Goal: Task Accomplishment & Management: Use online tool/utility

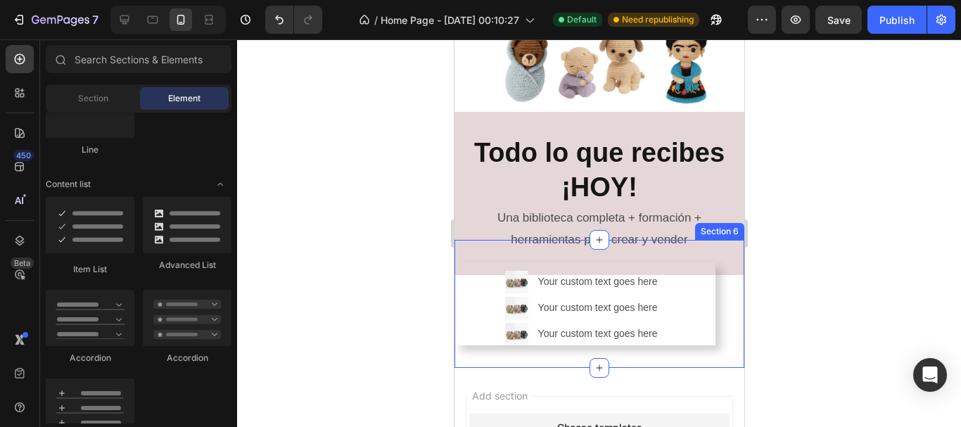
scroll to position [774, 0]
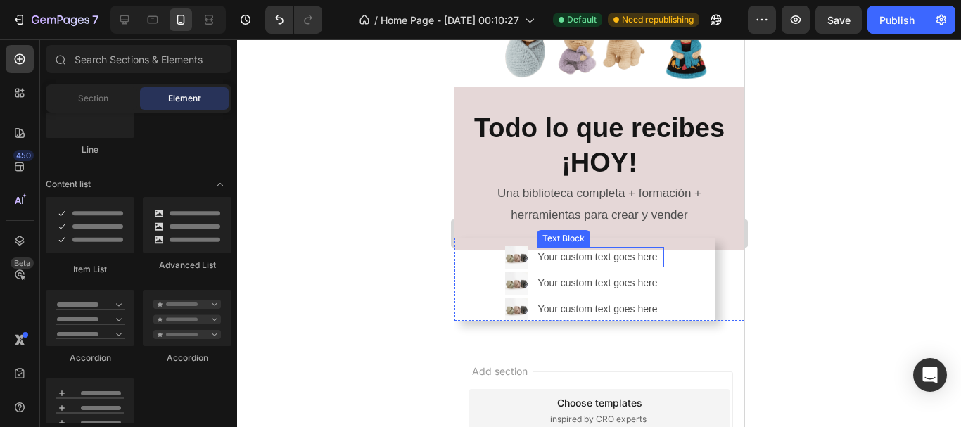
click at [563, 251] on div "Your custom text goes here" at bounding box center [600, 257] width 128 height 20
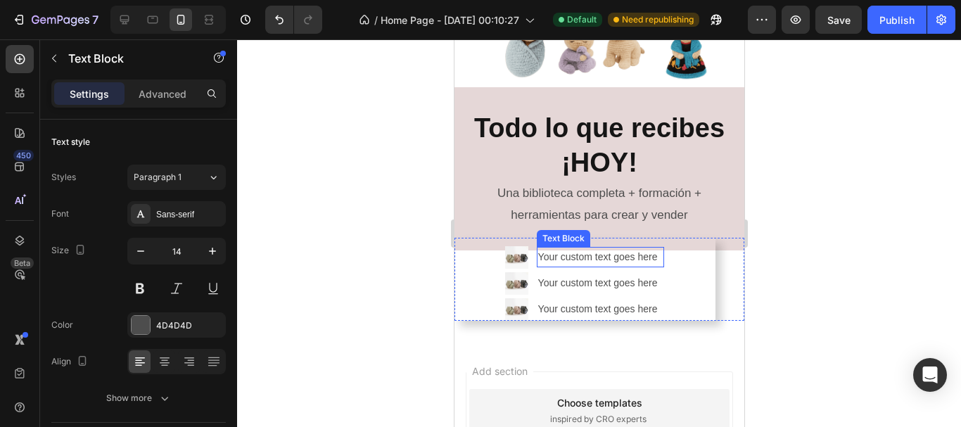
click at [563, 251] on div "Your custom text goes here" at bounding box center [600, 257] width 128 height 20
click at [613, 253] on p "Your custom text goes here" at bounding box center [600, 257] width 125 height 18
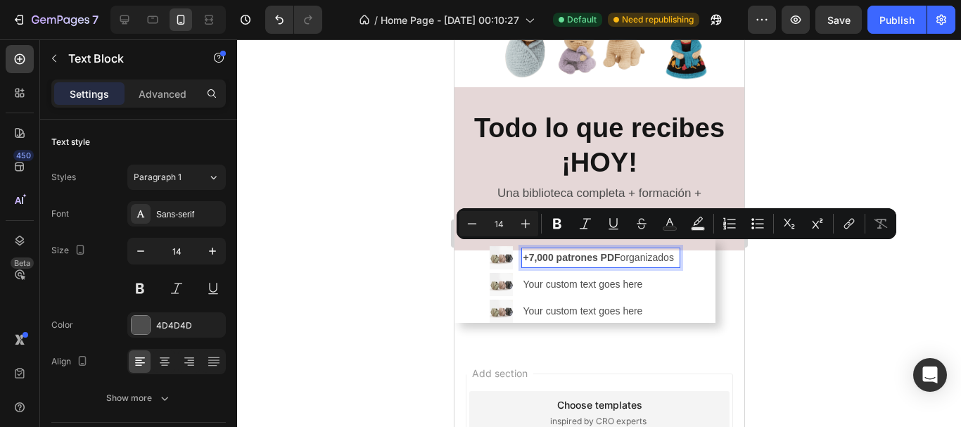
scroll to position [775, 0]
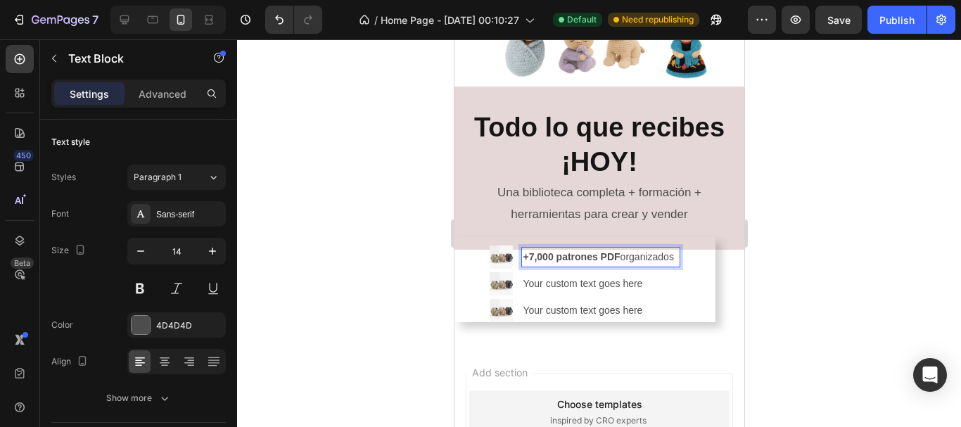
click at [801, 249] on div at bounding box center [599, 233] width 724 height 388
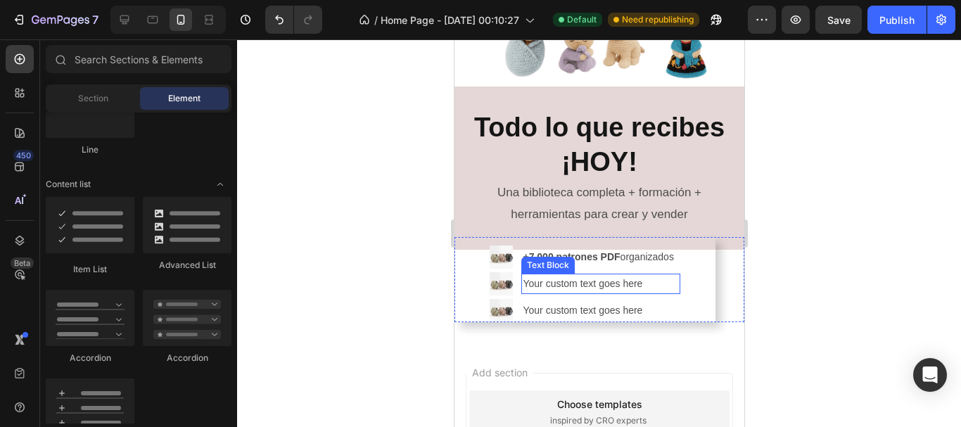
click at [535, 274] on div "Your custom text goes here" at bounding box center [600, 284] width 158 height 20
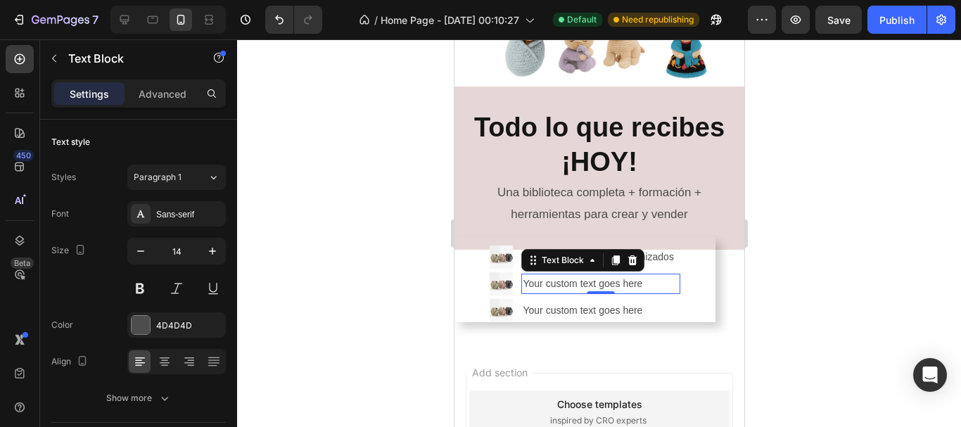
click at [535, 274] on div "Your custom text goes here" at bounding box center [600, 284] width 158 height 20
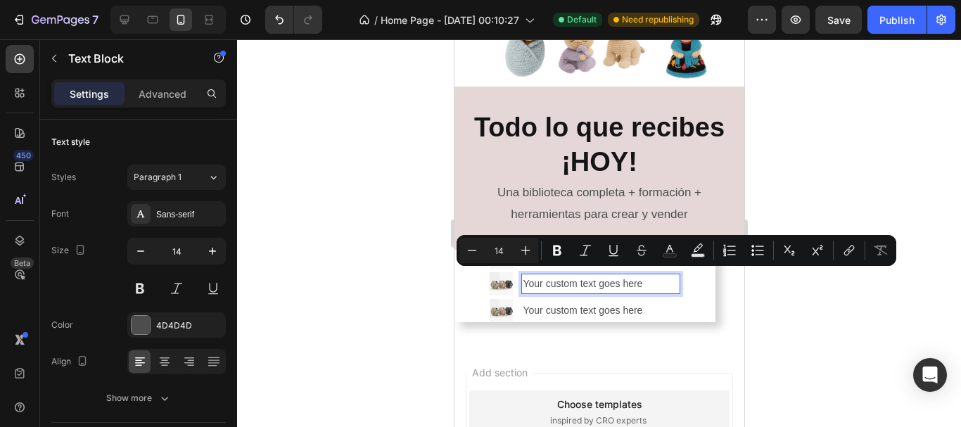
click at [536, 276] on p "Your custom text goes here" at bounding box center [600, 284] width 156 height 18
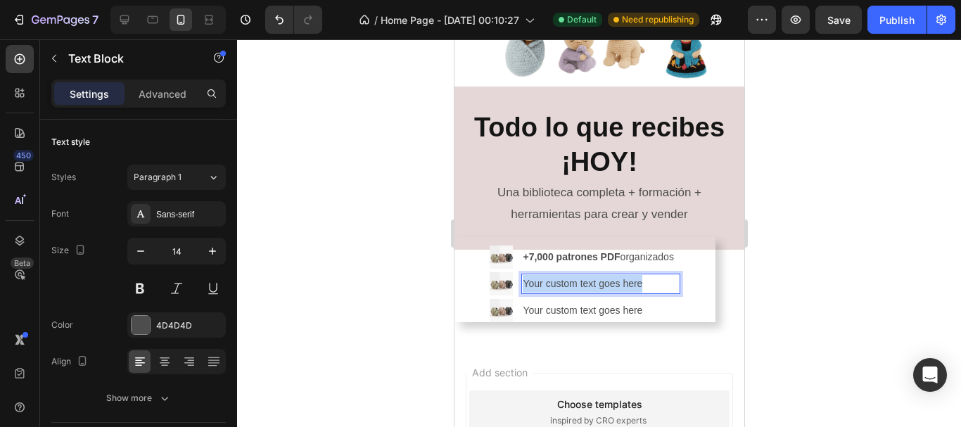
click at [536, 276] on p "Your custom text goes here" at bounding box center [600, 284] width 156 height 18
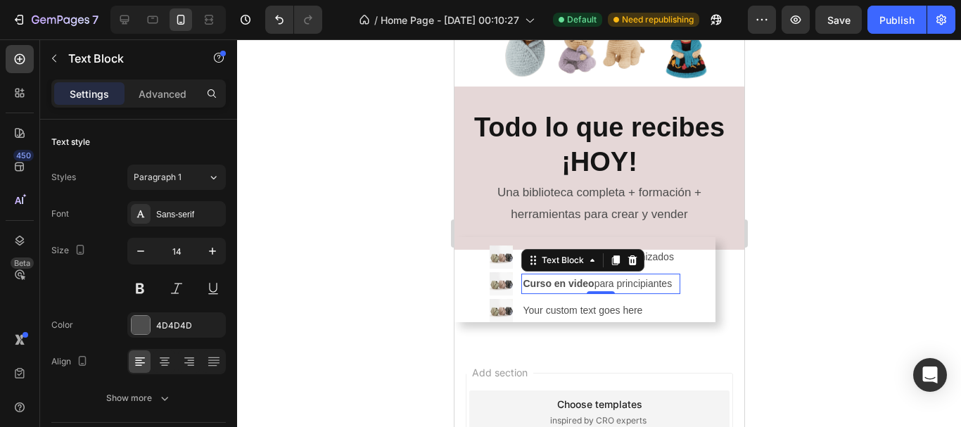
click at [856, 275] on div at bounding box center [599, 233] width 724 height 388
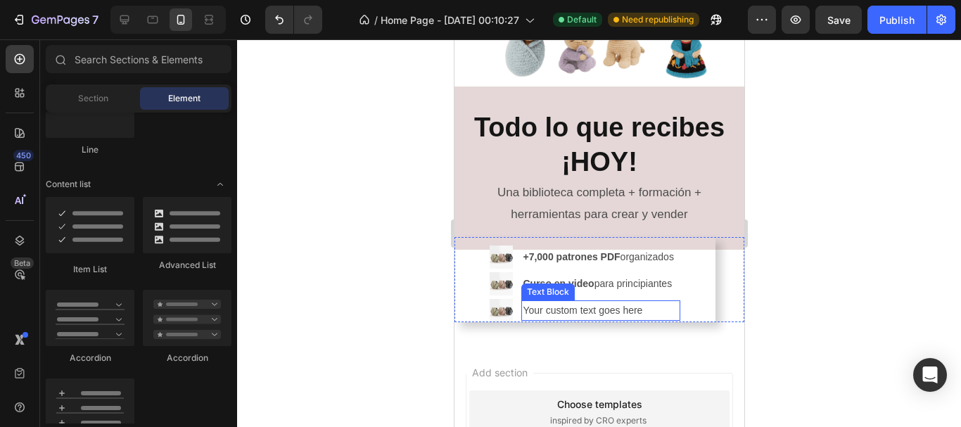
click at [535, 303] on div "Your custom text goes here" at bounding box center [600, 311] width 158 height 20
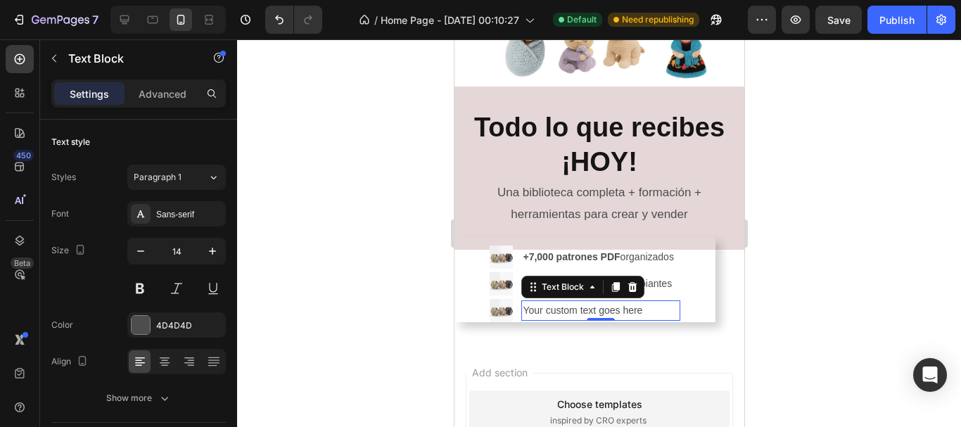
click at [535, 303] on div "Your custom text goes here" at bounding box center [600, 311] width 158 height 20
click at [535, 303] on p "Your custom text goes here" at bounding box center [600, 311] width 156 height 18
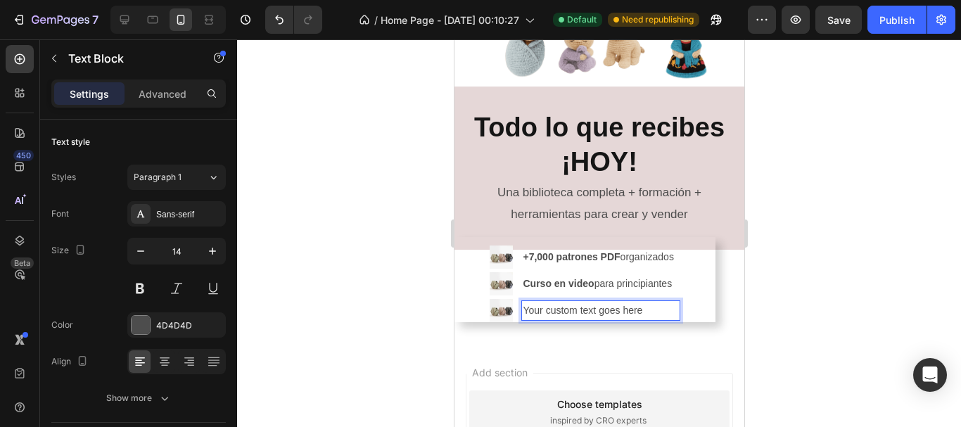
scroll to position [776, 0]
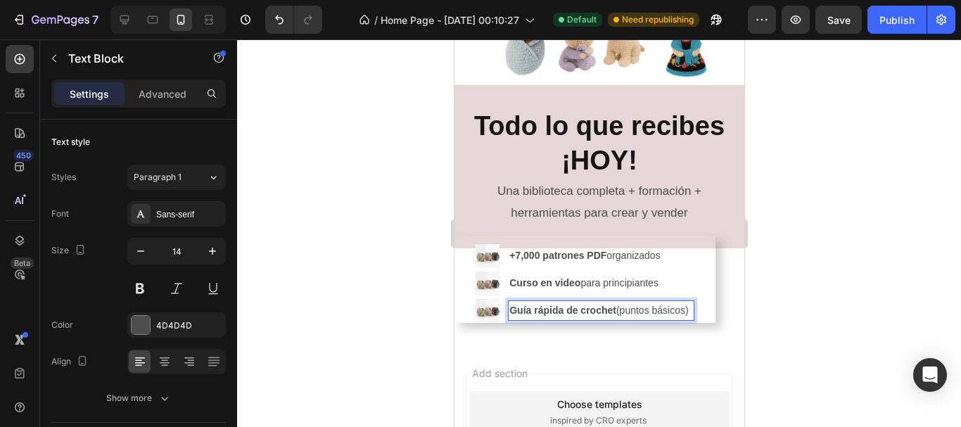
click at [804, 298] on div at bounding box center [599, 233] width 724 height 388
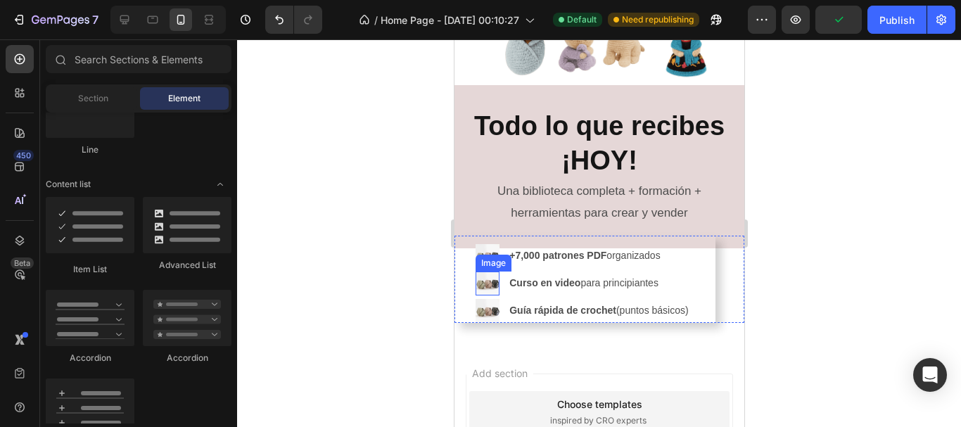
click at [475, 279] on img at bounding box center [487, 284] width 24 height 24
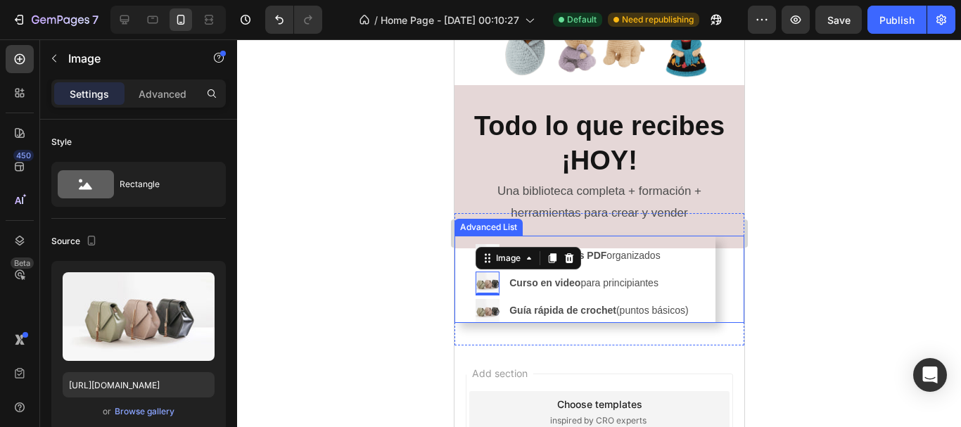
click at [693, 290] on div "Image +7,000 patrones PDF organizados Text Block Image 0 Curso en video para pr…" at bounding box center [584, 279] width 261 height 87
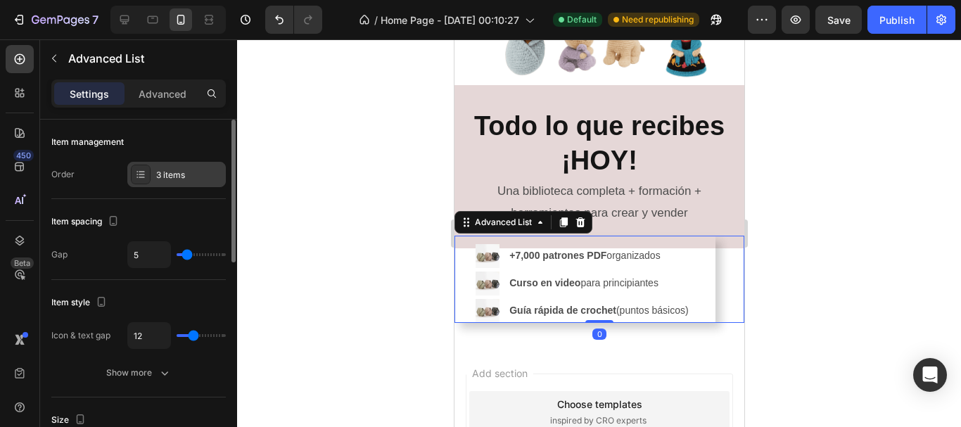
click at [144, 177] on icon at bounding box center [142, 177] width 6 height 1
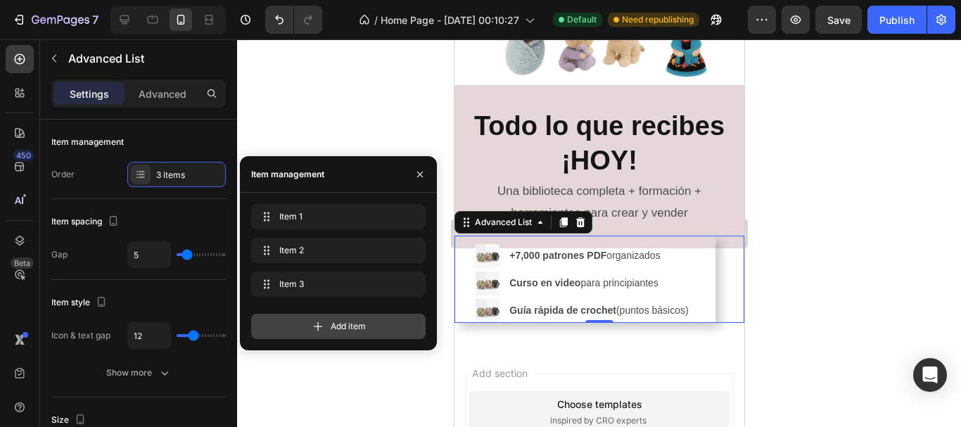
click at [335, 326] on span "Add item" at bounding box center [348, 326] width 35 height 13
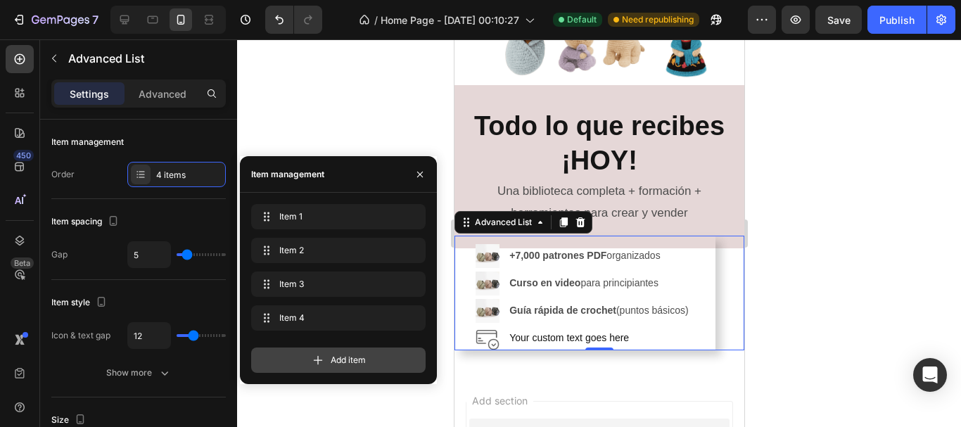
click at [321, 357] on icon at bounding box center [318, 360] width 14 height 14
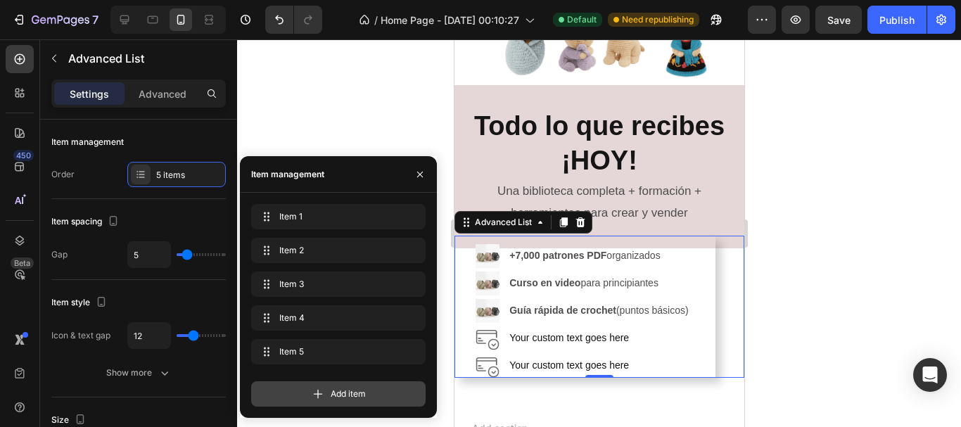
click at [324, 400] on icon at bounding box center [318, 394] width 14 height 14
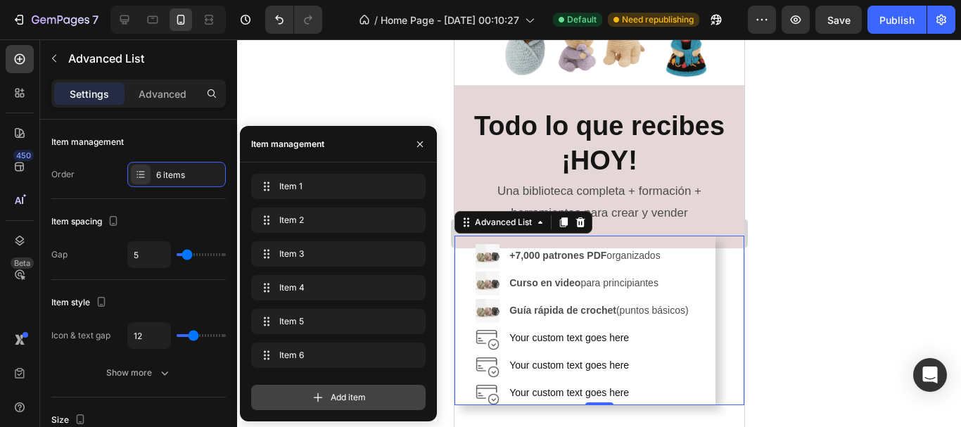
click at [343, 403] on span "Add item" at bounding box center [348, 397] width 35 height 13
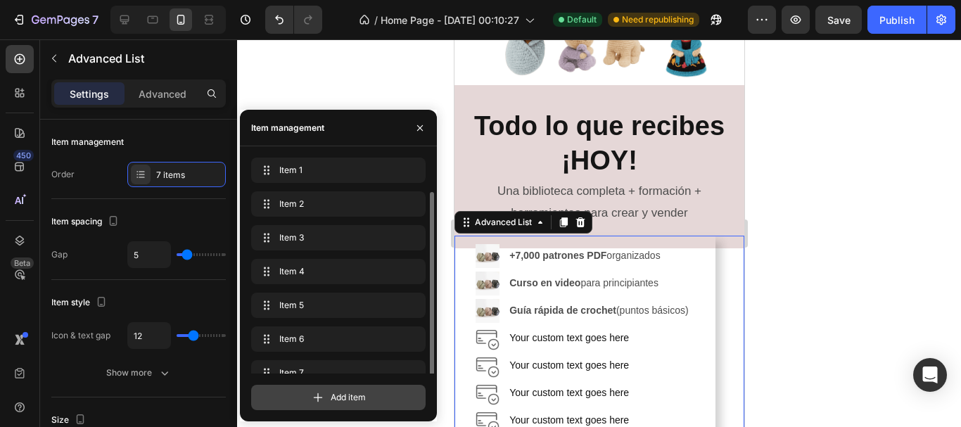
scroll to position [18, 0]
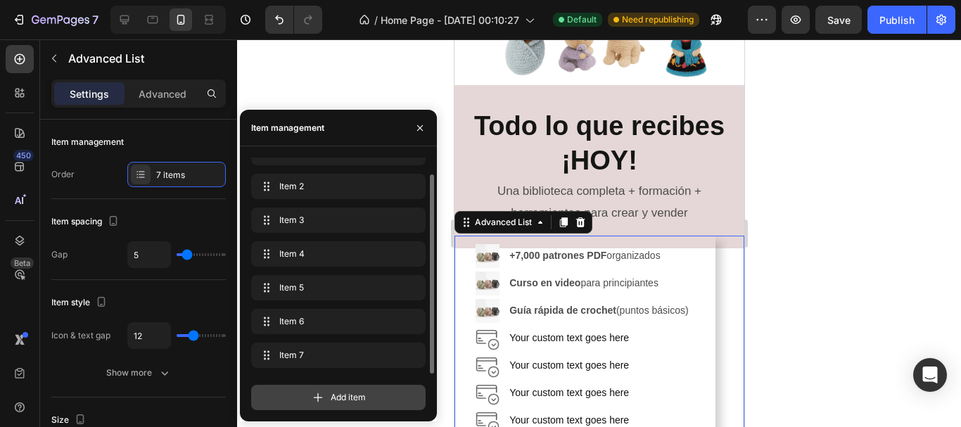
click at [343, 403] on span "Add item" at bounding box center [348, 397] width 35 height 13
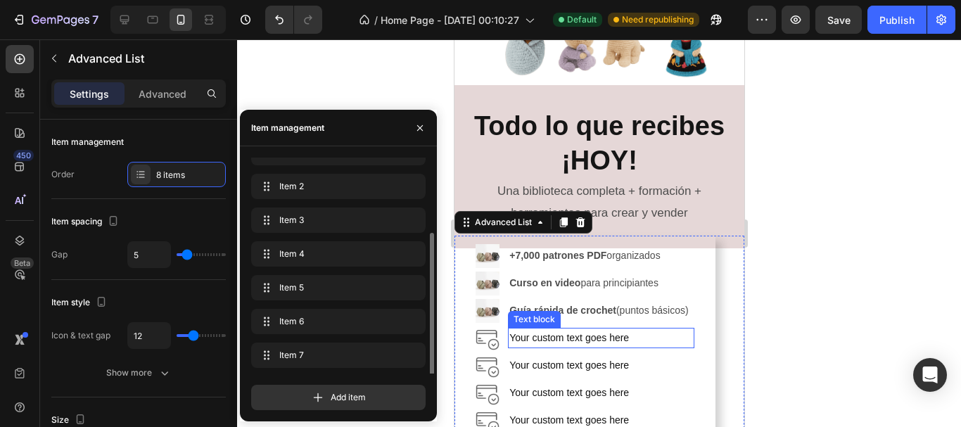
scroll to position [51, 0]
click at [550, 329] on div "Your custom text goes here" at bounding box center [600, 338] width 186 height 20
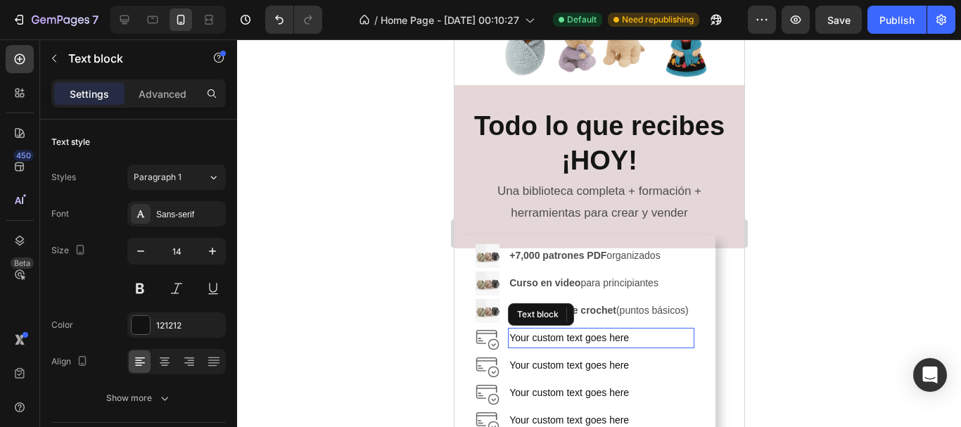
click at [550, 329] on div "Your custom text goes here" at bounding box center [600, 338] width 186 height 20
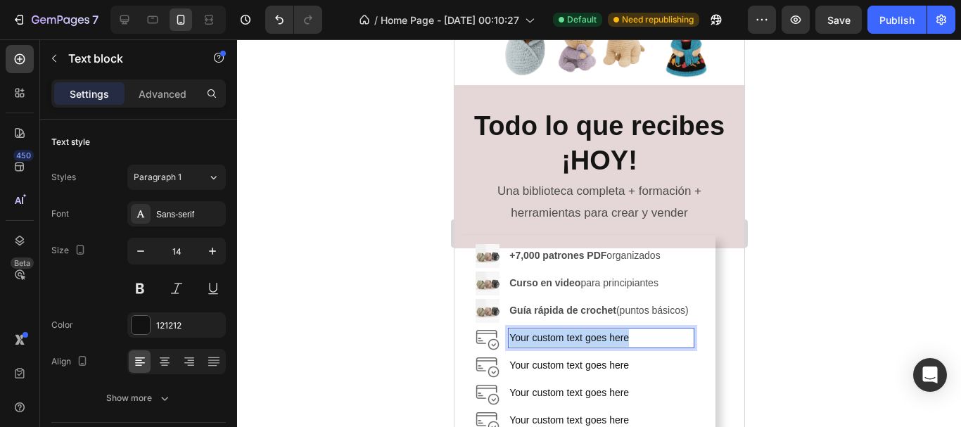
click at [550, 329] on p "Your custom text goes here" at bounding box center [600, 338] width 183 height 18
click at [545, 341] on div "Text block" at bounding box center [533, 347] width 47 height 13
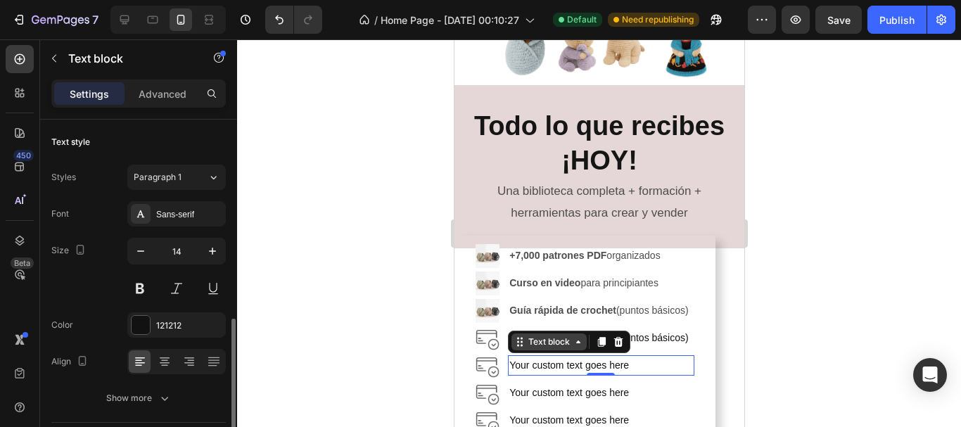
scroll to position [141, 0]
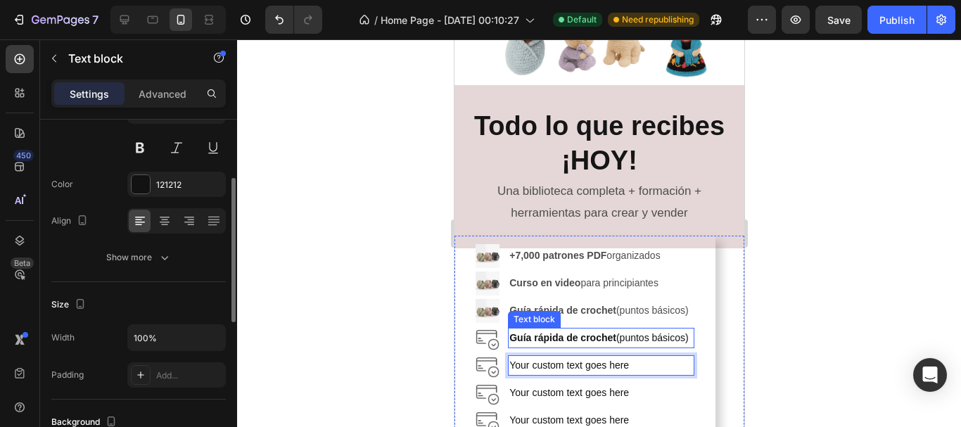
click at [574, 334] on strong "Guía rápida de crochet" at bounding box center [562, 337] width 107 height 11
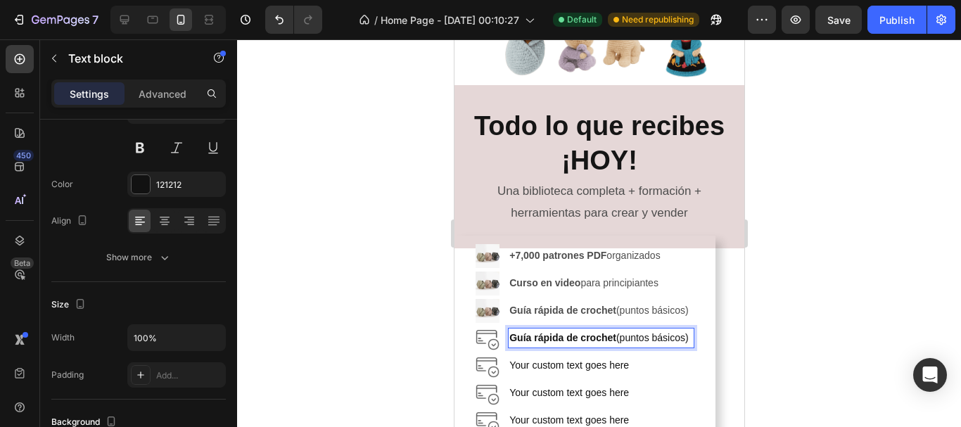
click at [574, 334] on strong "Guía rápida de crochet" at bounding box center [562, 337] width 107 height 11
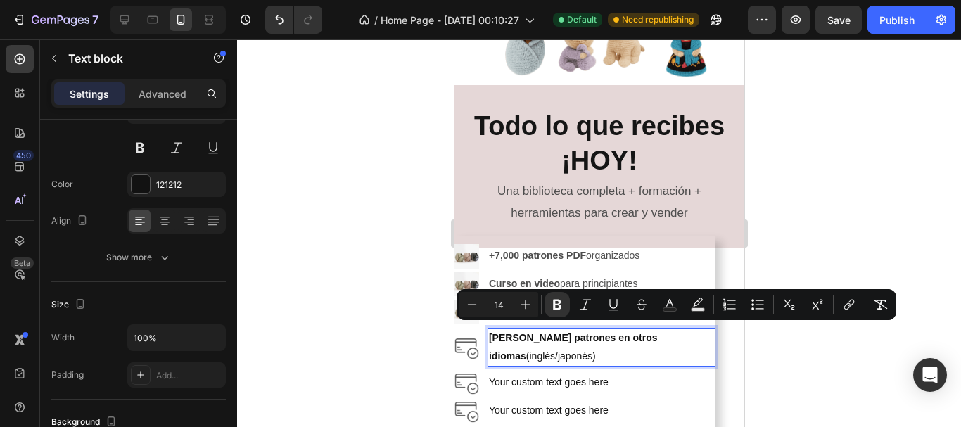
scroll to position [778, 0]
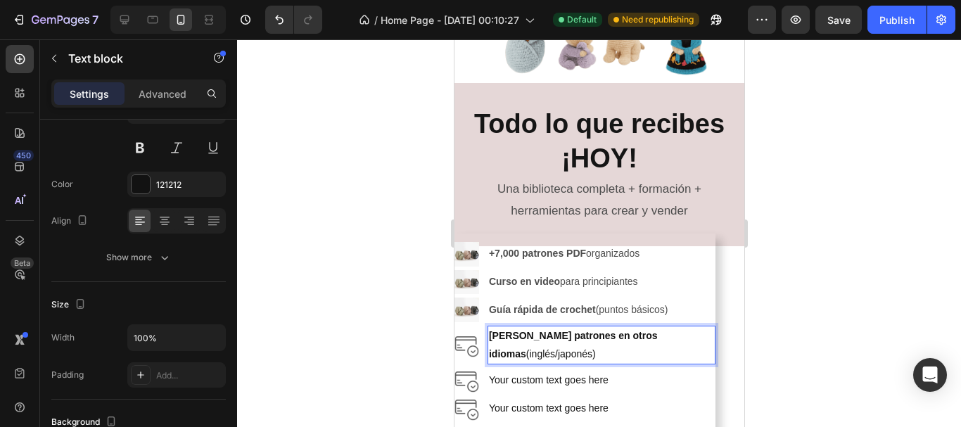
click at [802, 326] on div at bounding box center [599, 233] width 724 height 388
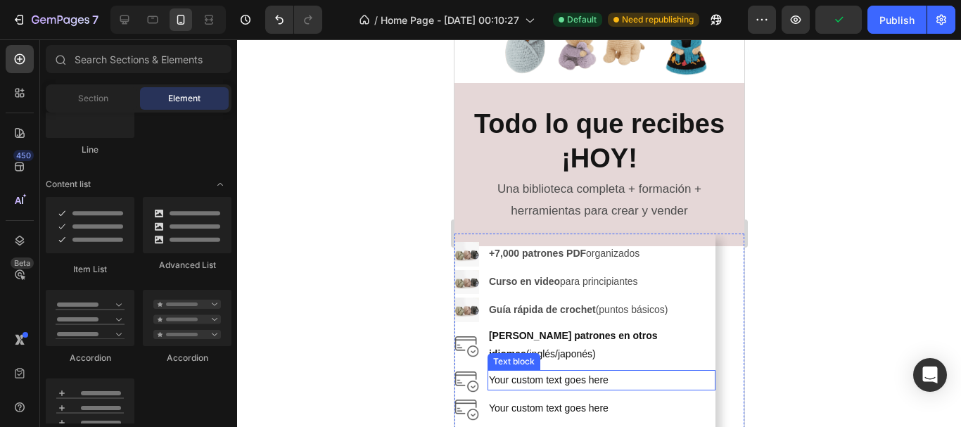
click at [534, 372] on p "Your custom text goes here" at bounding box center [600, 381] width 225 height 18
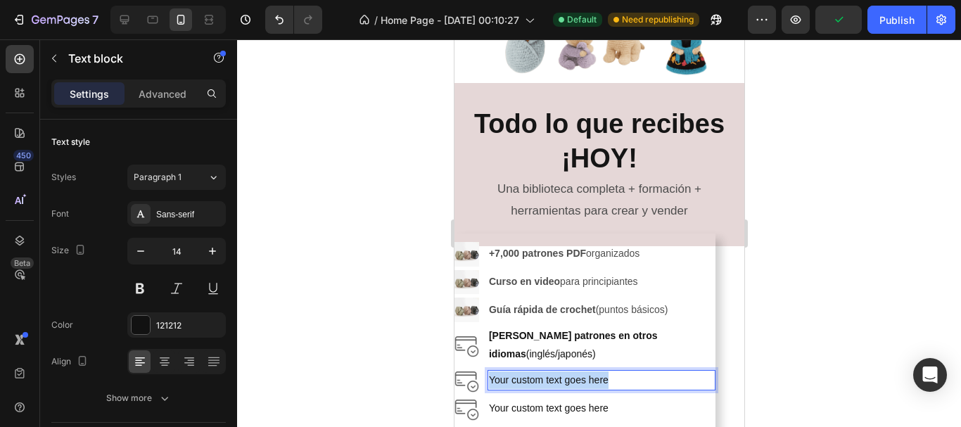
click at [534, 372] on p "Your custom text goes here" at bounding box center [600, 381] width 225 height 18
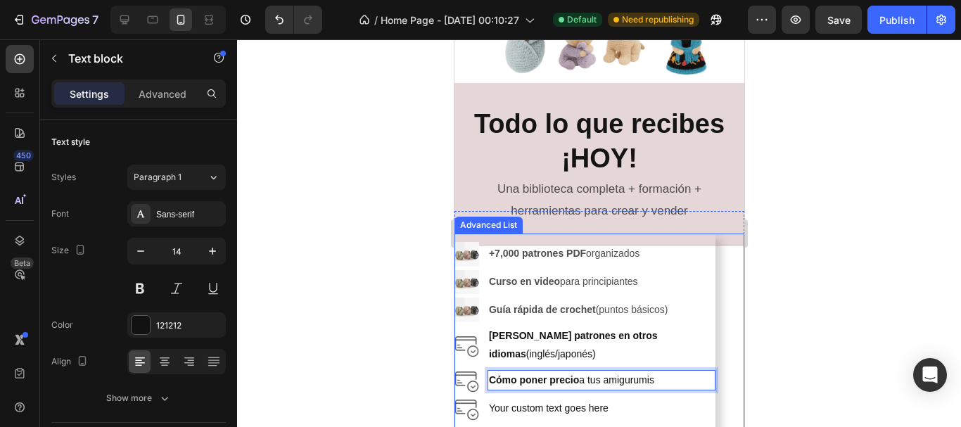
click at [836, 305] on div at bounding box center [599, 233] width 724 height 388
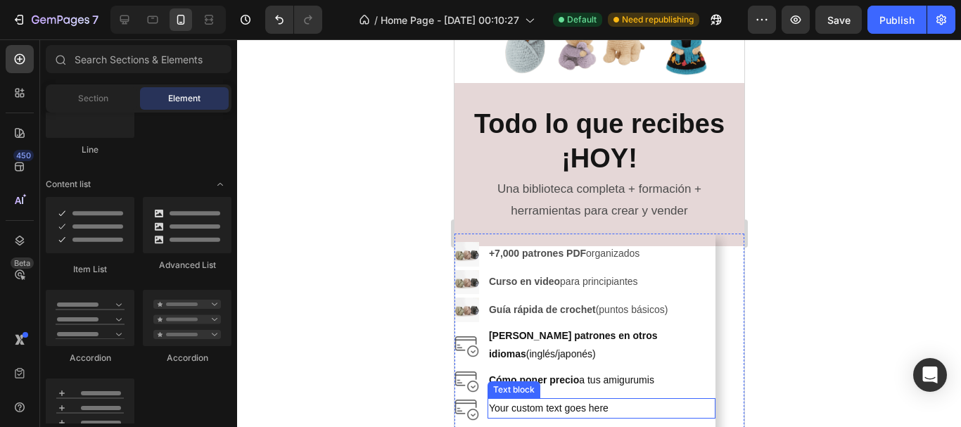
click at [512, 398] on div "Your custom text goes here" at bounding box center [601, 408] width 228 height 20
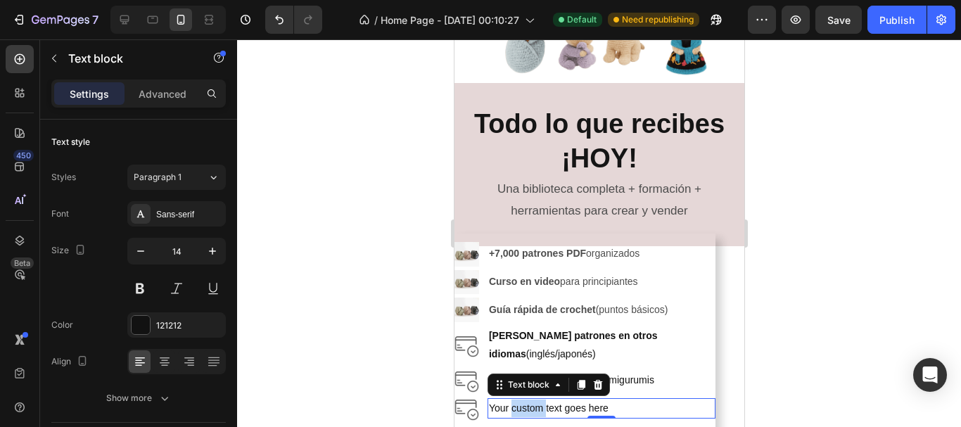
click at [512, 398] on div "Your custom text goes here" at bounding box center [601, 408] width 228 height 20
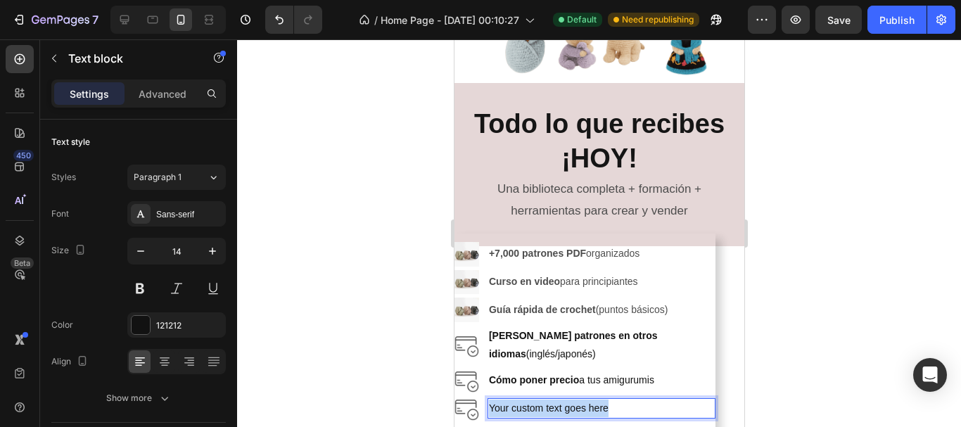
click at [512, 400] on p "Your custom text goes here" at bounding box center [600, 409] width 225 height 18
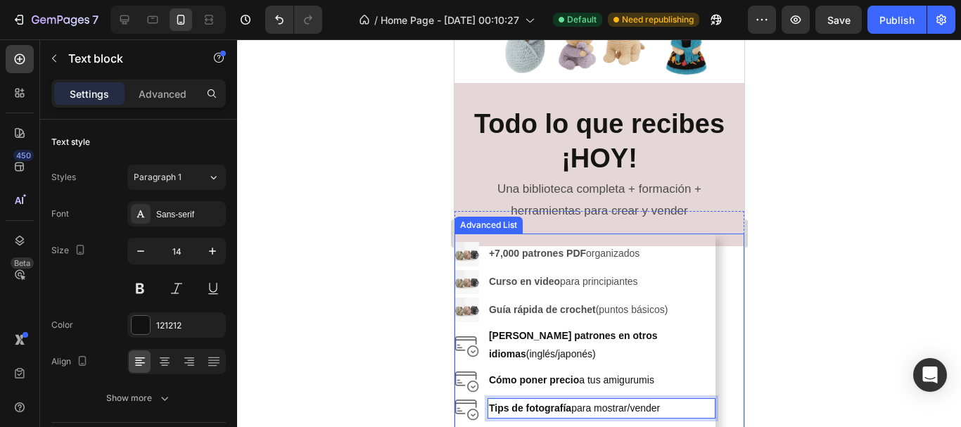
click at [867, 286] on div at bounding box center [599, 233] width 724 height 388
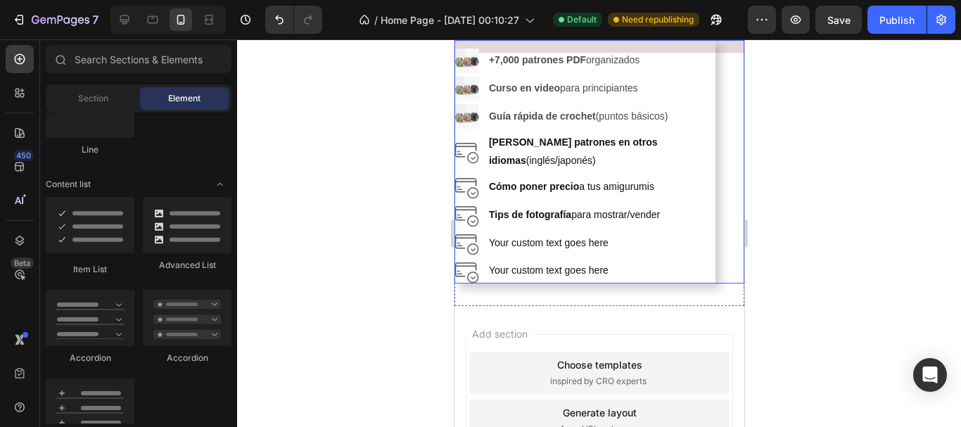
scroll to position [990, 0]
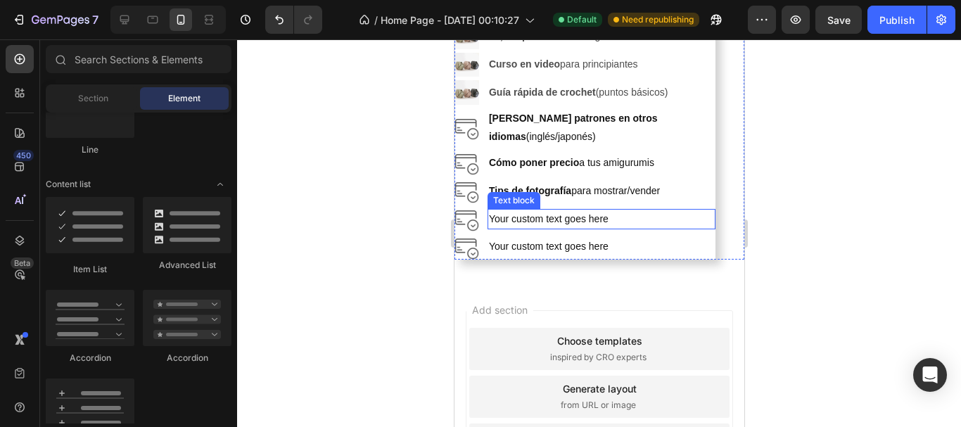
click at [520, 209] on div "Your custom text goes here" at bounding box center [601, 219] width 228 height 20
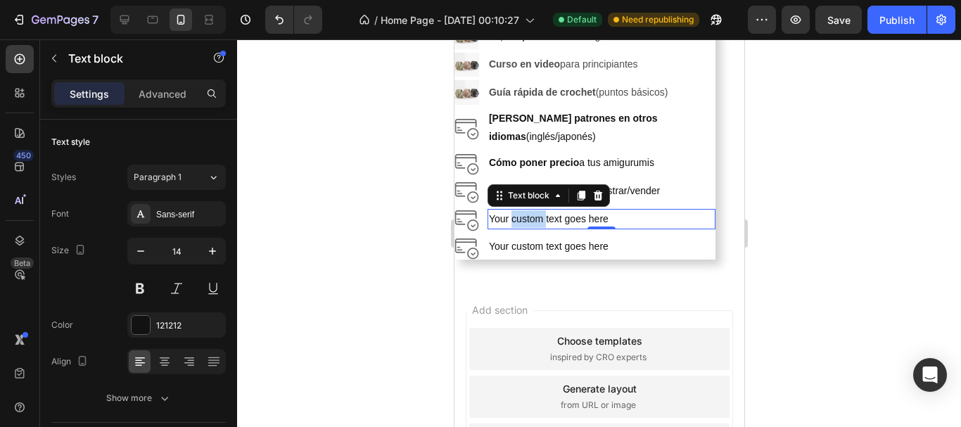
click at [520, 209] on div "Your custom text goes here" at bounding box center [601, 219] width 228 height 20
click at [520, 210] on p "Your custom text goes here" at bounding box center [600, 219] width 225 height 18
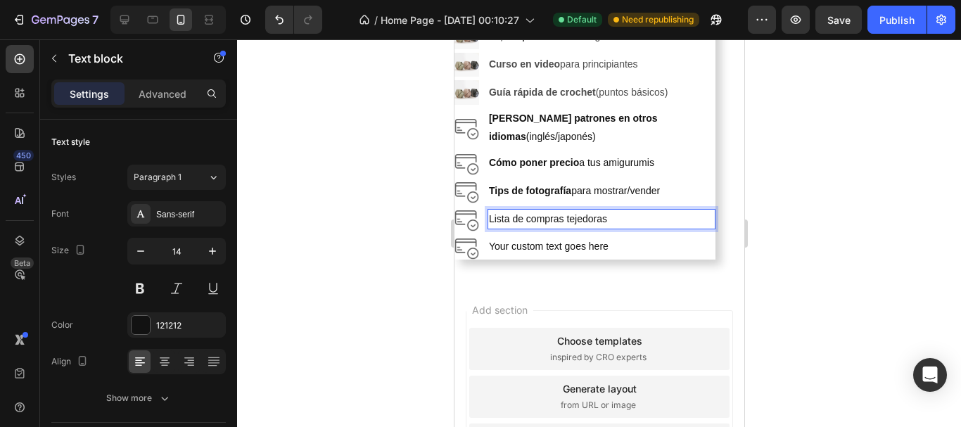
click at [759, 230] on div at bounding box center [599, 233] width 724 height 388
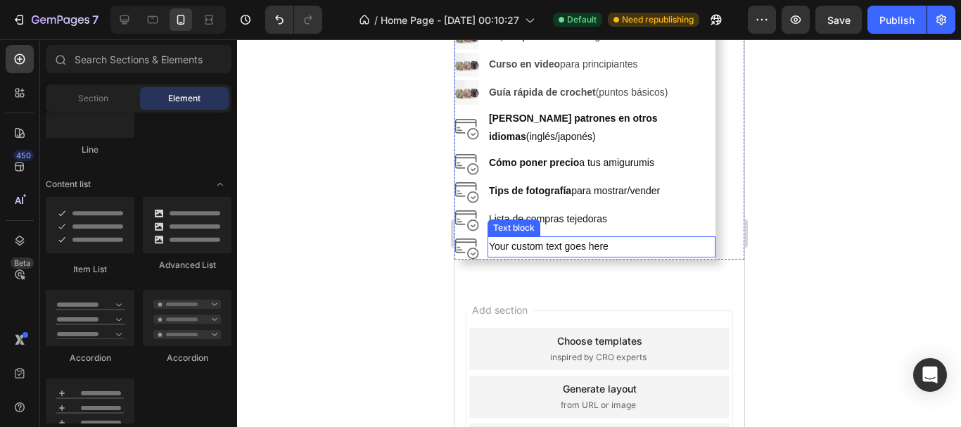
click at [512, 236] on div "Your custom text goes here" at bounding box center [601, 246] width 228 height 20
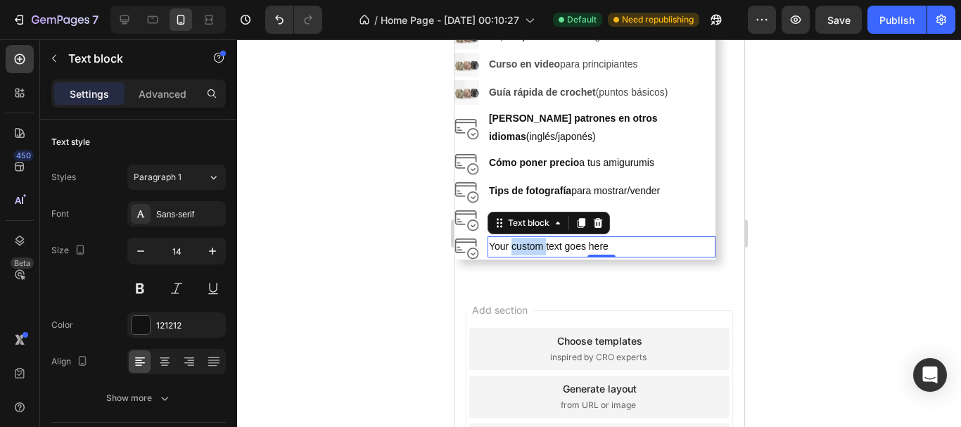
click at [512, 236] on div "Your custom text goes here" at bounding box center [601, 246] width 228 height 20
click at [512, 238] on p "Your custom text goes here" at bounding box center [600, 247] width 225 height 18
click at [824, 254] on div at bounding box center [599, 233] width 724 height 388
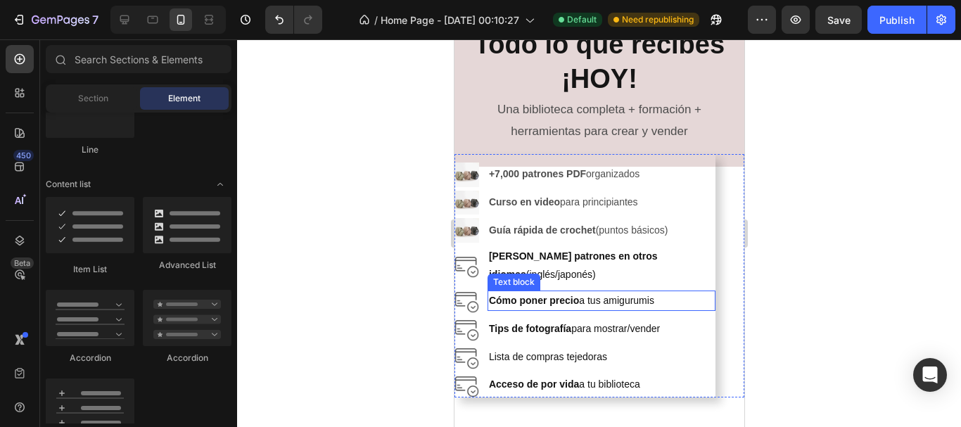
scroll to position [849, 0]
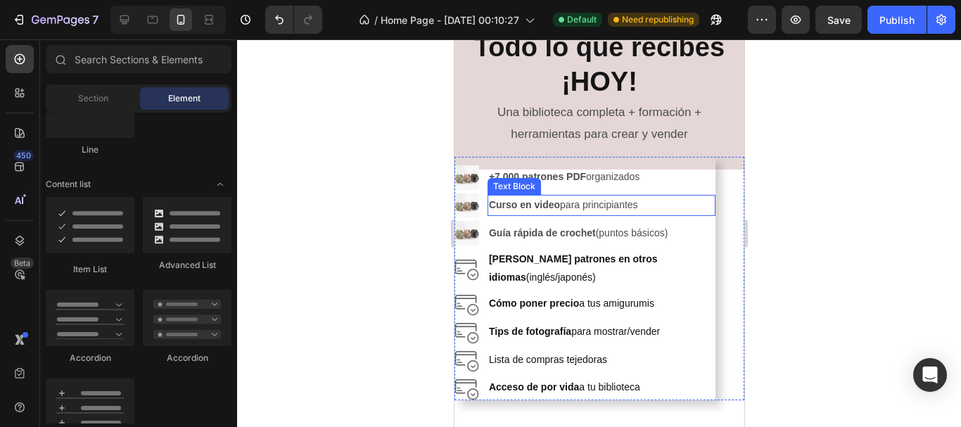
click at [684, 213] on p "Curso en video para principiantes" at bounding box center [600, 205] width 225 height 18
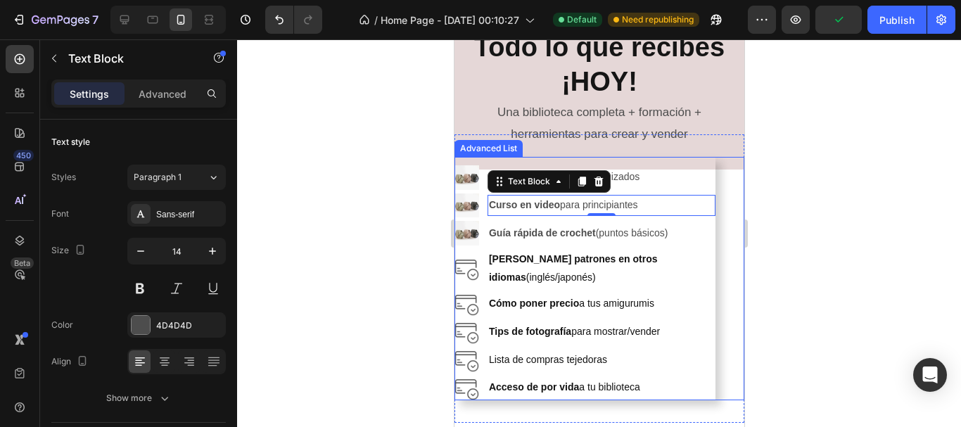
click at [719, 207] on div "Image +7,000 patrones PDF organizados Text Block Image Curso en video para prin…" at bounding box center [599, 279] width 290 height 244
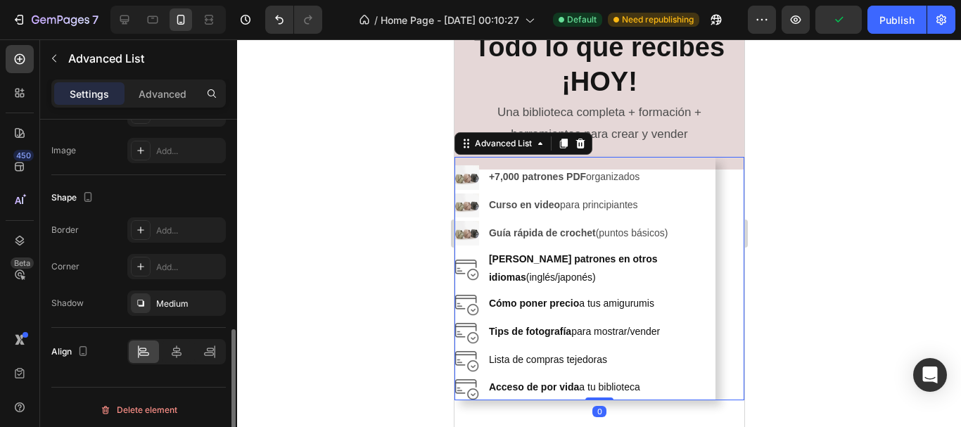
scroll to position [498, 0]
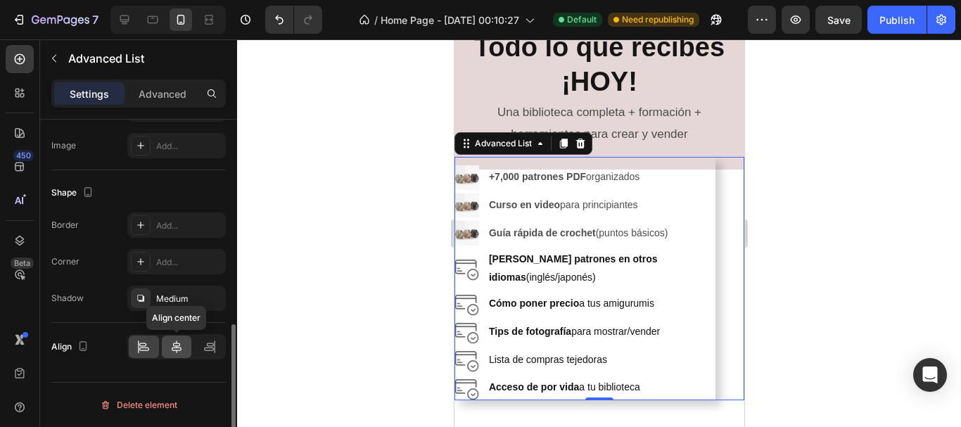
click at [173, 346] on icon at bounding box center [177, 347] width 14 height 14
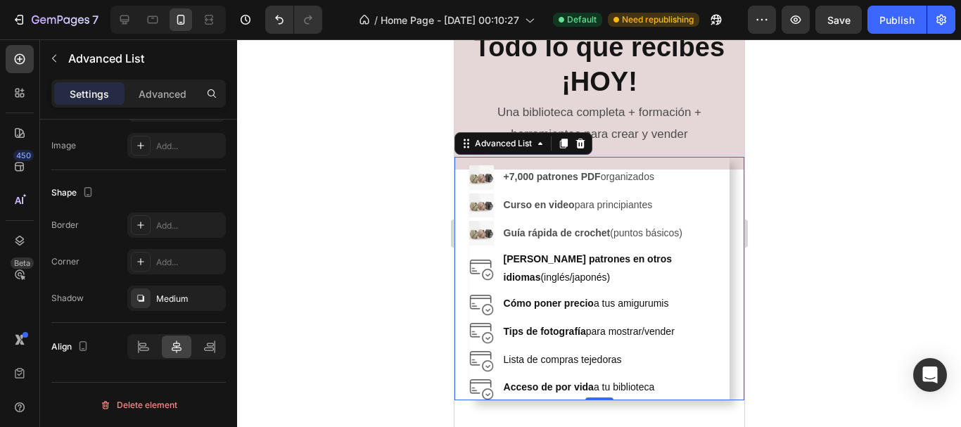
click at [376, 235] on div at bounding box center [599, 233] width 724 height 388
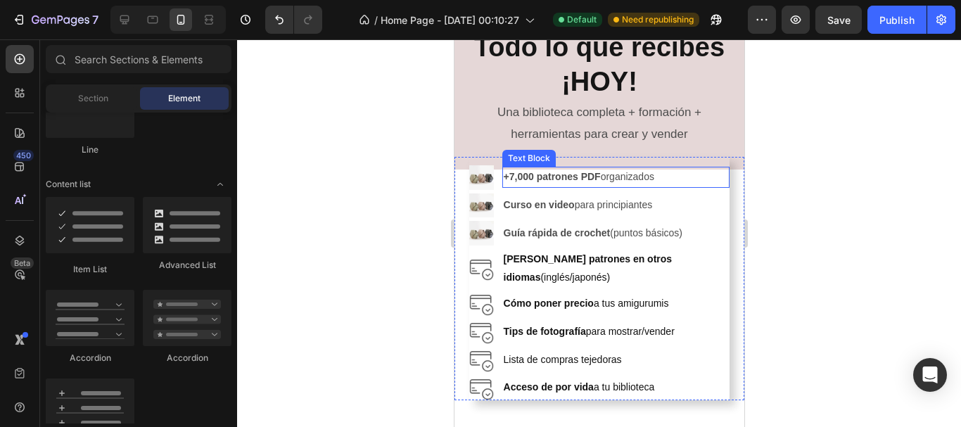
click at [701, 182] on p "+7,000 patrones PDF organizados" at bounding box center [615, 177] width 225 height 18
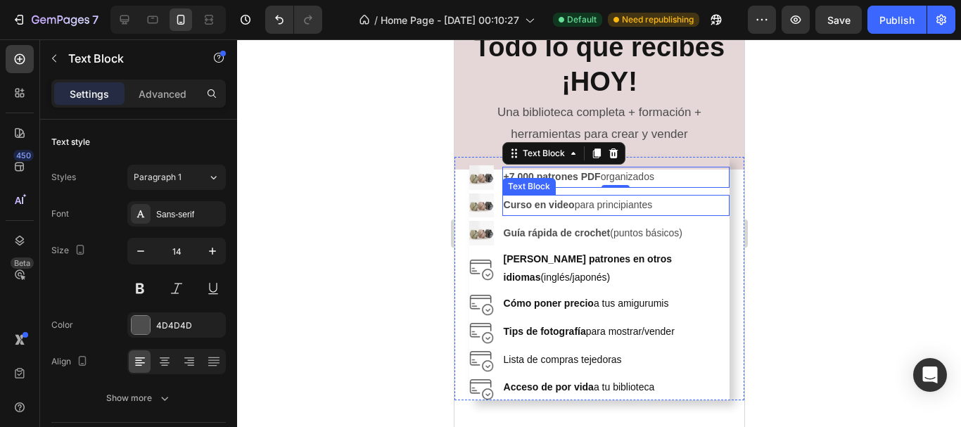
click at [717, 206] on p "Curso en video para principiantes" at bounding box center [615, 205] width 225 height 18
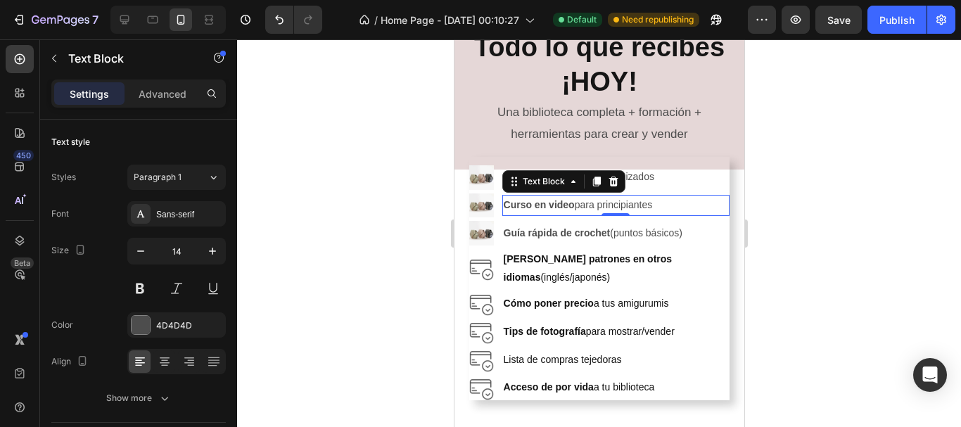
scroll to position [486, 0]
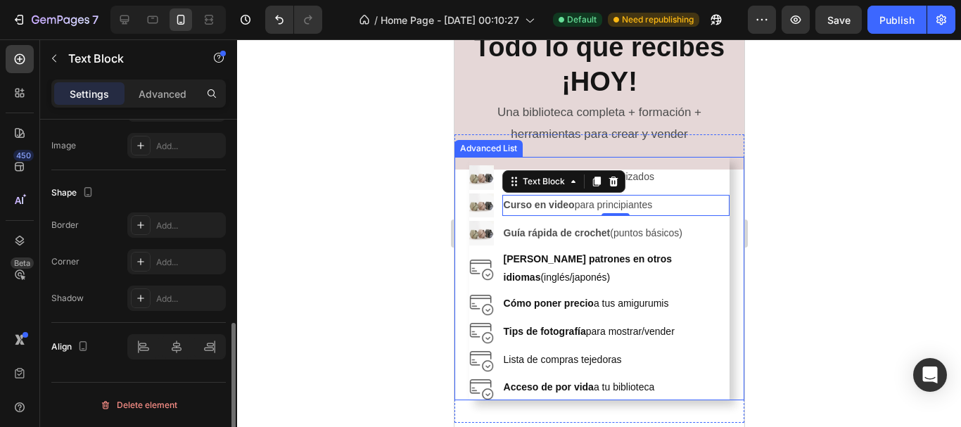
click at [726, 227] on div "Image +7,000 patrones PDF organizados Text Block Image Curso en video para prin…" at bounding box center [599, 279] width 290 height 244
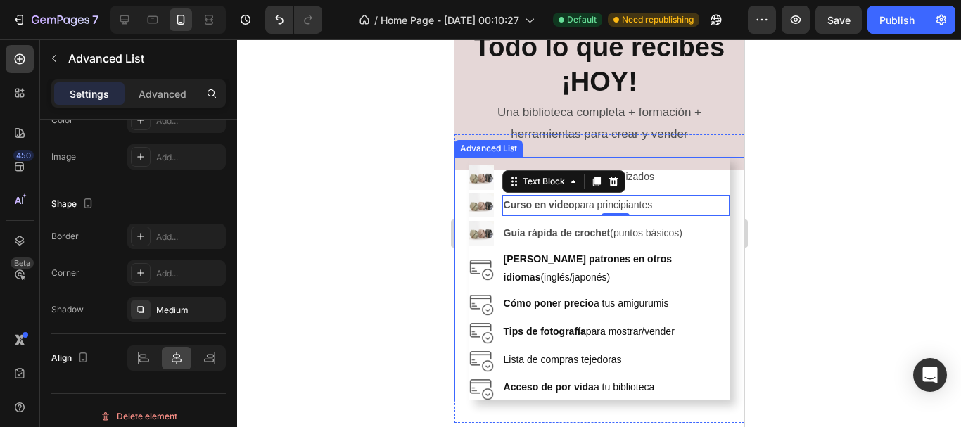
scroll to position [0, 0]
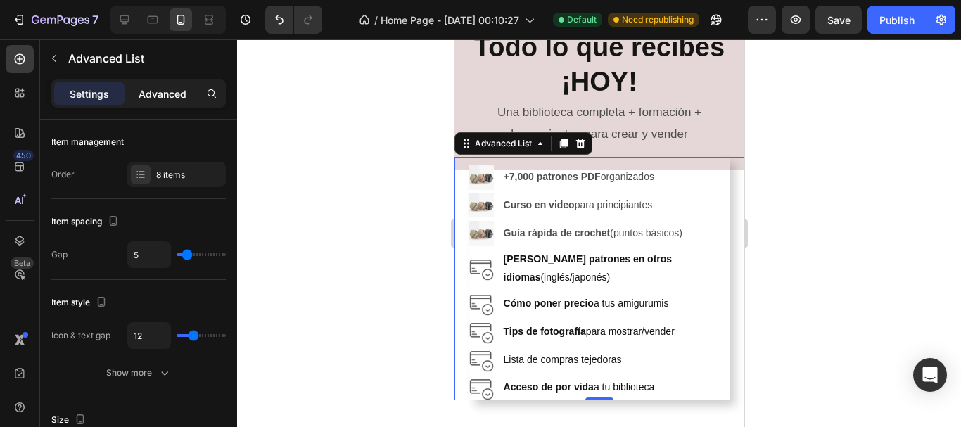
click at [159, 94] on p "Advanced" at bounding box center [163, 94] width 48 height 15
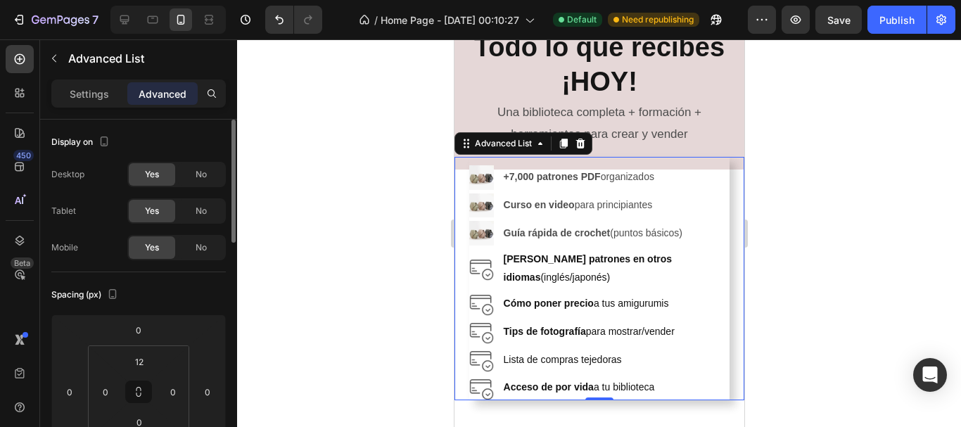
scroll to position [70, 0]
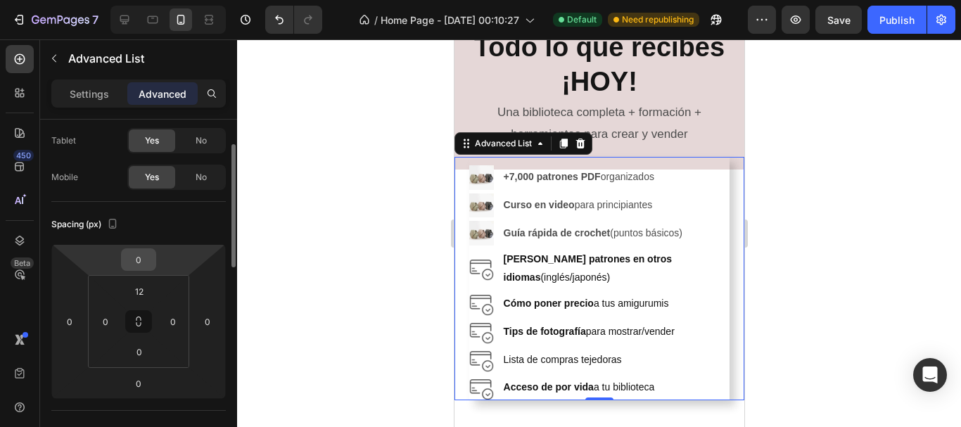
click at [146, 259] on input "0" at bounding box center [139, 259] width 28 height 21
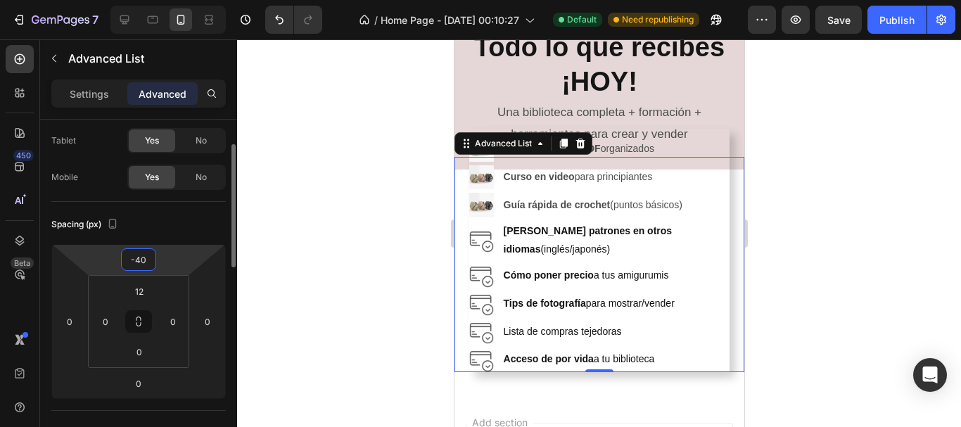
type input "-4"
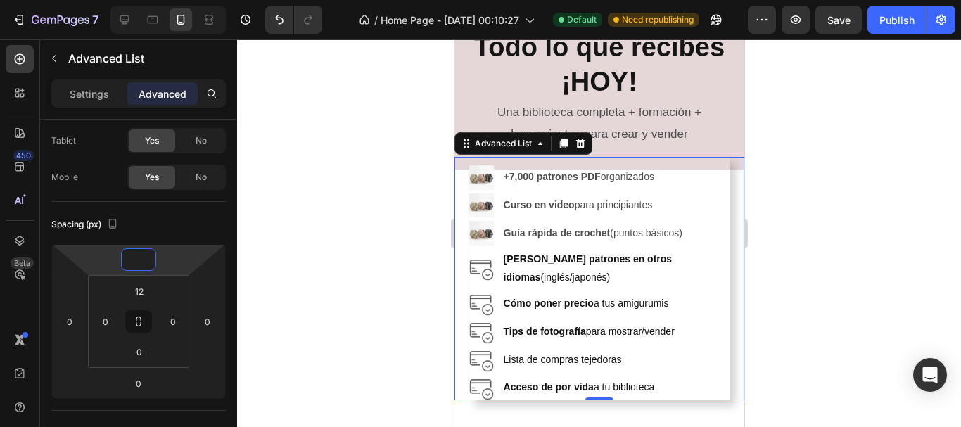
click at [786, 191] on div at bounding box center [599, 233] width 724 height 388
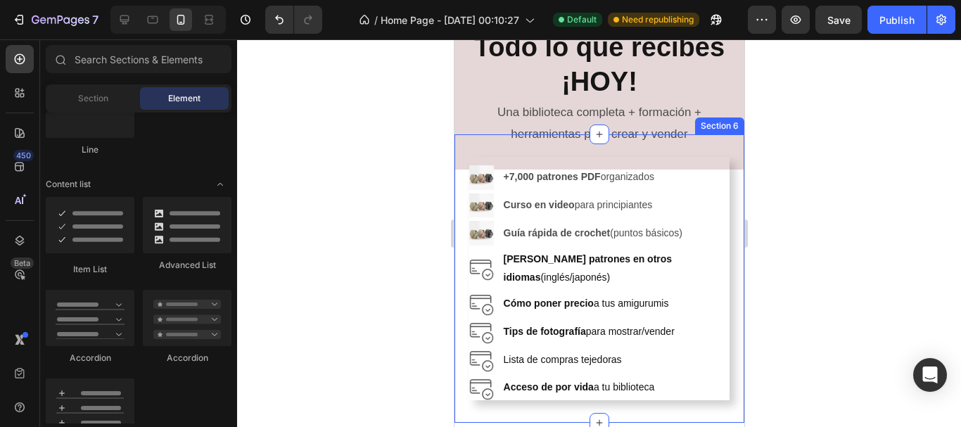
click at [727, 147] on div "Image +7,000 patrones PDF organizados Text Block Image Curso en video para prin…" at bounding box center [599, 278] width 290 height 289
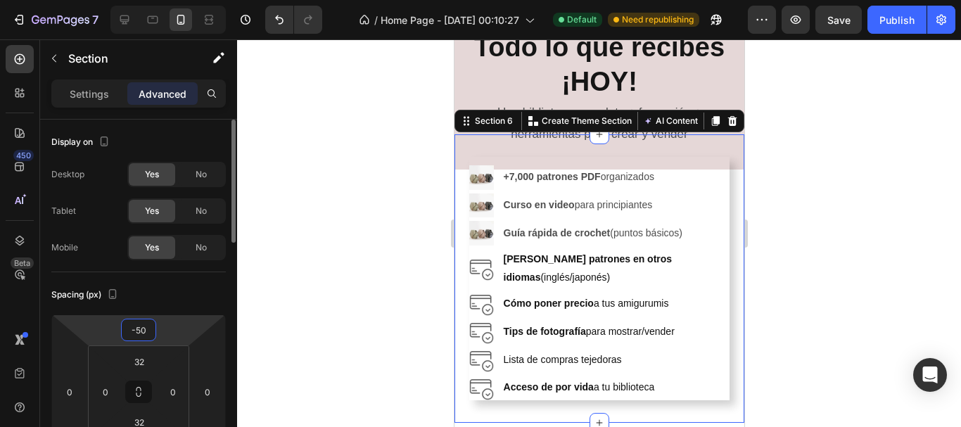
click at [128, 339] on input "-50" at bounding box center [139, 330] width 28 height 21
click at [160, 362] on span "Auto" at bounding box center [151, 360] width 18 height 10
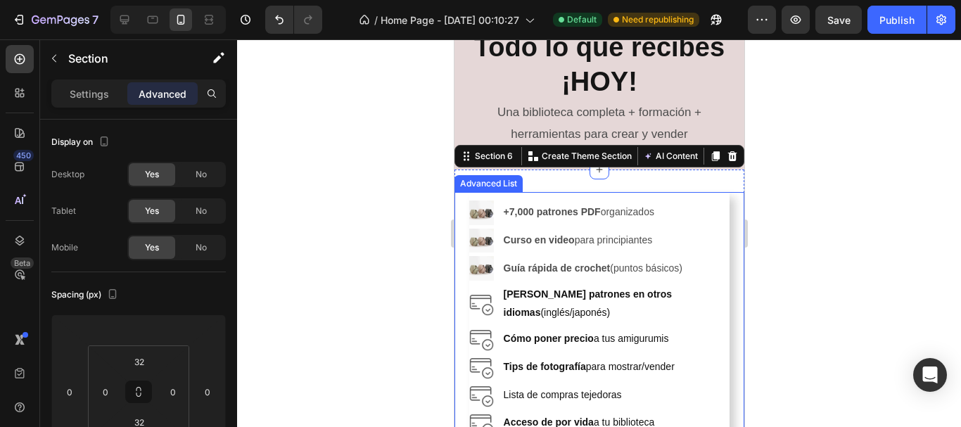
click at [851, 232] on div at bounding box center [599, 233] width 724 height 388
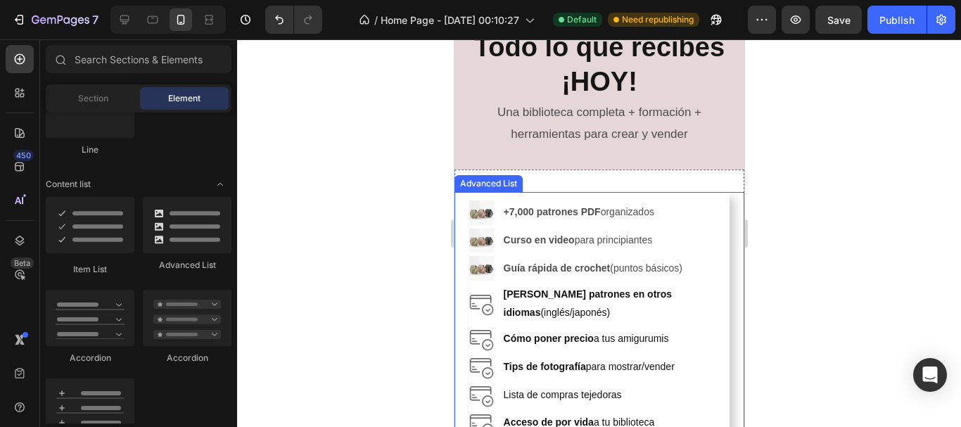
click at [826, 203] on div at bounding box center [599, 233] width 724 height 388
click at [793, 187] on div at bounding box center [599, 233] width 724 height 388
click at [825, 276] on div at bounding box center [599, 233] width 724 height 388
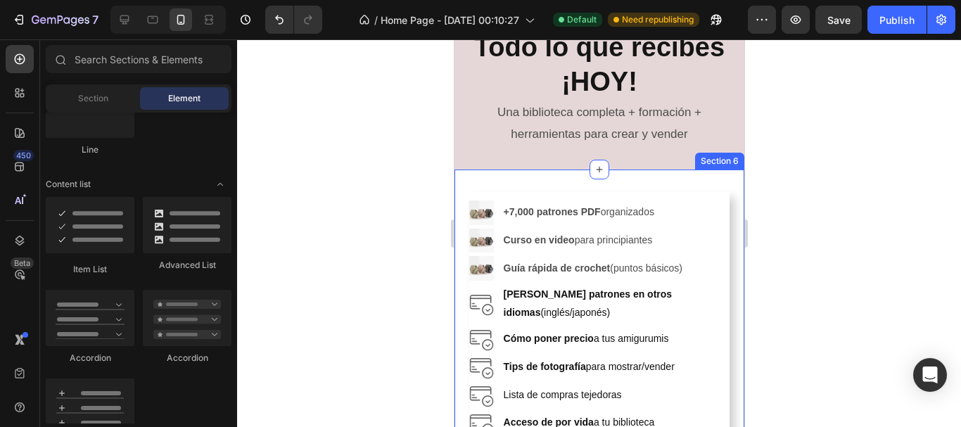
click at [718, 183] on div "Image +7,000 patrones PDF organizados Text Block Image Curso en video para prin…" at bounding box center [599, 314] width 290 height 289
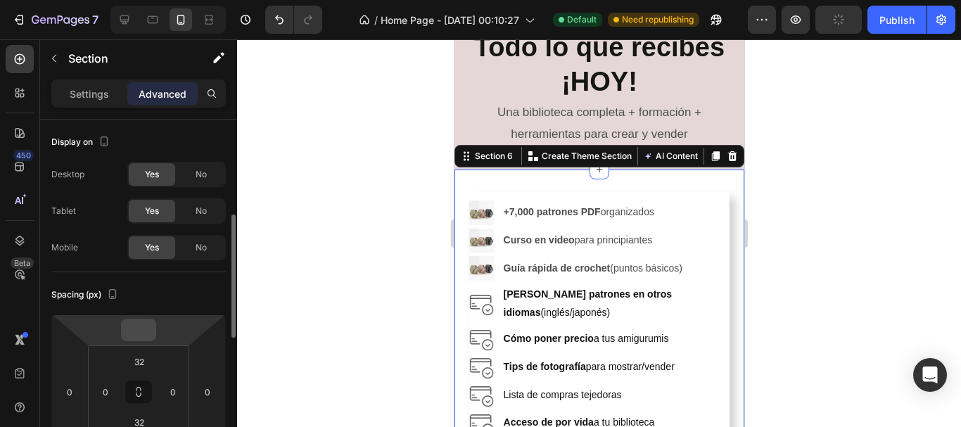
scroll to position [629, 0]
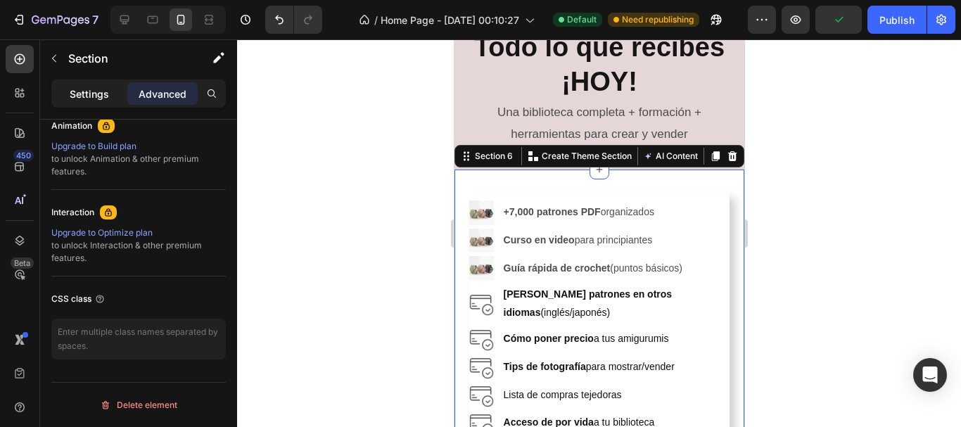
click at [77, 92] on p "Settings" at bounding box center [89, 94] width 39 height 15
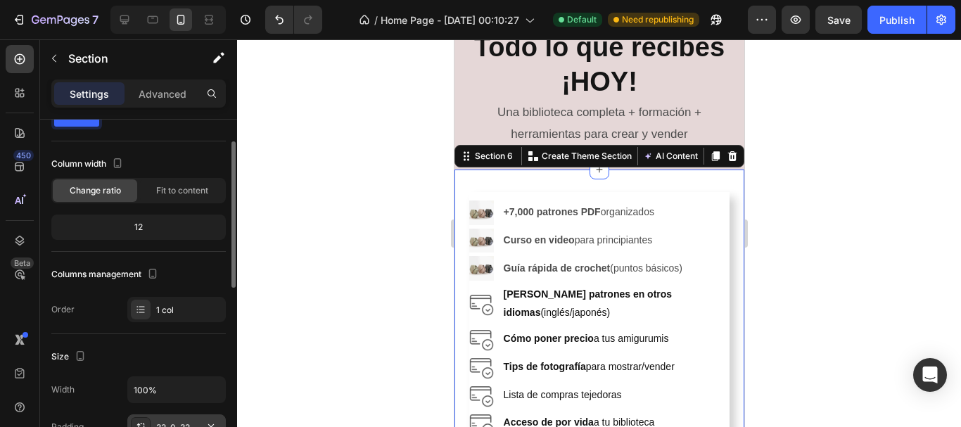
scroll to position [263, 0]
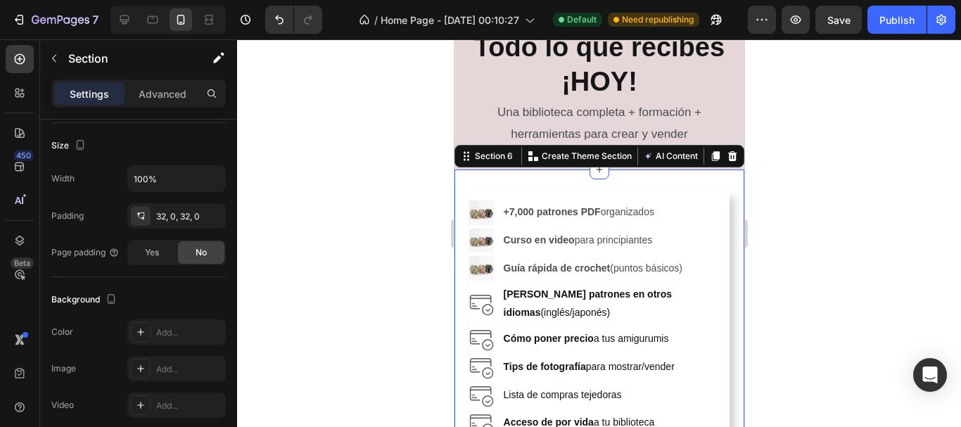
click at [327, 211] on div at bounding box center [599, 233] width 724 height 388
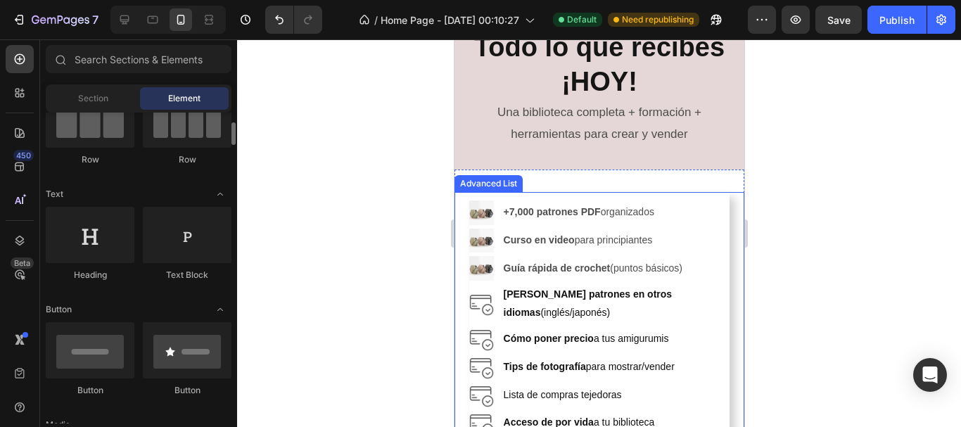
scroll to position [0, 0]
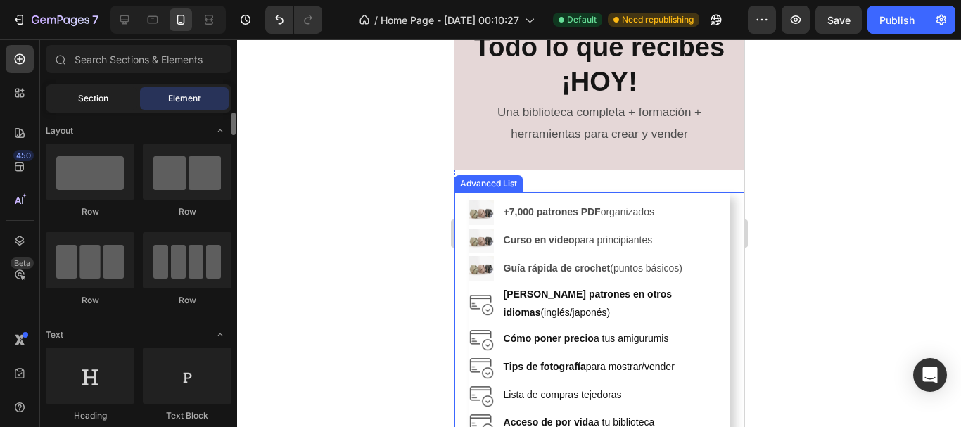
click at [101, 100] on span "Section" at bounding box center [93, 98] width 30 height 13
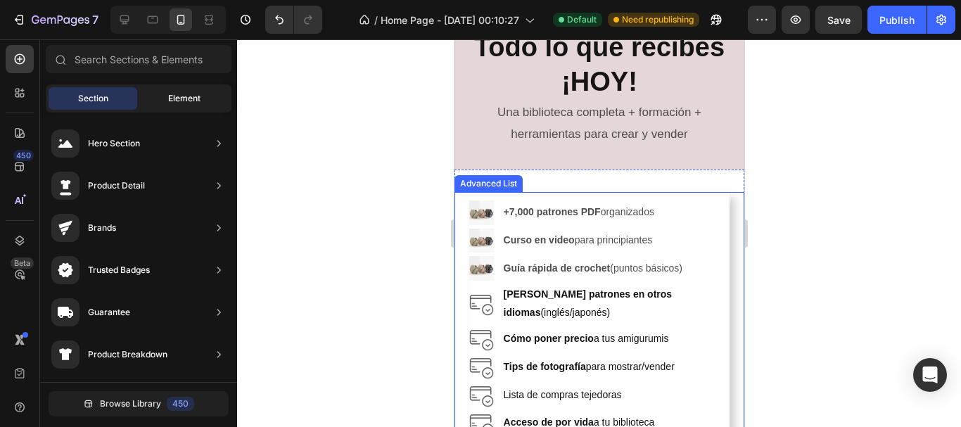
click at [174, 98] on span "Element" at bounding box center [184, 98] width 32 height 13
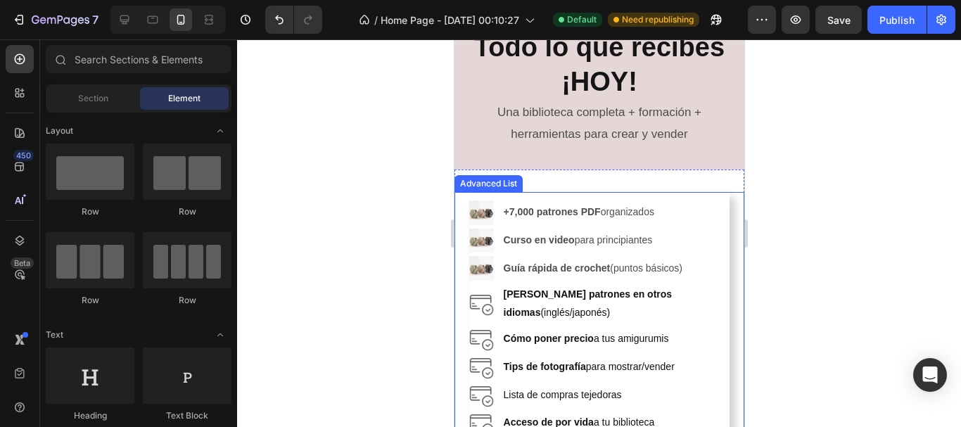
click at [381, 225] on div at bounding box center [599, 233] width 724 height 388
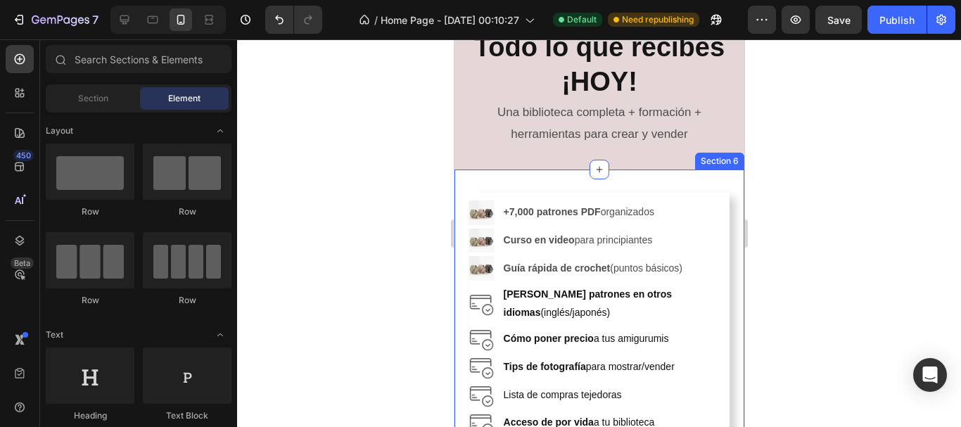
click at [795, 206] on div at bounding box center [599, 233] width 724 height 388
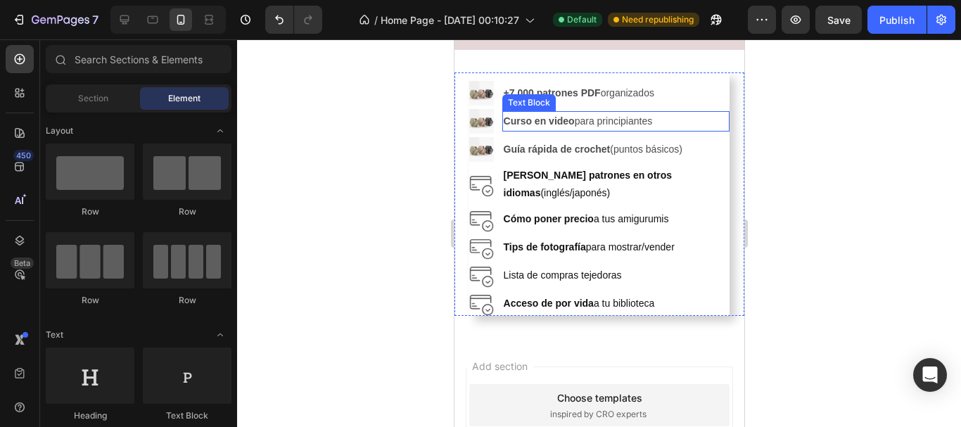
scroll to position [778, 0]
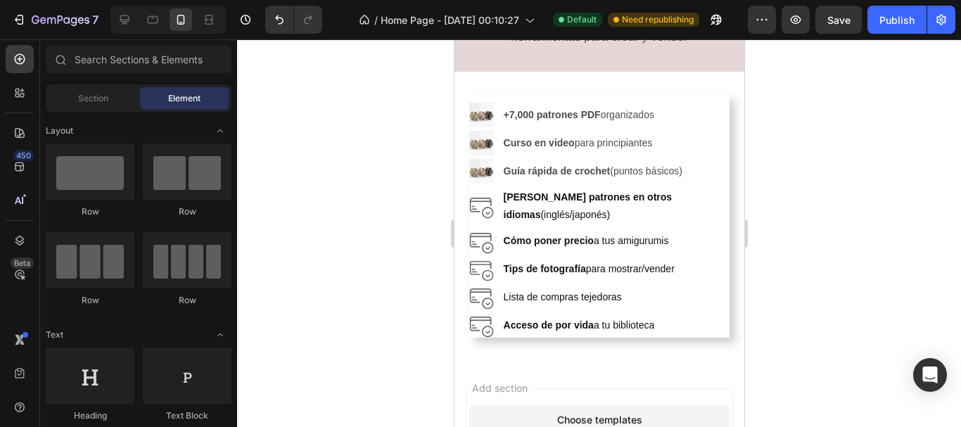
click at [808, 199] on div at bounding box center [599, 233] width 724 height 388
click at [280, 183] on div at bounding box center [599, 233] width 724 height 388
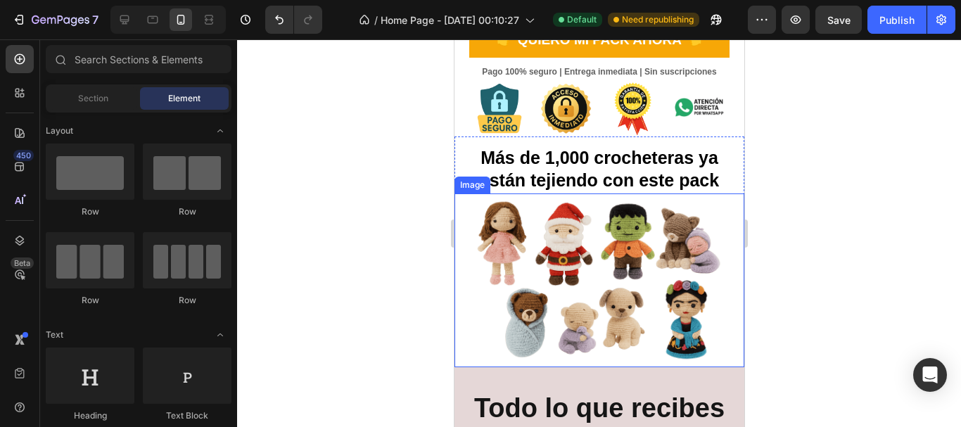
scroll to position [530, 0]
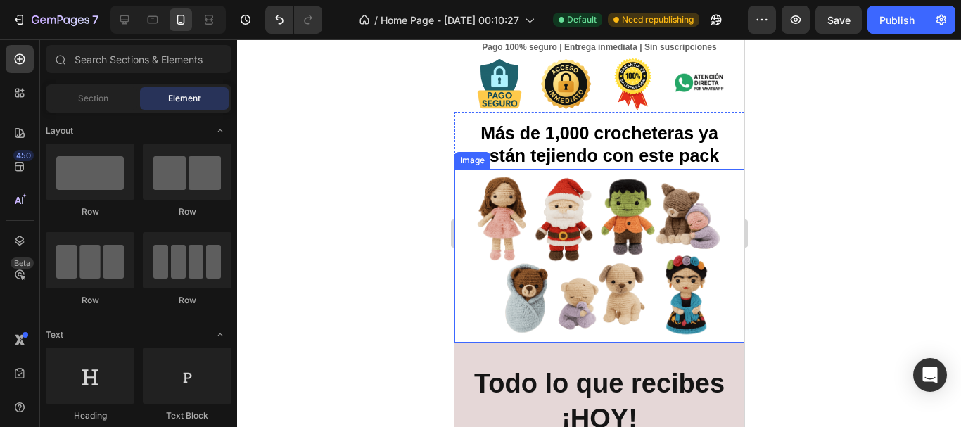
click at [629, 262] on img at bounding box center [599, 256] width 261 height 174
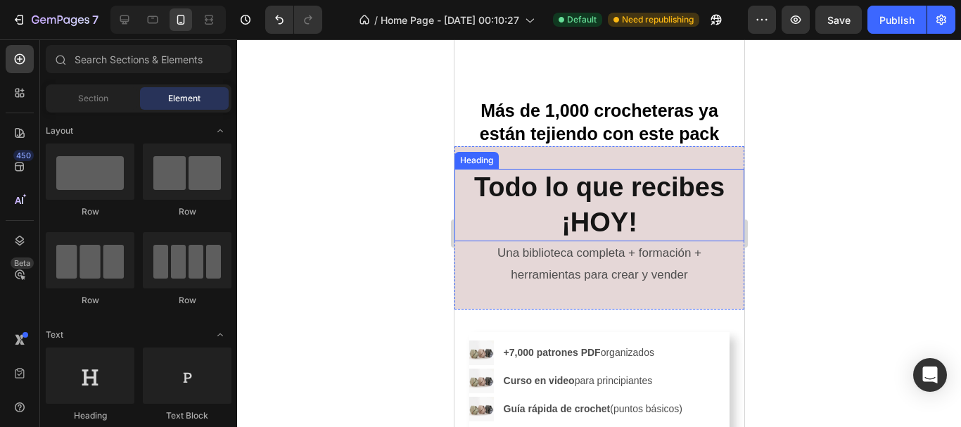
scroll to position [460, 0]
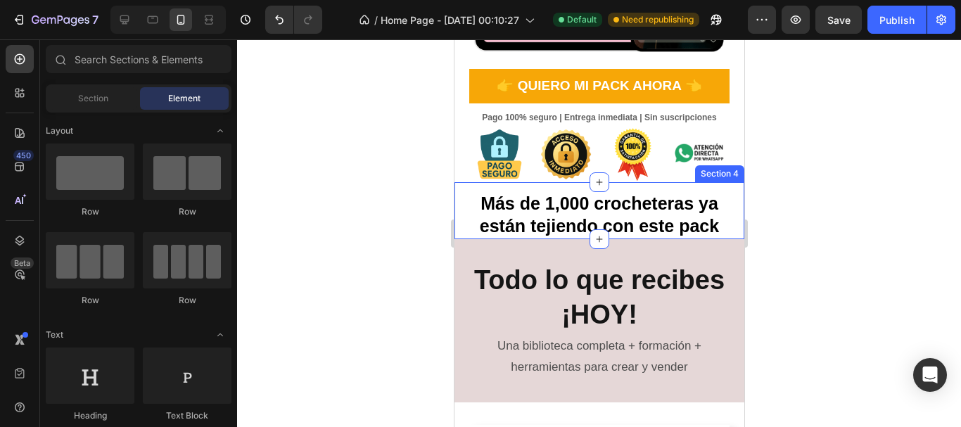
click at [705, 182] on div "Más de 1,000 crocheteras ya están tejiendo con este pack Heading Section 4" at bounding box center [599, 210] width 290 height 57
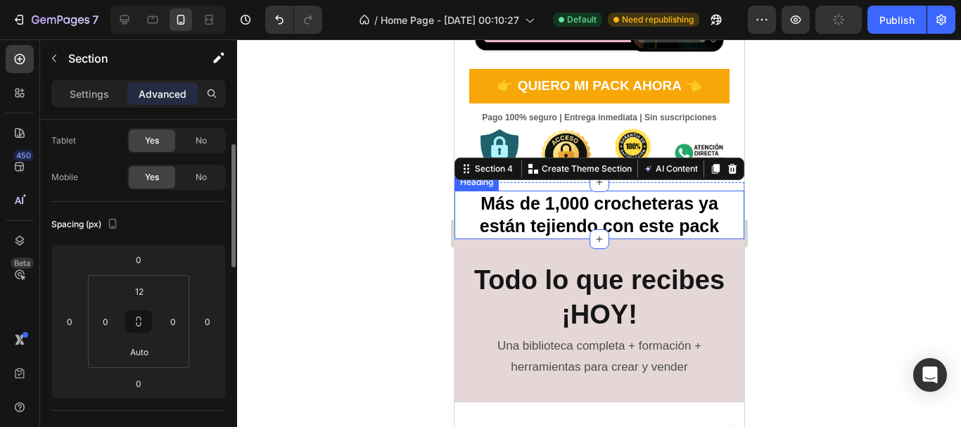
scroll to position [141, 0]
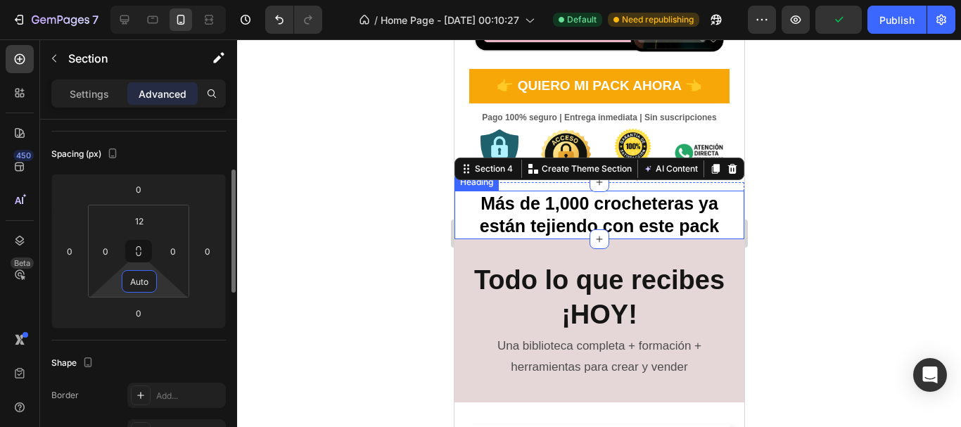
click at [139, 279] on input "Auto" at bounding box center [139, 281] width 28 height 21
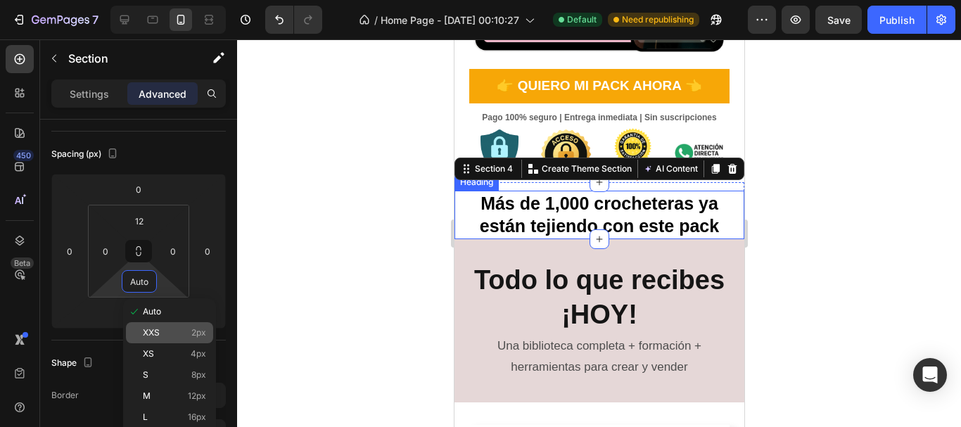
click at [158, 334] on span "XXS" at bounding box center [151, 333] width 17 height 10
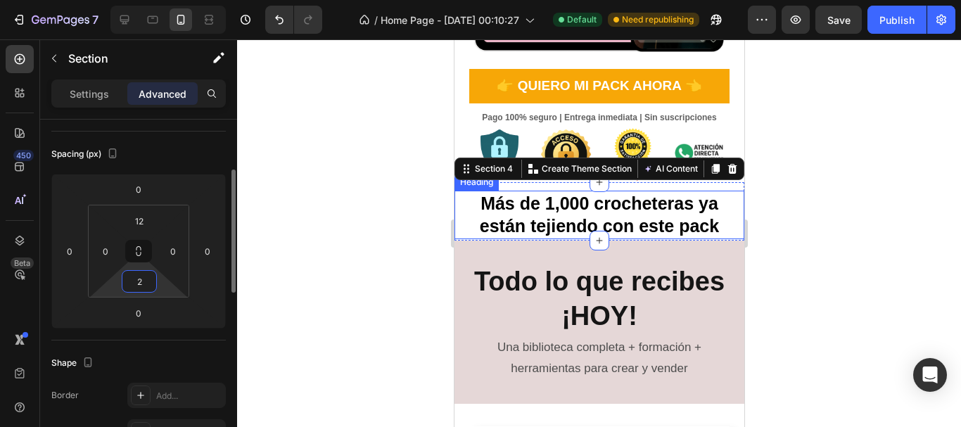
click at [139, 289] on input "2" at bounding box center [139, 281] width 28 height 21
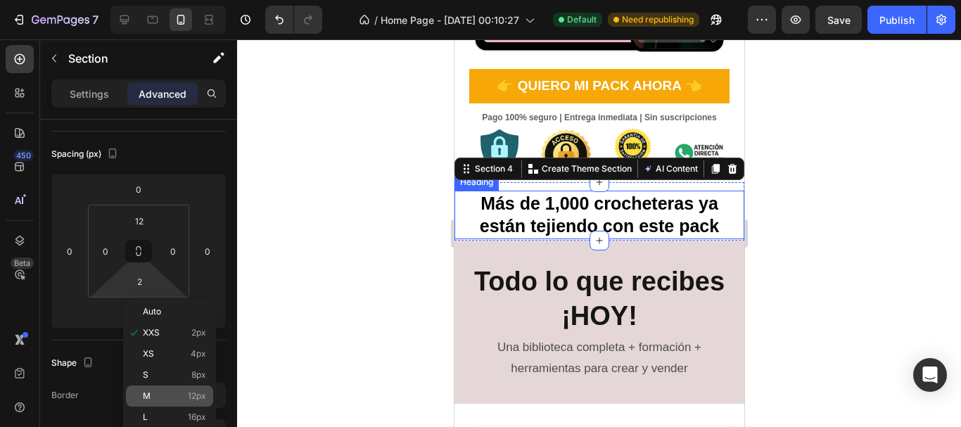
click at [153, 389] on div "M 12px" at bounding box center [169, 396] width 87 height 21
type input "12"
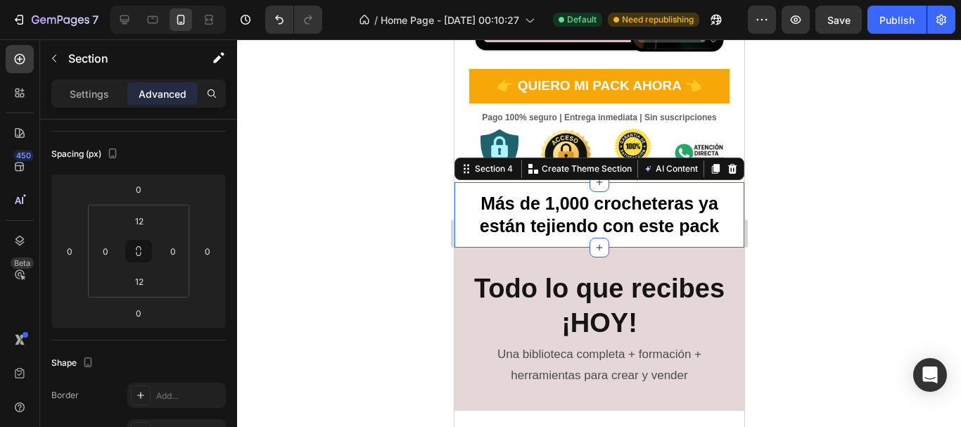
click at [797, 210] on div at bounding box center [599, 233] width 724 height 388
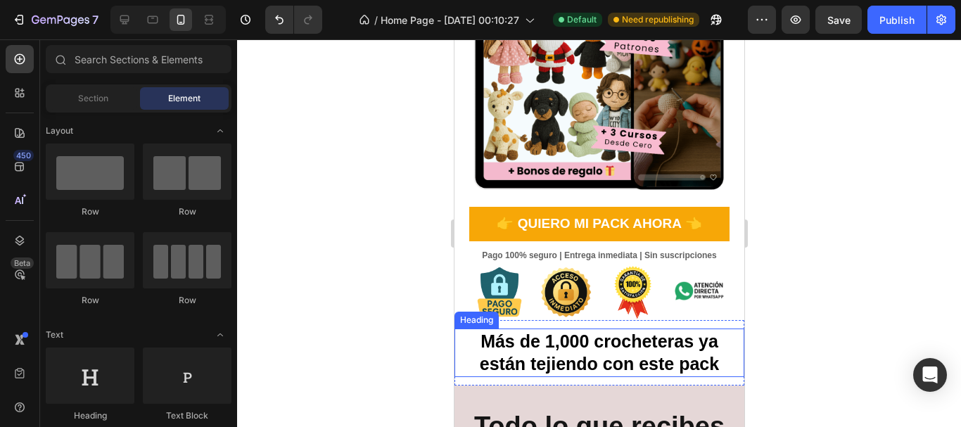
scroll to position [319, 0]
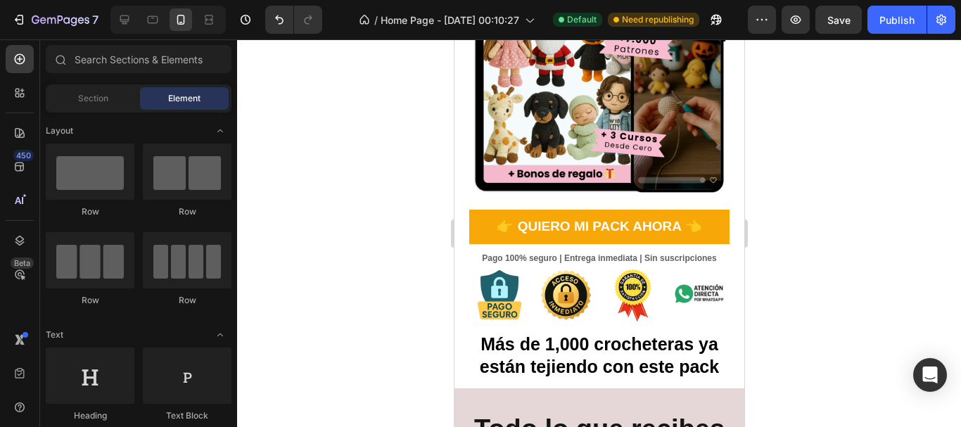
click at [806, 179] on div at bounding box center [599, 233] width 724 height 388
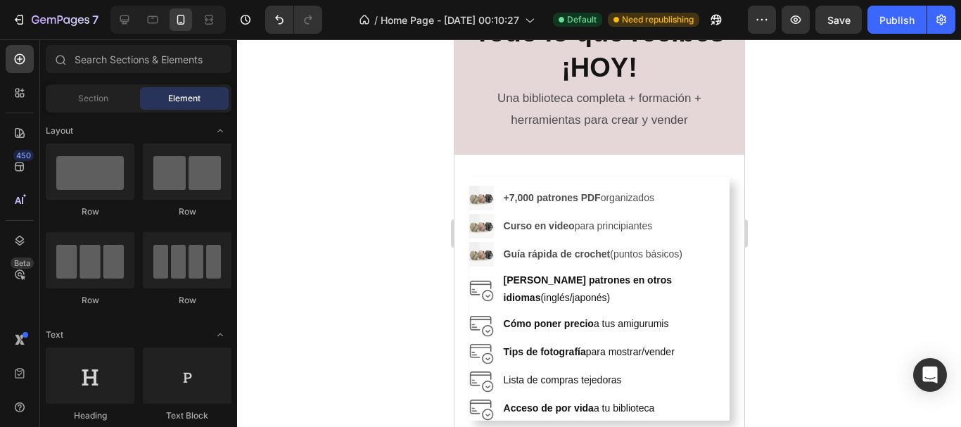
scroll to position [633, 0]
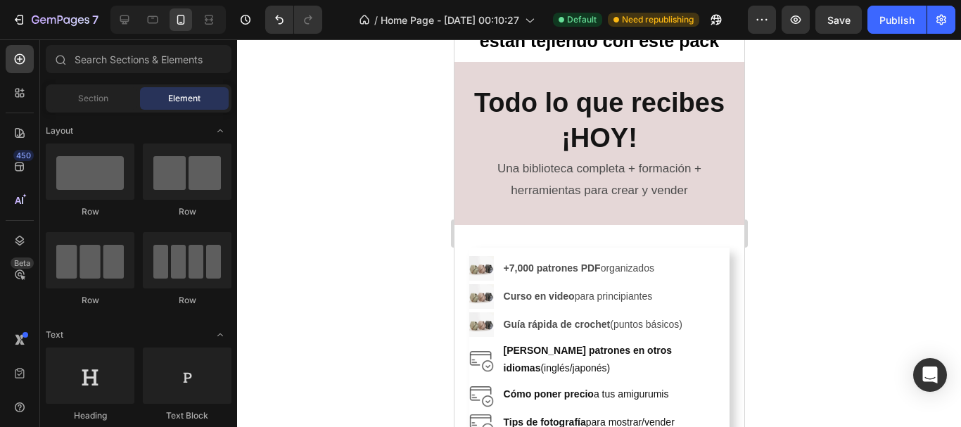
click at [859, 197] on div at bounding box center [599, 233] width 724 height 388
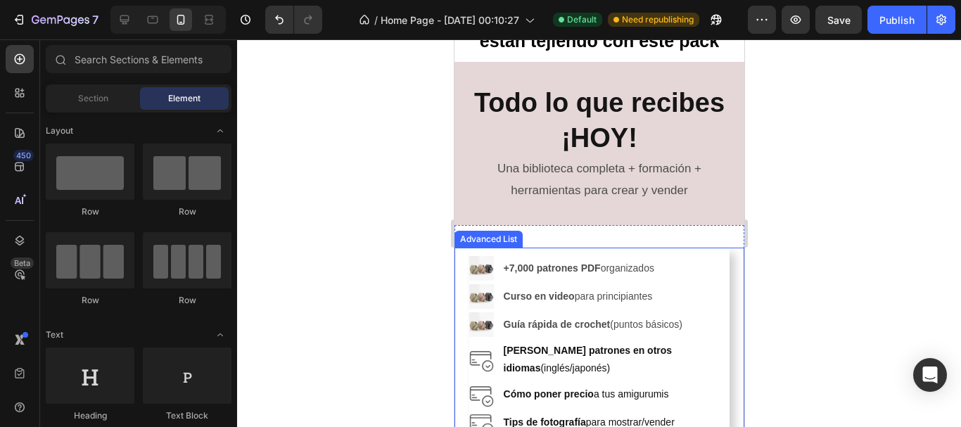
click at [708, 255] on div "Image +7,000 patrones PDF organizados Text Block Image Curso en video para prin…" at bounding box center [599, 370] width 261 height 244
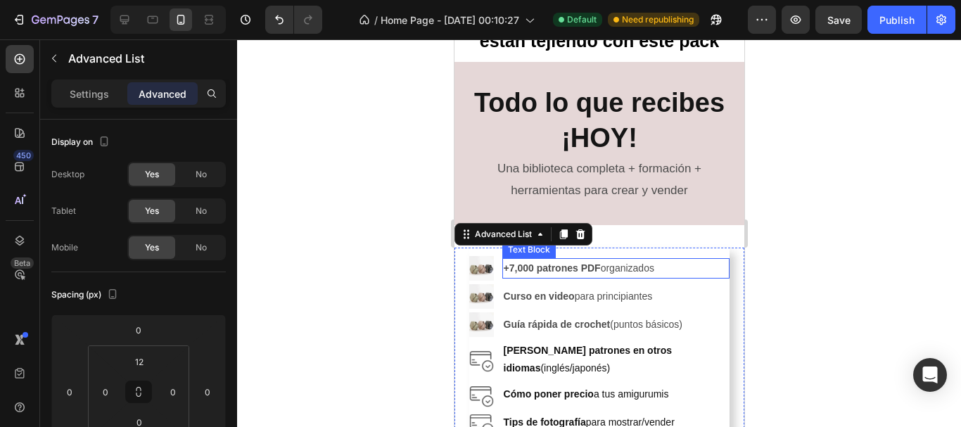
click at [680, 270] on p "+7,000 patrones PDF organizados" at bounding box center [615, 269] width 225 height 18
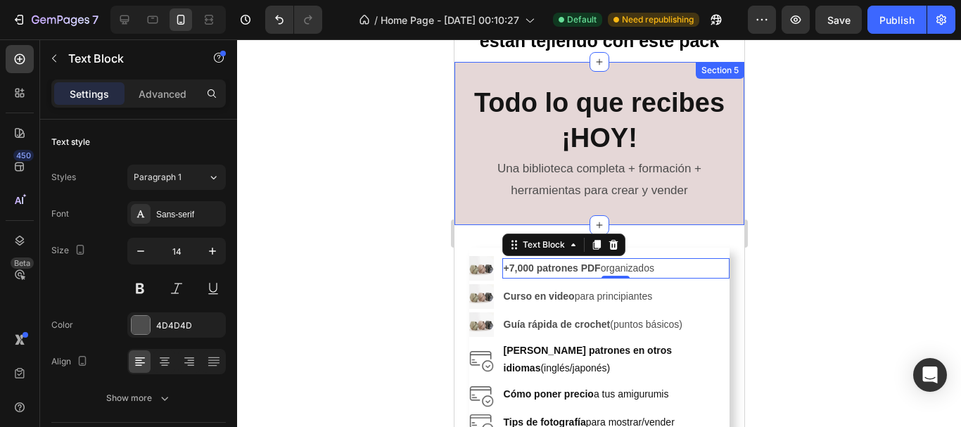
click at [662, 210] on div "Todo lo que recibes ¡HOY! Heading Una biblioteca completa + formación + herrami…" at bounding box center [599, 143] width 290 height 163
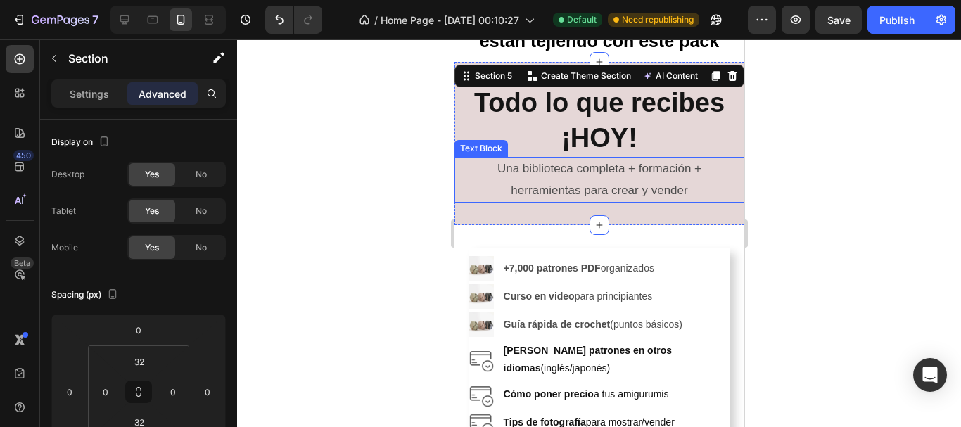
click at [458, 188] on div "Una biblioteca completa + formación + herramientas para crear y vender" at bounding box center [599, 180] width 290 height 46
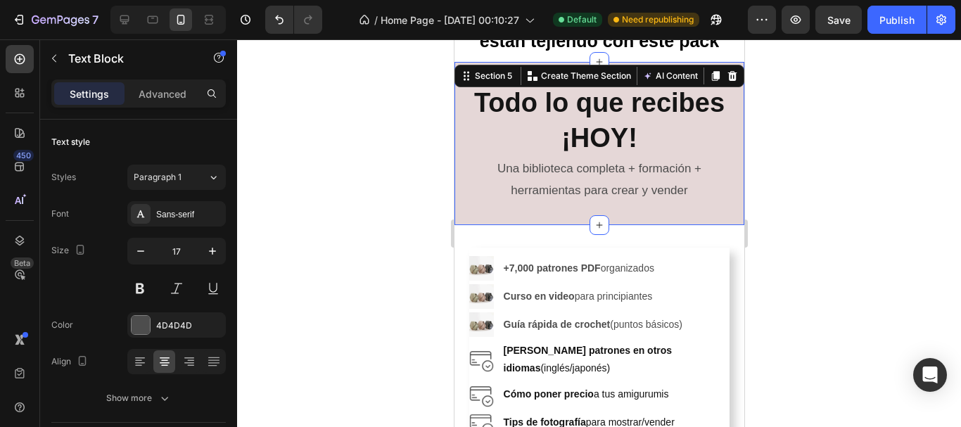
click at [560, 216] on div "Todo lo que recibes ¡HOY! Heading Una biblioteca completa + formación + herrami…" at bounding box center [599, 143] width 290 height 163
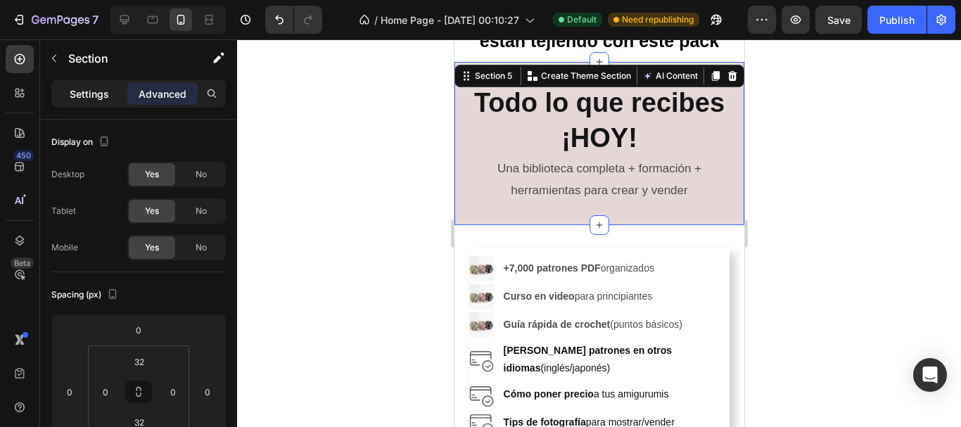
click at [55, 92] on div "Settings" at bounding box center [89, 93] width 70 height 23
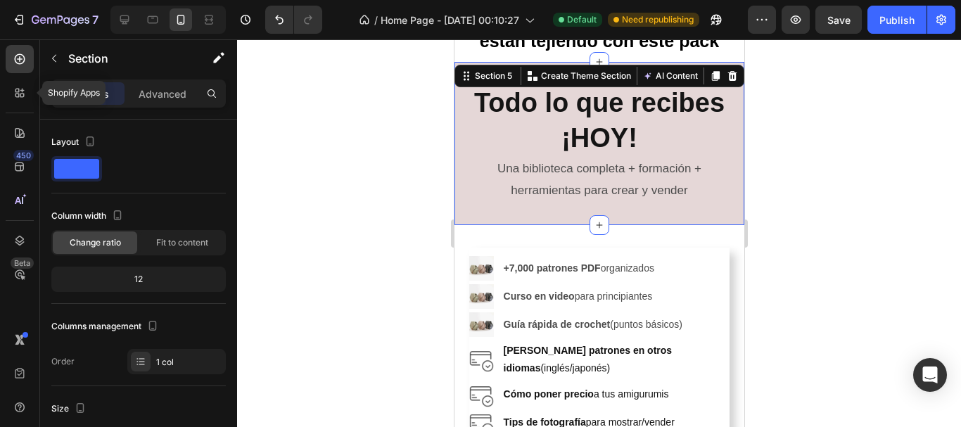
click at [23, 99] on icon at bounding box center [20, 93] width 14 height 14
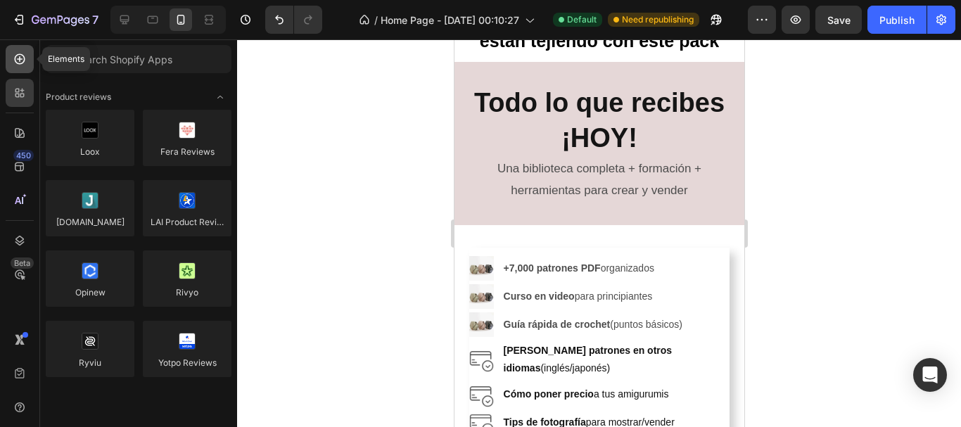
click at [17, 65] on icon at bounding box center [20, 59] width 14 height 14
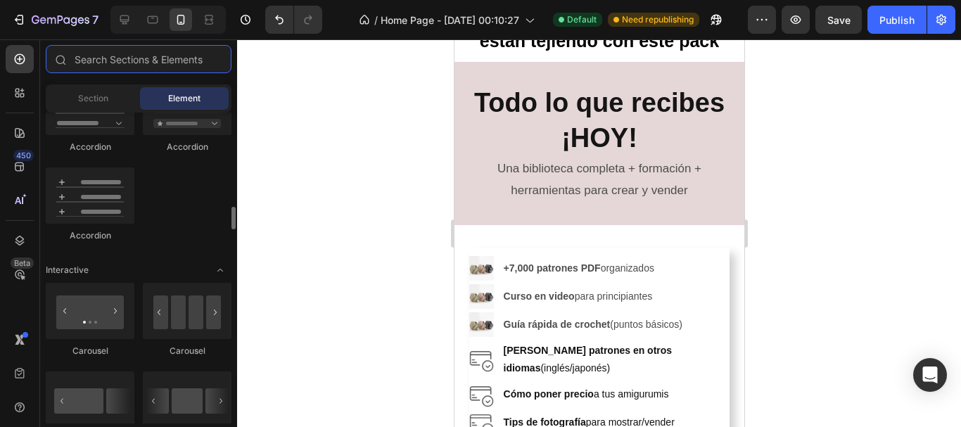
scroll to position [1126, 0]
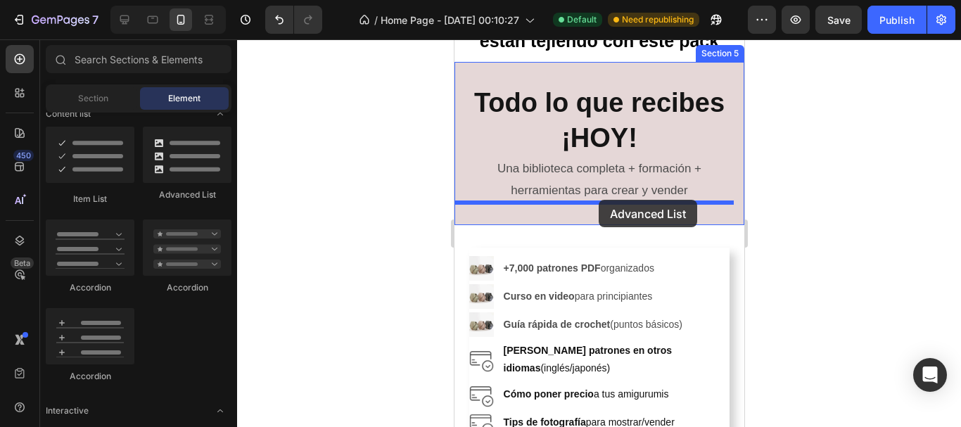
drag, startPoint x: 623, startPoint y: 204, endPoint x: 598, endPoint y: 200, distance: 25.0
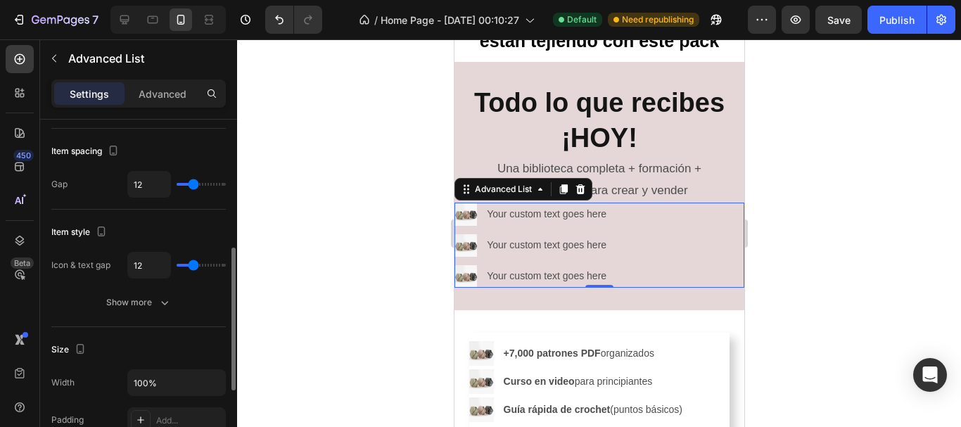
scroll to position [141, 0]
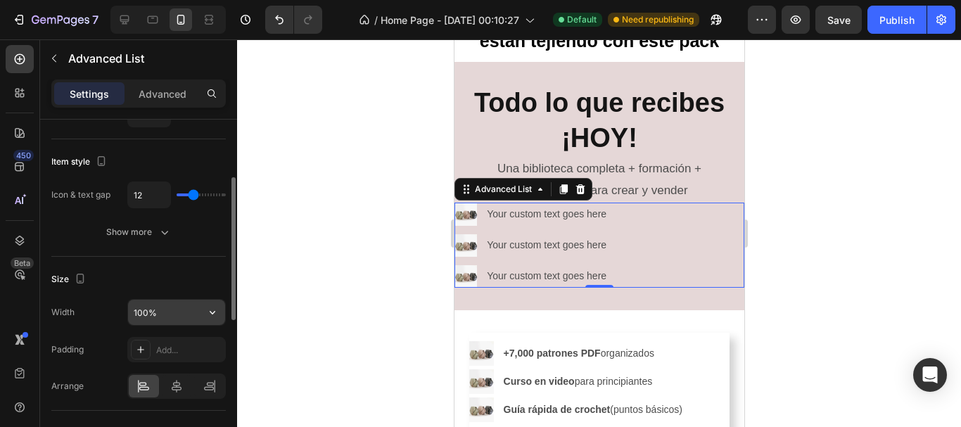
click at [163, 307] on input "100%" at bounding box center [176, 312] width 97 height 25
type input "90%"
click at [261, 267] on div at bounding box center [599, 233] width 724 height 388
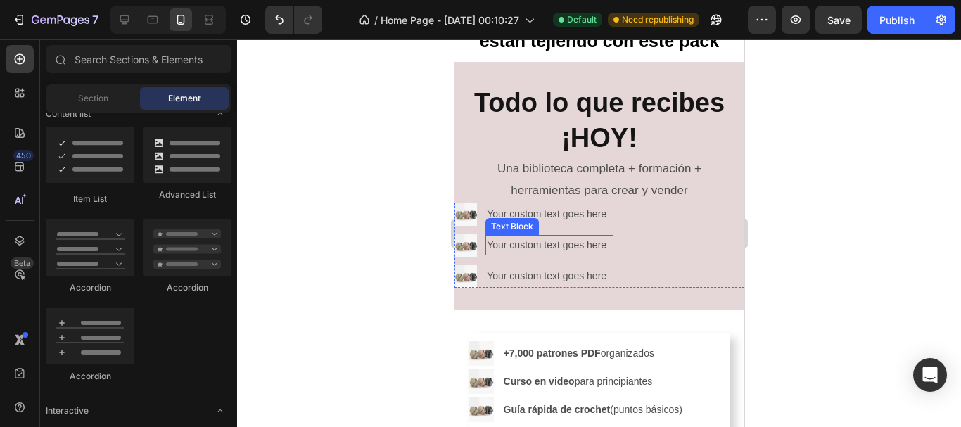
click at [512, 252] on div "Your custom text goes here" at bounding box center [549, 245] width 128 height 20
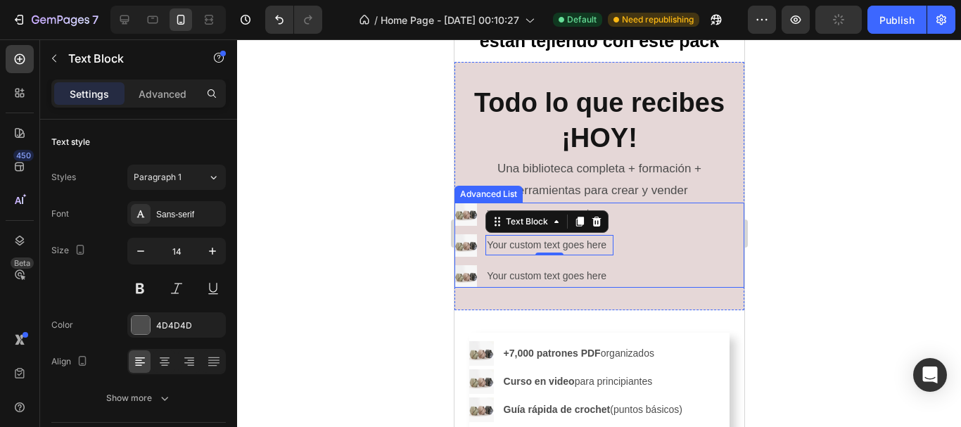
click at [660, 254] on div "Image Your custom text goes here Text Block Image Your custom text goes here Te…" at bounding box center [584, 245] width 261 height 85
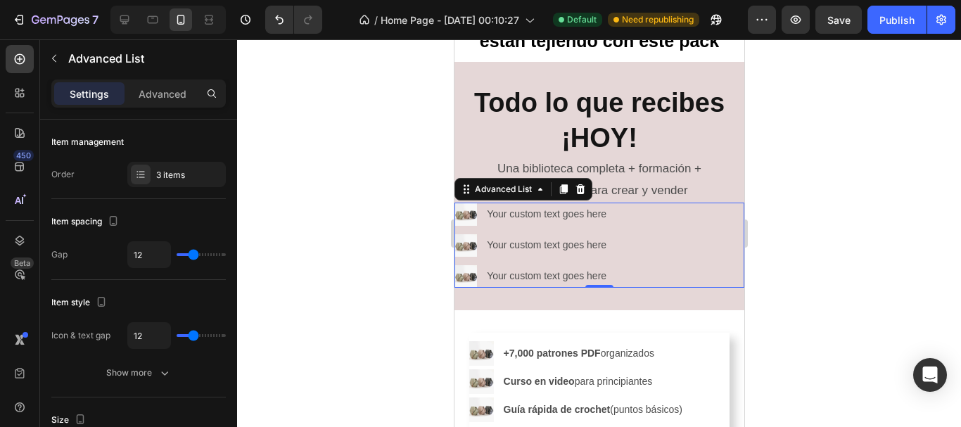
click at [676, 248] on div "Image Your custom text goes here Text Block Image Your custom text goes here Te…" at bounding box center [584, 245] width 261 height 85
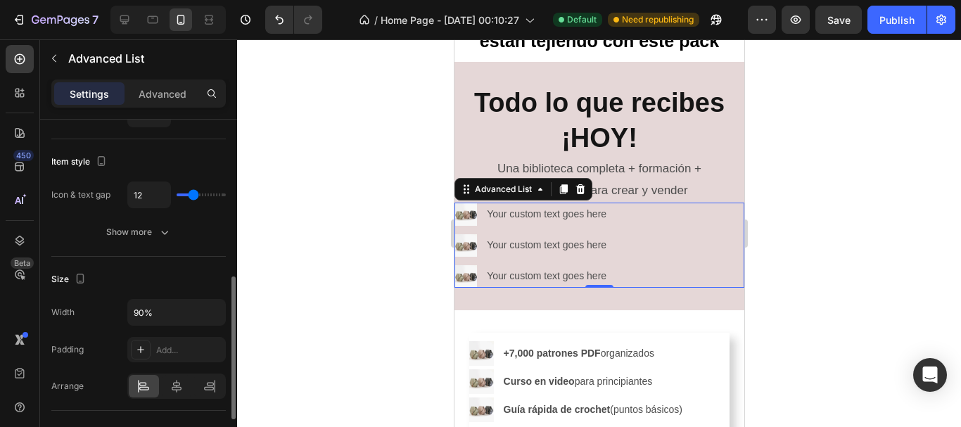
scroll to position [211, 0]
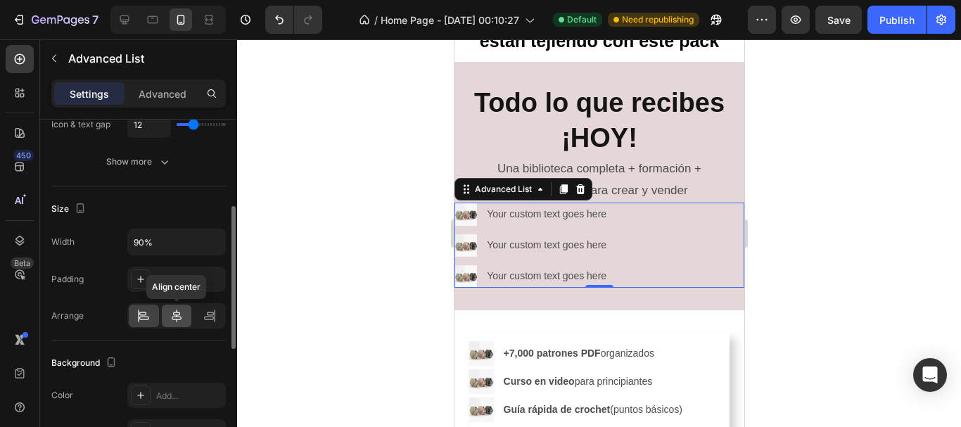
click at [169, 321] on div at bounding box center [177, 316] width 30 height 23
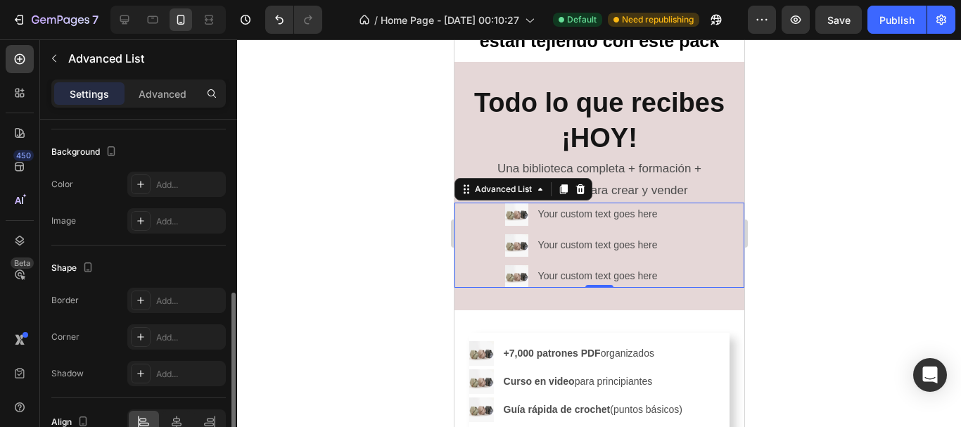
scroll to position [498, 0]
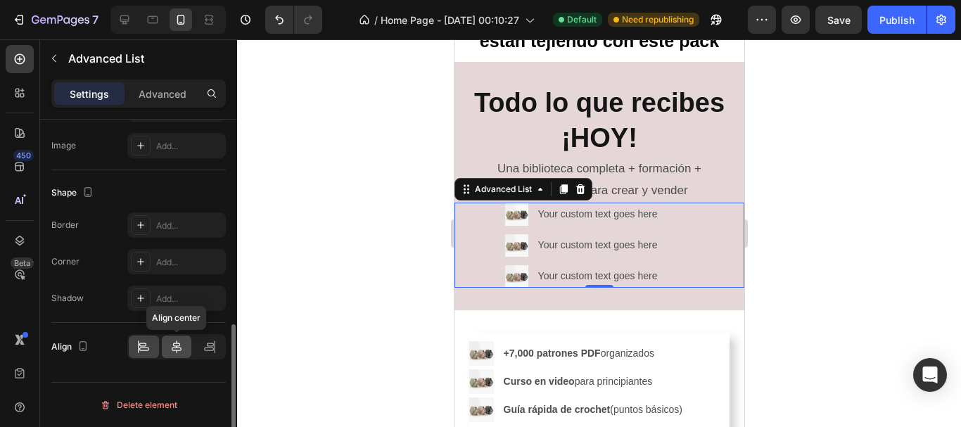
click at [180, 343] on icon at bounding box center [177, 347] width 14 height 14
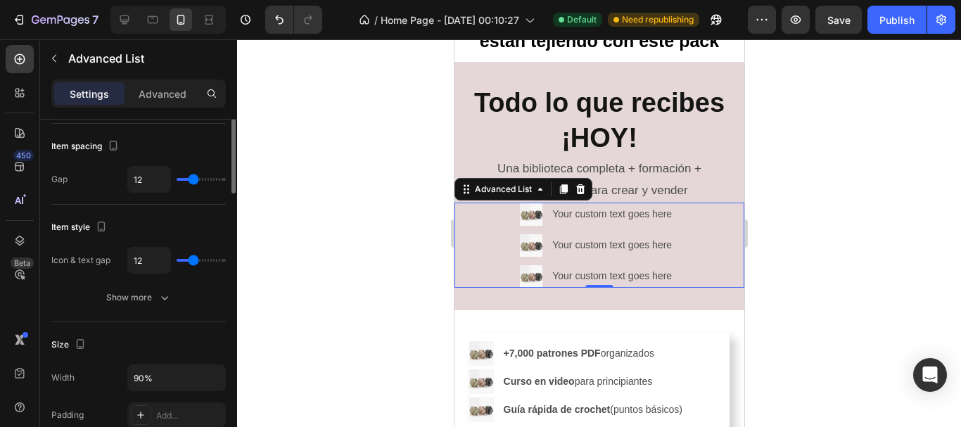
scroll to position [0, 0]
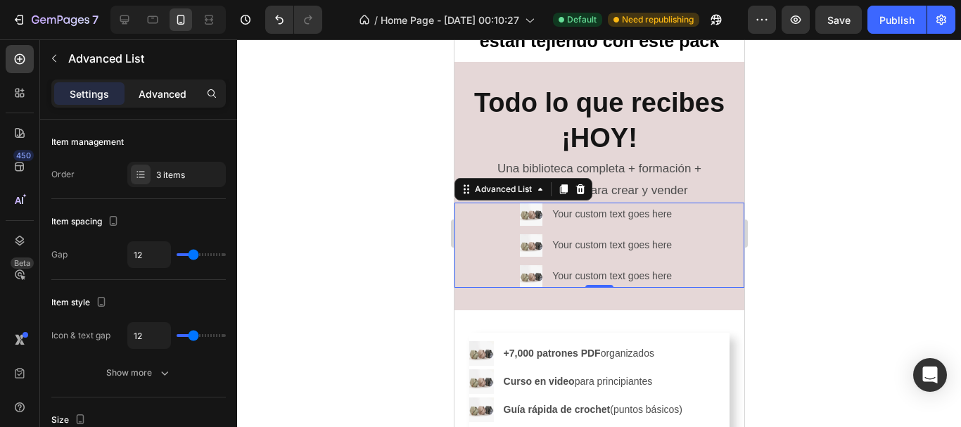
click at [164, 84] on div "Advanced" at bounding box center [162, 93] width 70 height 23
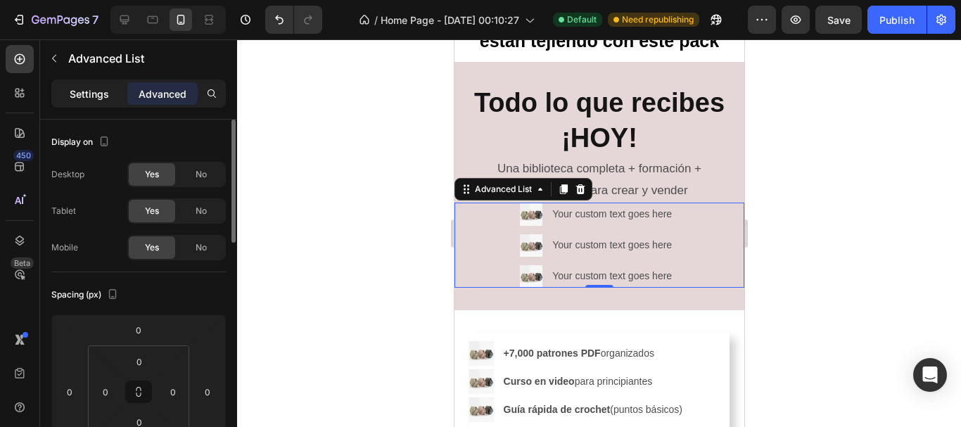
click at [87, 100] on p "Settings" at bounding box center [89, 94] width 39 height 15
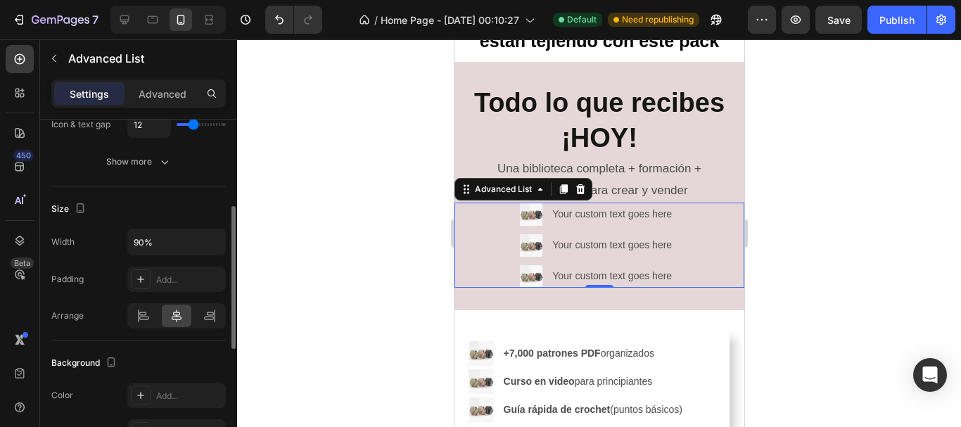
scroll to position [352, 0]
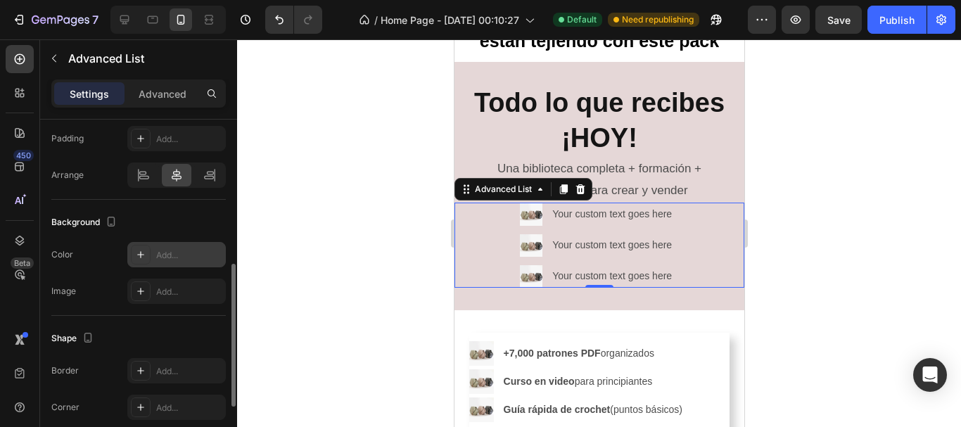
click at [149, 254] on div at bounding box center [141, 255] width 20 height 20
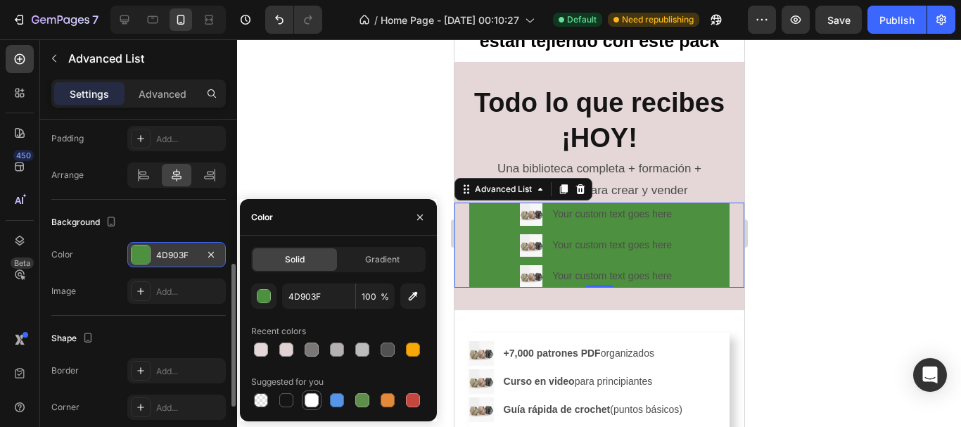
click at [306, 400] on div at bounding box center [312, 400] width 14 height 14
type input "FFFFFF"
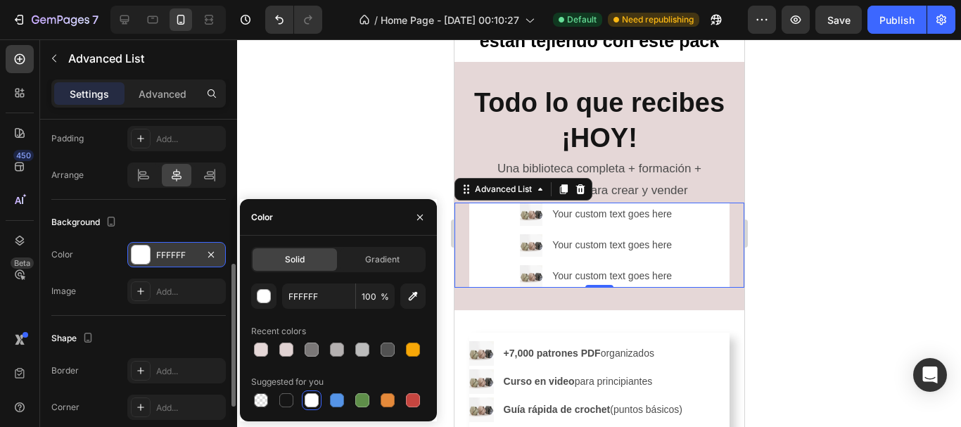
scroll to position [493, 0]
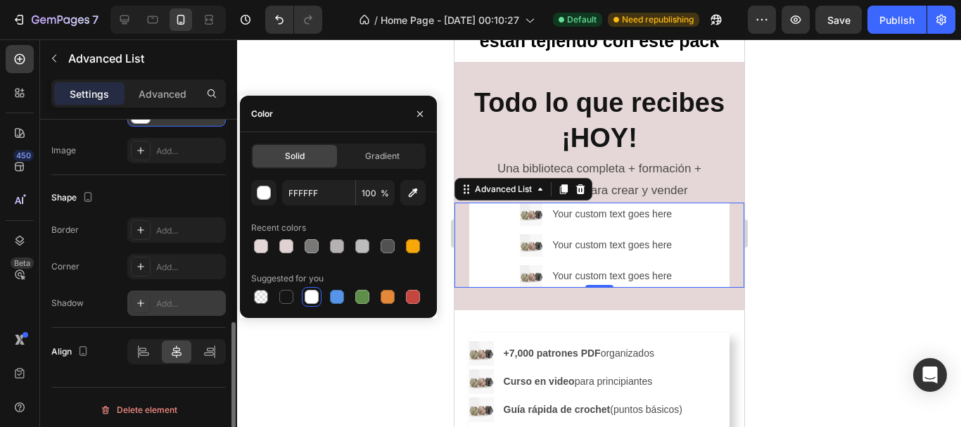
click at [141, 310] on div at bounding box center [141, 304] width 20 height 20
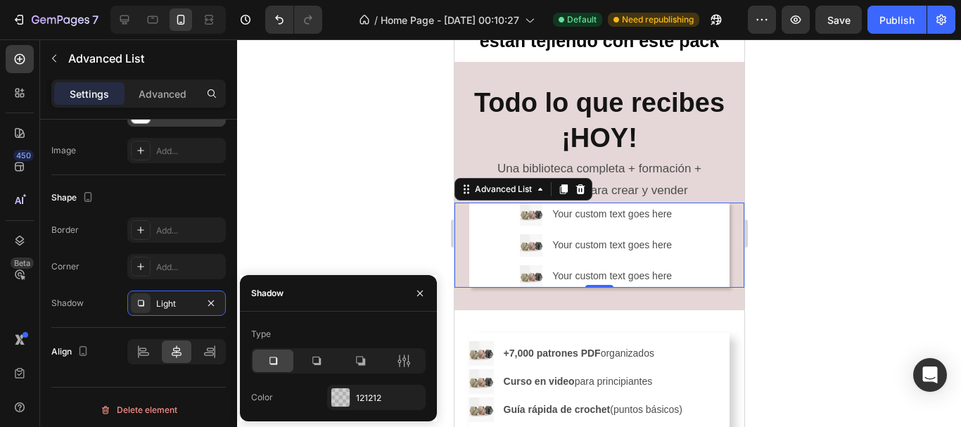
click at [282, 360] on div at bounding box center [273, 361] width 41 height 23
click at [304, 360] on div at bounding box center [316, 361] width 41 height 23
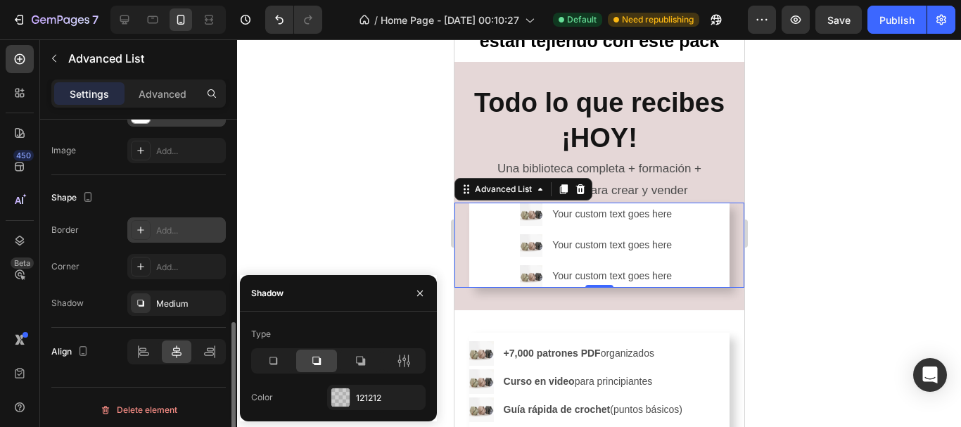
click at [156, 232] on div "Add..." at bounding box center [189, 231] width 66 height 13
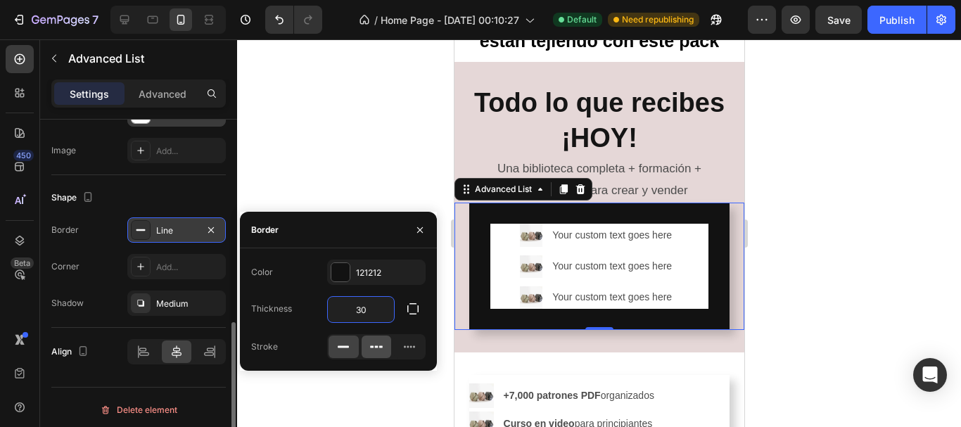
type input "3"
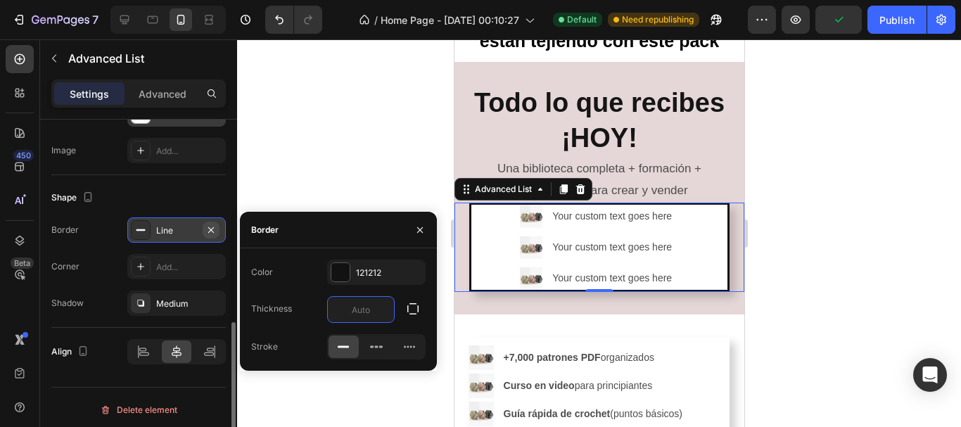
click at [217, 232] on button "button" at bounding box center [211, 230] width 17 height 17
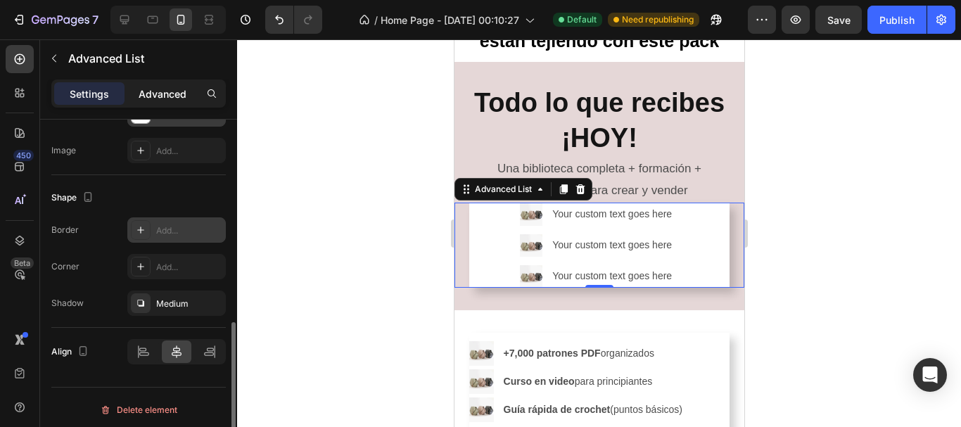
click at [163, 101] on div "Advanced" at bounding box center [162, 93] width 70 height 23
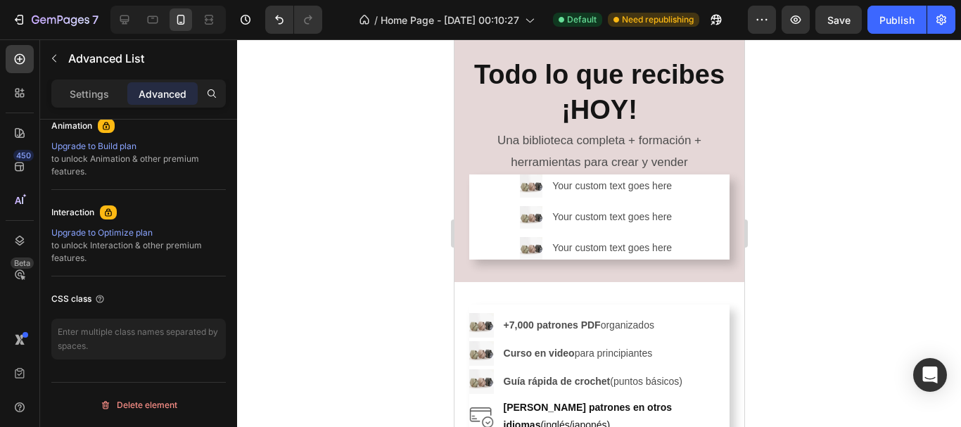
scroll to position [633, 0]
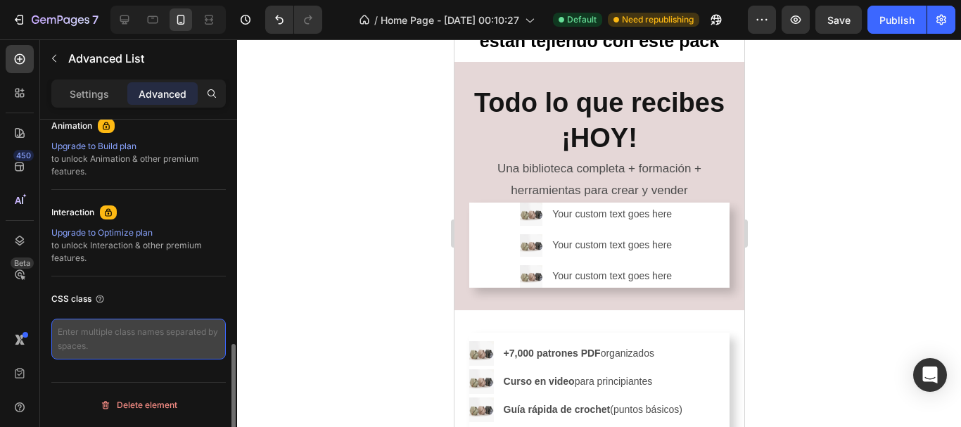
click at [143, 343] on textarea at bounding box center [138, 339] width 175 height 41
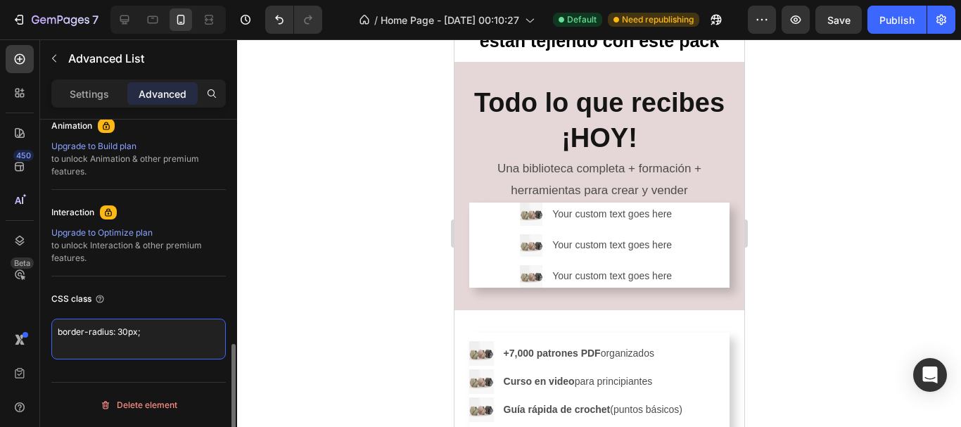
type textarea "border-radius: 30px;"
click at [173, 298] on div "CSS class" at bounding box center [138, 299] width 175 height 23
click at [179, 287] on div "CSS class border-radius: 30px;" at bounding box center [138, 324] width 175 height 94
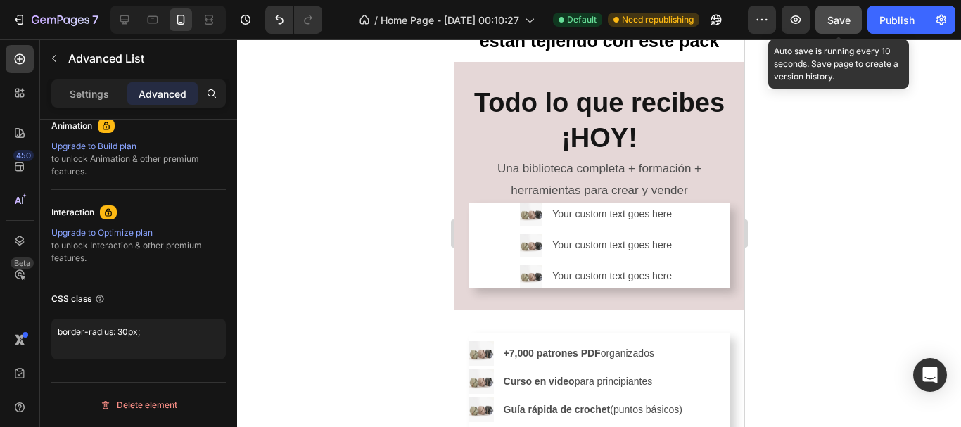
click at [829, 13] on div "Save" at bounding box center [839, 20] width 23 height 15
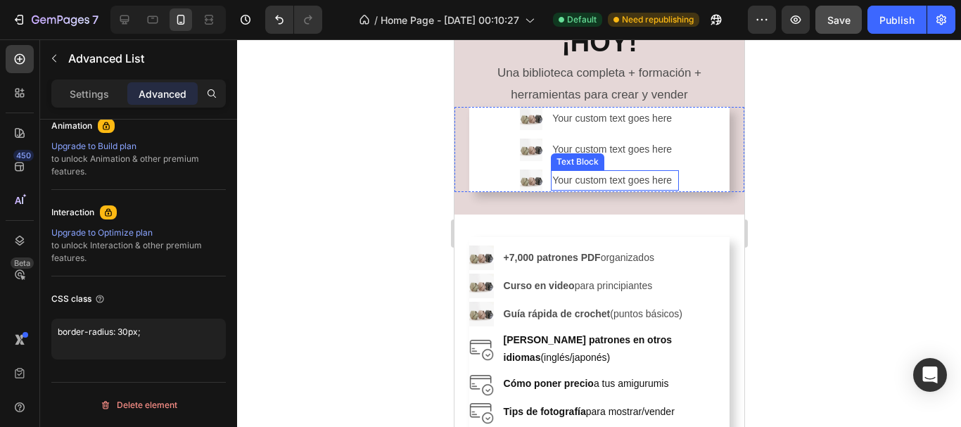
scroll to position [774, 0]
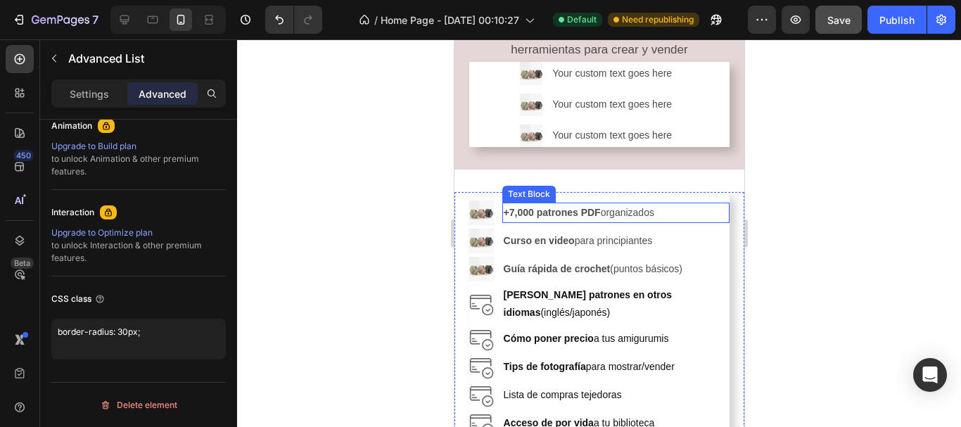
click at [714, 221] on p "+7,000 patrones PDF organizados" at bounding box center [615, 213] width 225 height 18
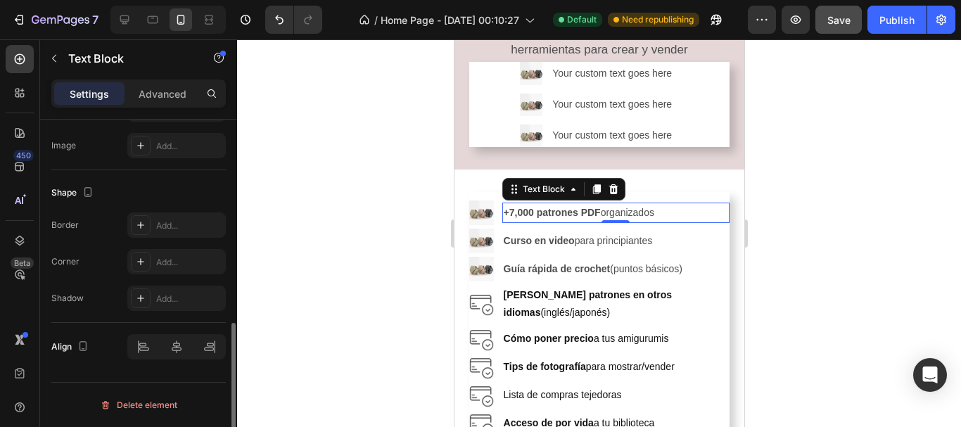
scroll to position [0, 0]
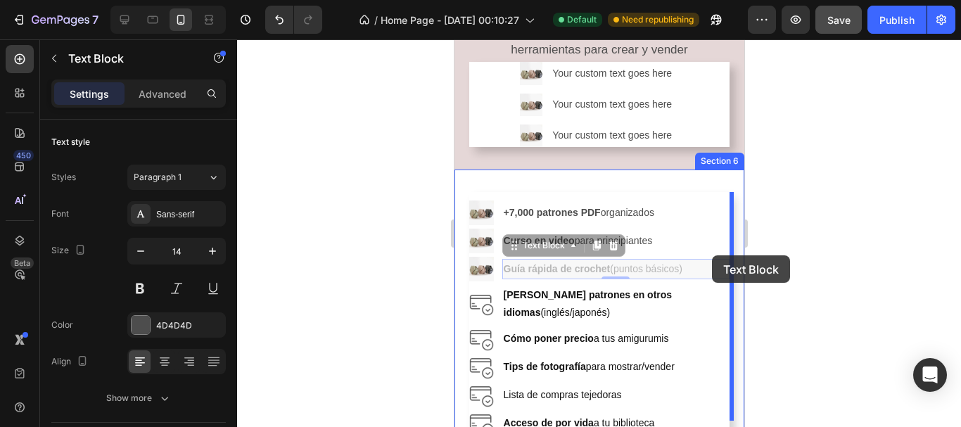
drag, startPoint x: 717, startPoint y: 261, endPoint x: 709, endPoint y: 253, distance: 10.5
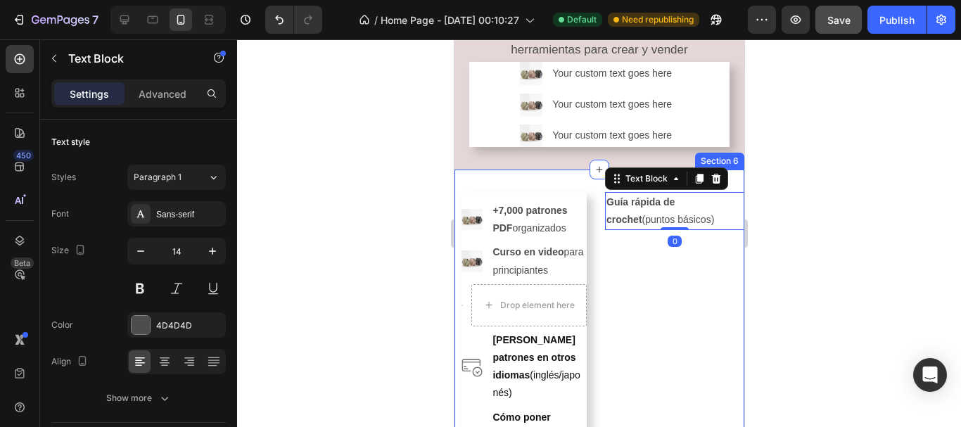
click at [707, 253] on div "Guía rápida de crochet (puntos básicos) Text Block 0" at bounding box center [674, 399] width 139 height 415
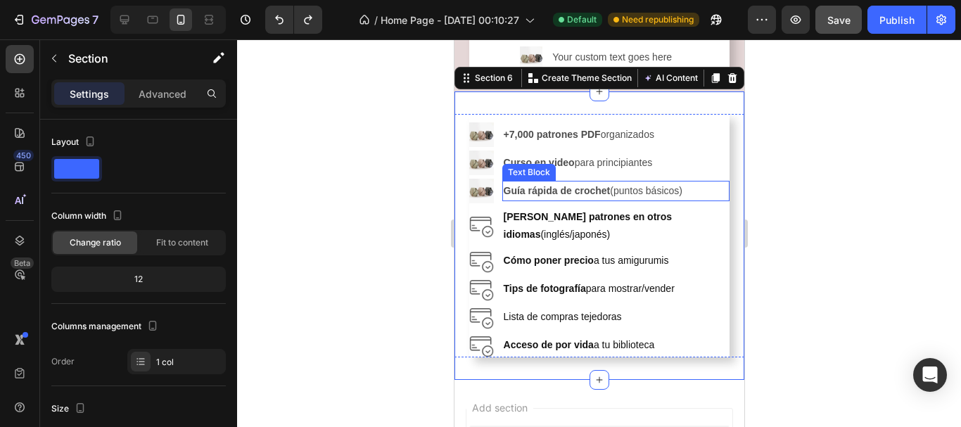
scroll to position [915, 0]
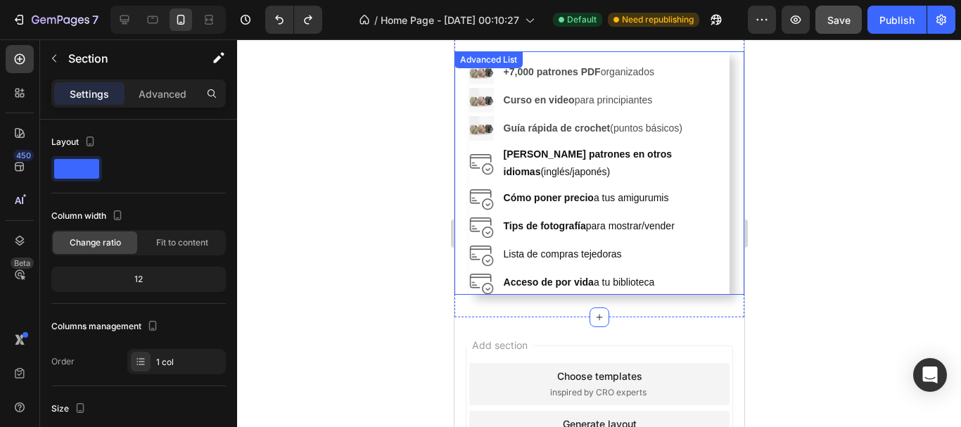
click at [725, 264] on div "Image +7,000 patrones PDF organizados Text Block Image Curso en video para prin…" at bounding box center [599, 173] width 290 height 244
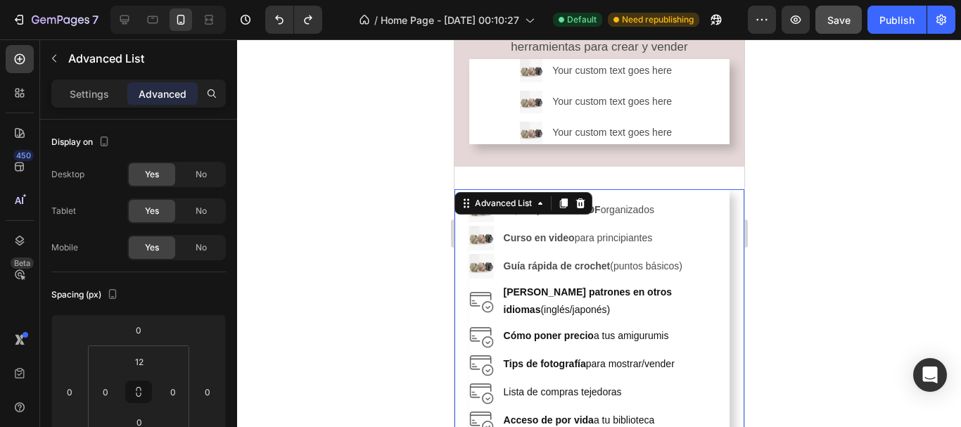
scroll to position [774, 0]
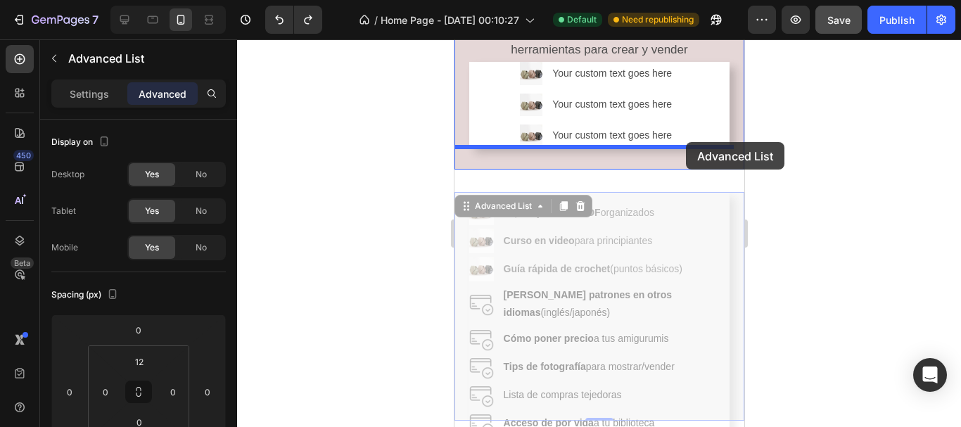
drag, startPoint x: 725, startPoint y: 264, endPoint x: 686, endPoint y: 142, distance: 128.0
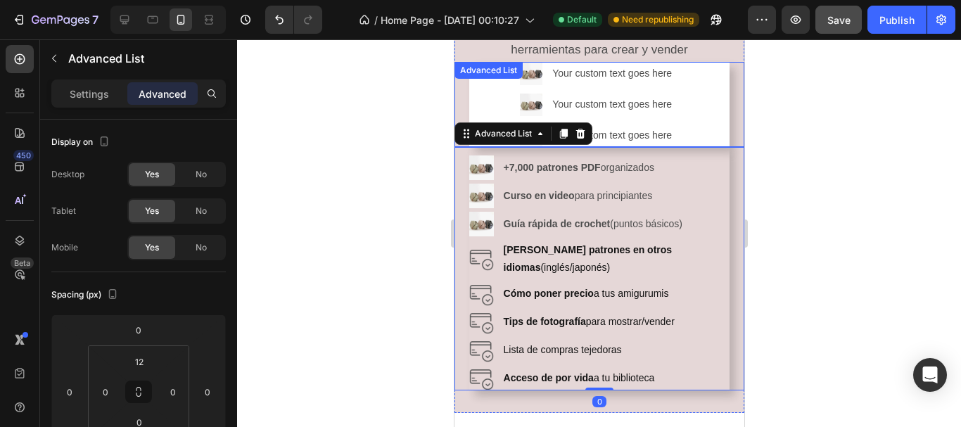
click at [698, 106] on div "Image Your custom text goes here Text Block Image Your custom text goes here Te…" at bounding box center [599, 104] width 261 height 85
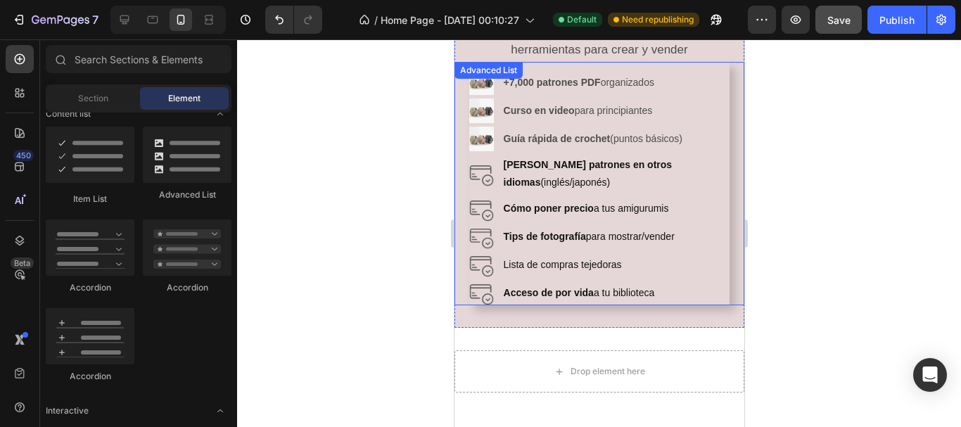
click at [710, 70] on li "Image +7,000 patrones PDF organizados Text Block" at bounding box center [599, 82] width 261 height 25
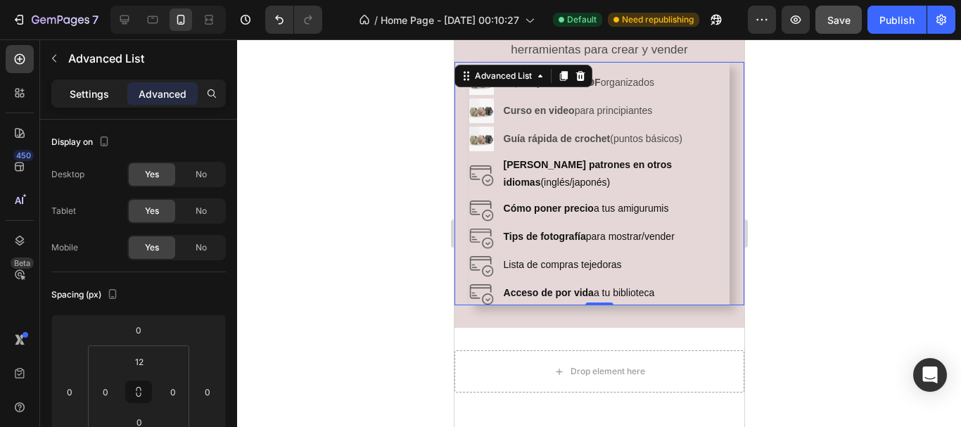
click at [108, 91] on p "Settings" at bounding box center [89, 94] width 39 height 15
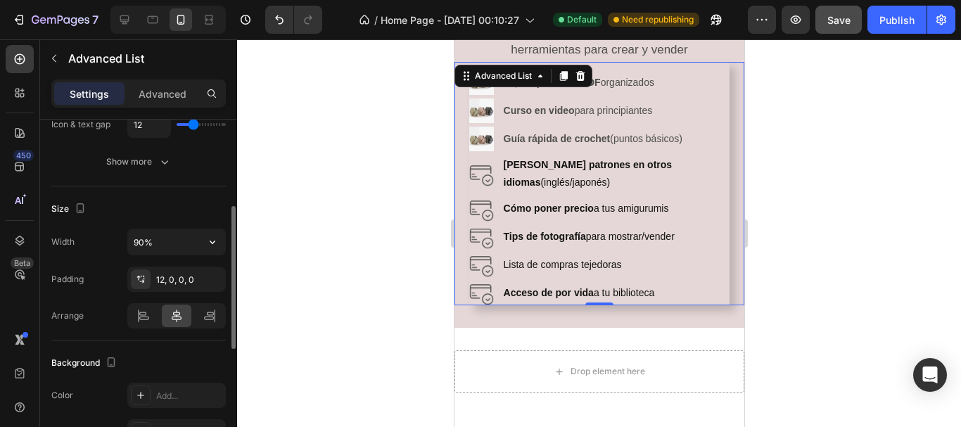
scroll to position [282, 0]
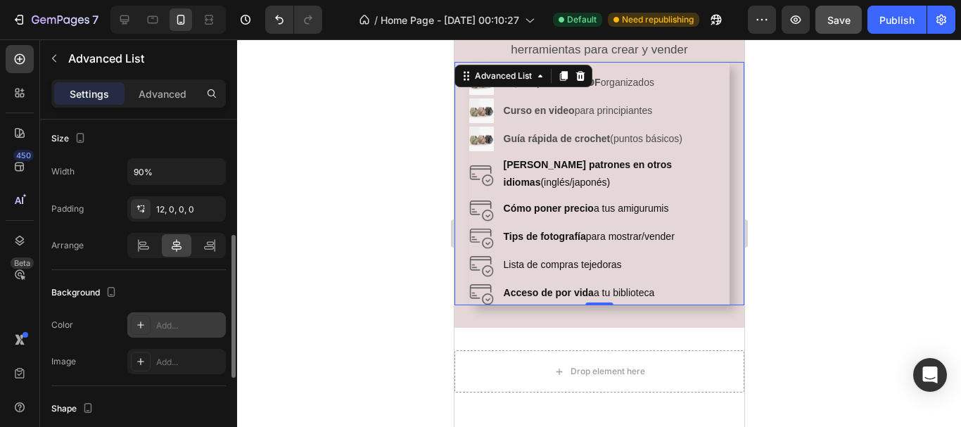
click at [150, 329] on div at bounding box center [141, 325] width 20 height 20
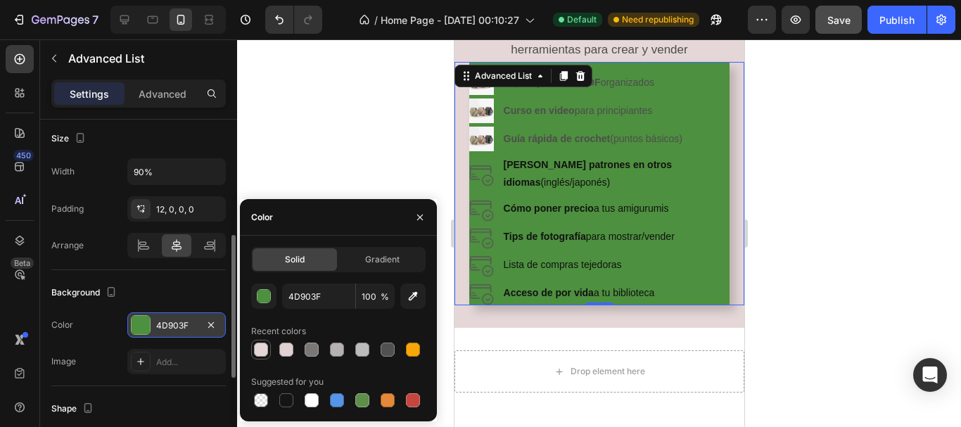
click at [267, 347] on div at bounding box center [261, 350] width 14 height 14
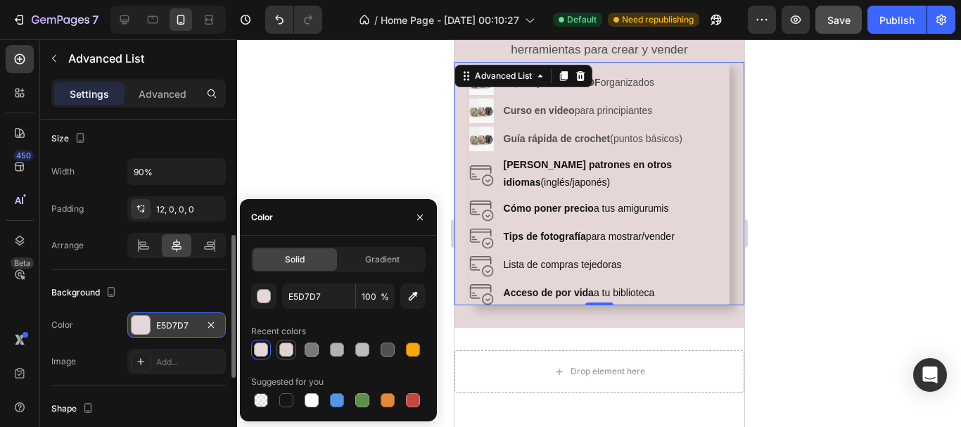
click at [291, 349] on div at bounding box center [286, 350] width 14 height 14
click at [309, 404] on div at bounding box center [312, 400] width 14 height 14
type input "FFFFFF"
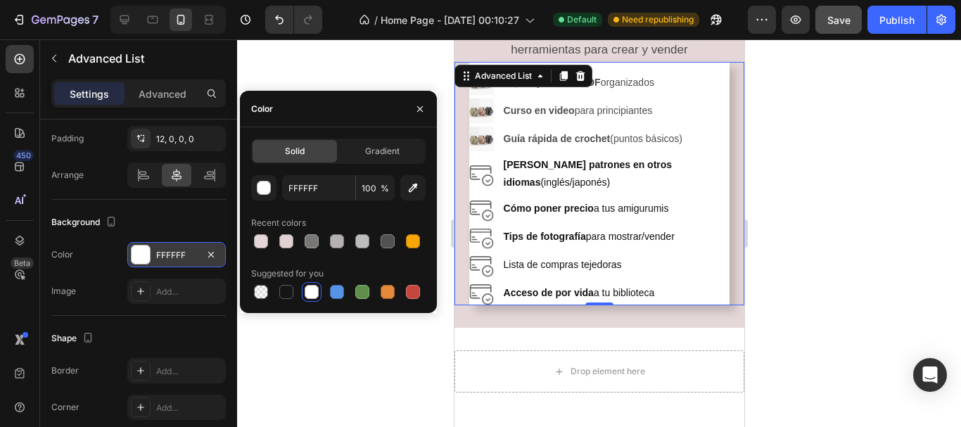
scroll to position [498, 0]
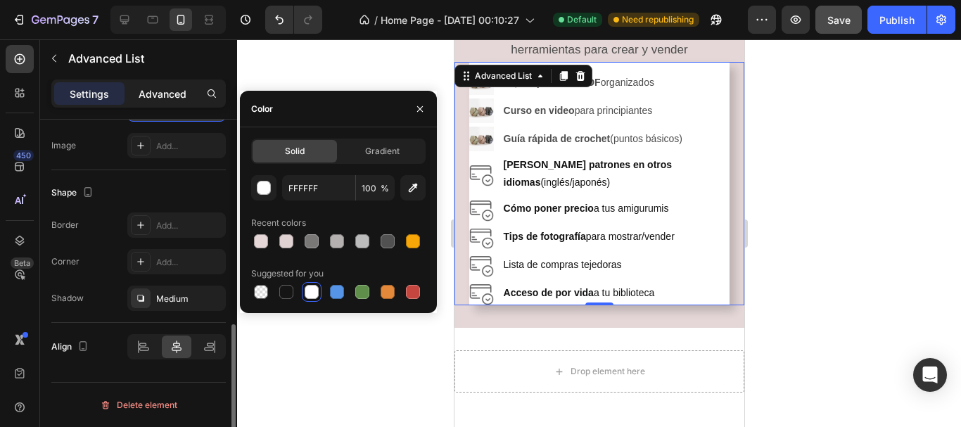
click at [154, 99] on p "Advanced" at bounding box center [163, 94] width 48 height 15
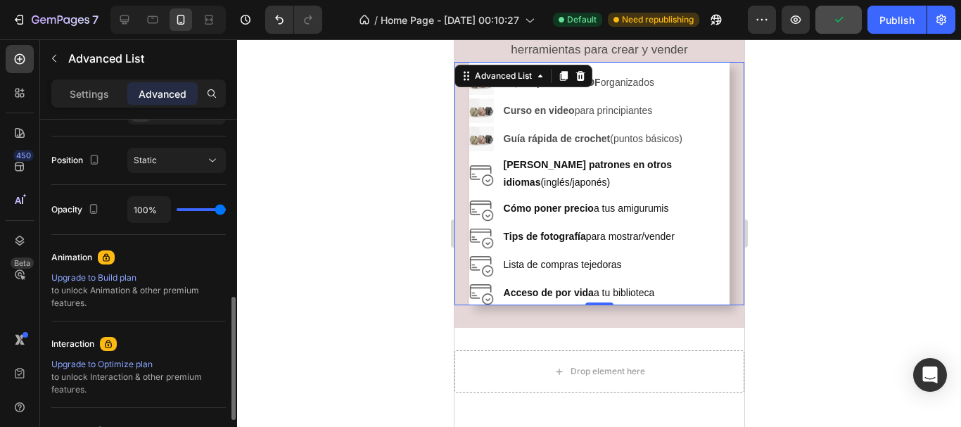
scroll to position [146, 0]
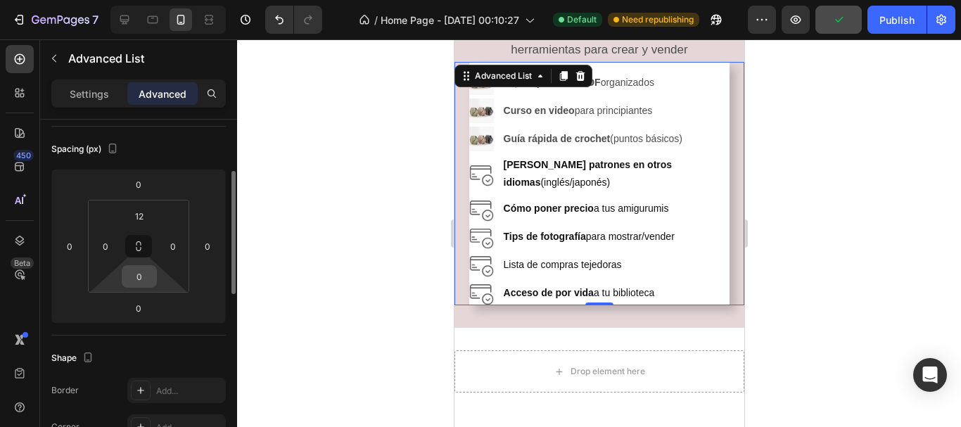
click at [142, 274] on input "0" at bounding box center [139, 276] width 28 height 21
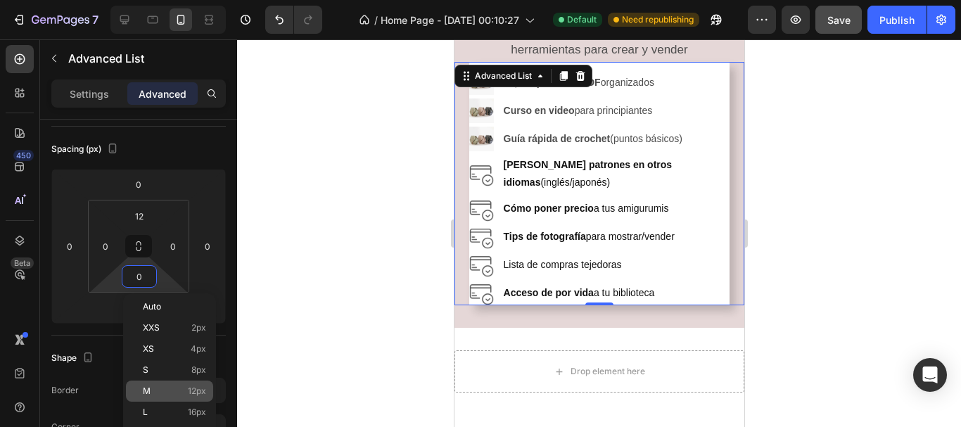
click at [162, 385] on div "M 12px" at bounding box center [169, 391] width 87 height 21
type input "12"
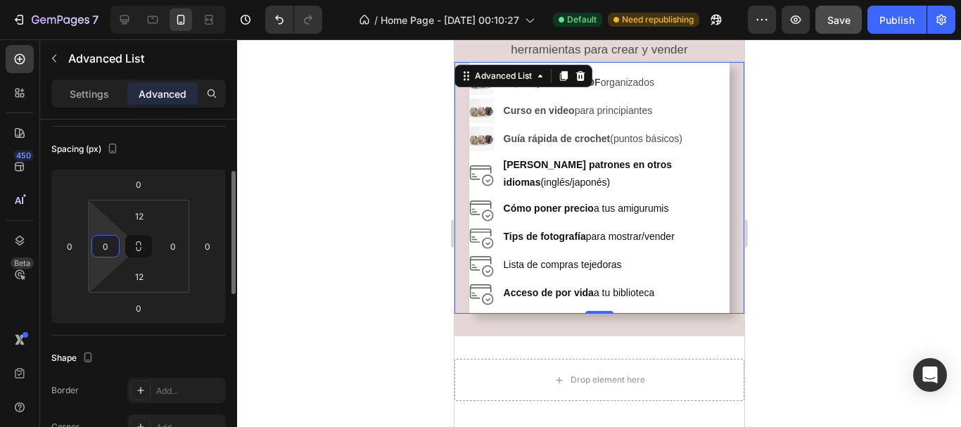
click at [104, 245] on input "0" at bounding box center [105, 246] width 21 height 21
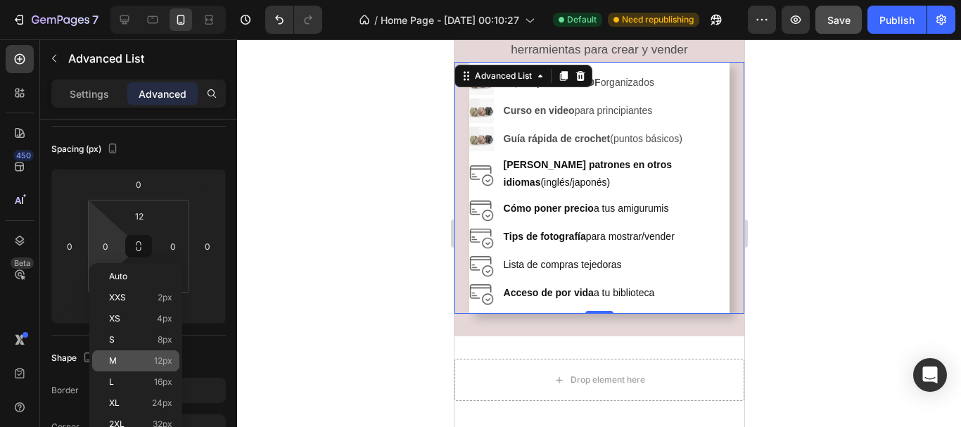
click at [136, 355] on div "M 12px" at bounding box center [135, 361] width 87 height 21
type input "12"
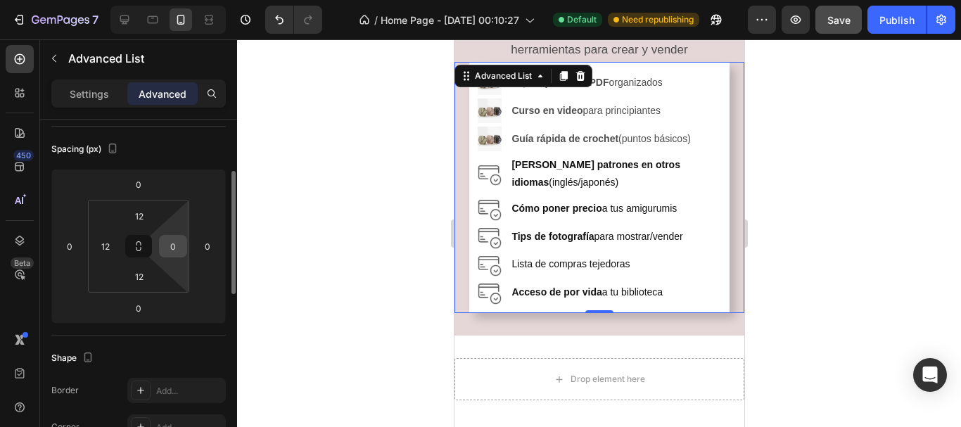
click at [180, 246] on input "0" at bounding box center [173, 246] width 21 height 21
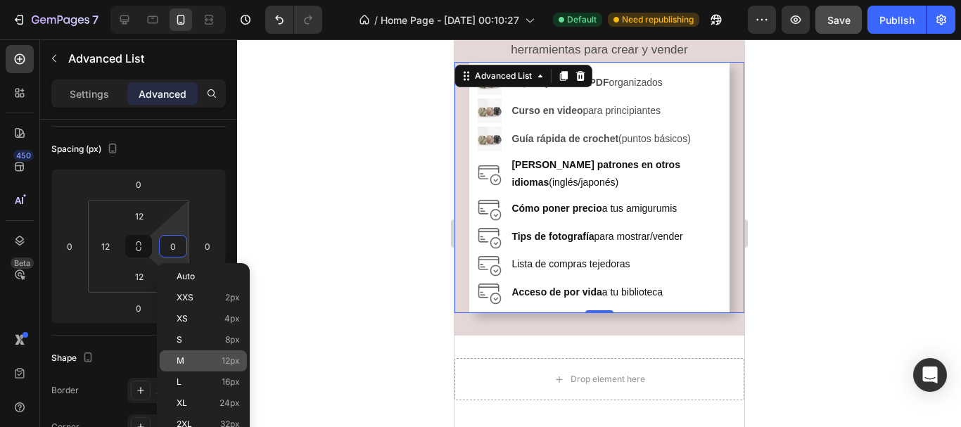
click at [194, 358] on p "M 12px" at bounding box center [208, 361] width 63 height 10
type input "12"
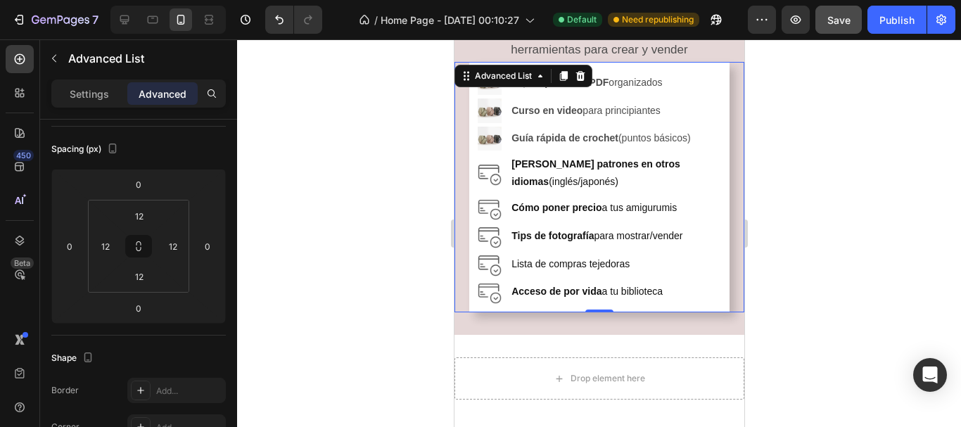
click at [337, 270] on div at bounding box center [599, 233] width 724 height 388
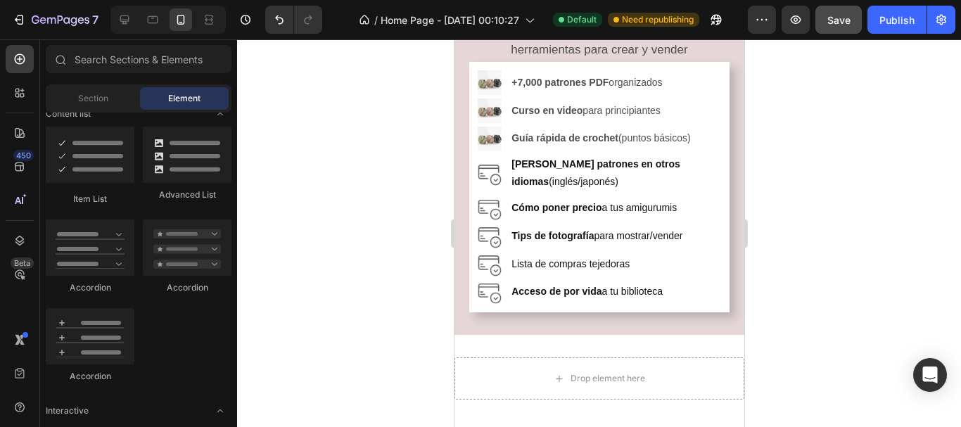
click at [838, 260] on div at bounding box center [599, 233] width 724 height 388
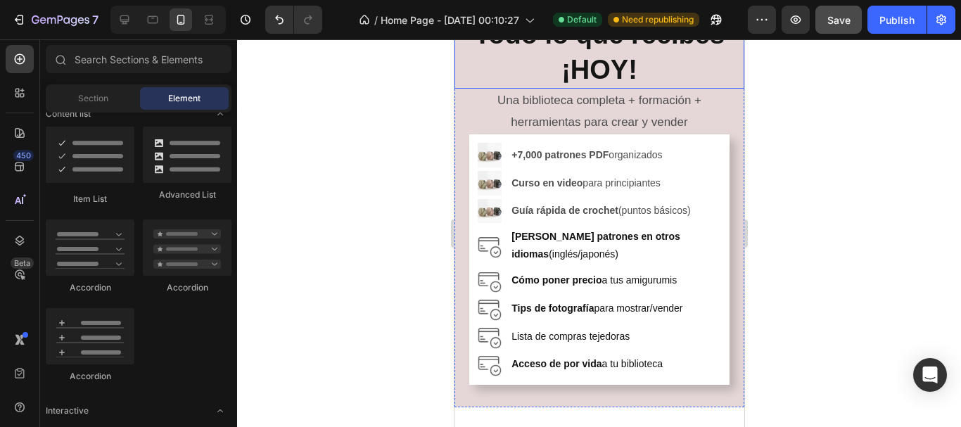
scroll to position [704, 0]
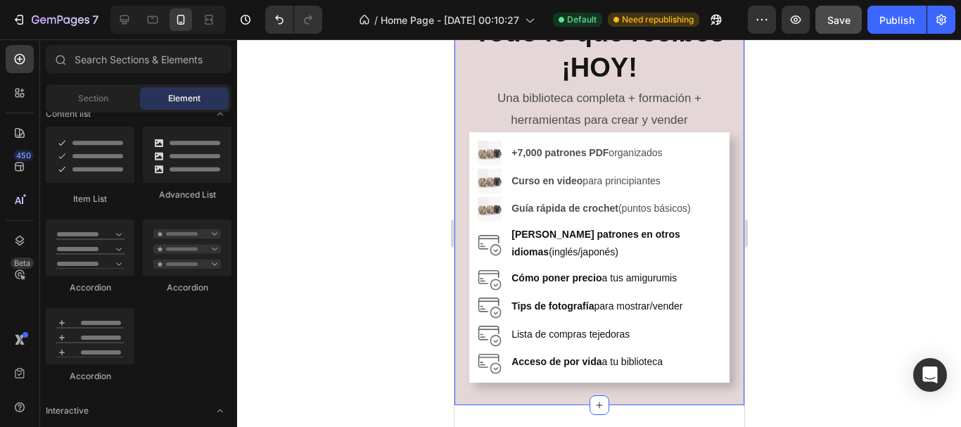
click at [705, 396] on div "Todo lo que recibes ¡HOY! Heading Una biblioteca completa + formación + herrami…" at bounding box center [599, 199] width 290 height 414
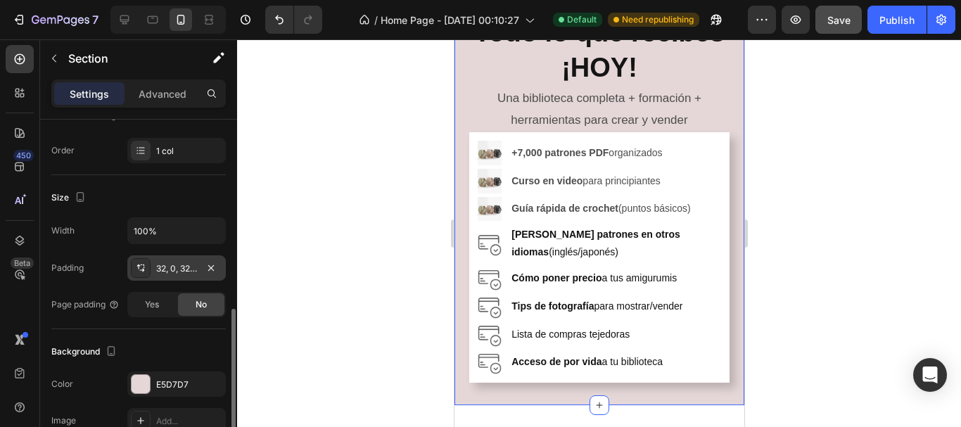
scroll to position [282, 0]
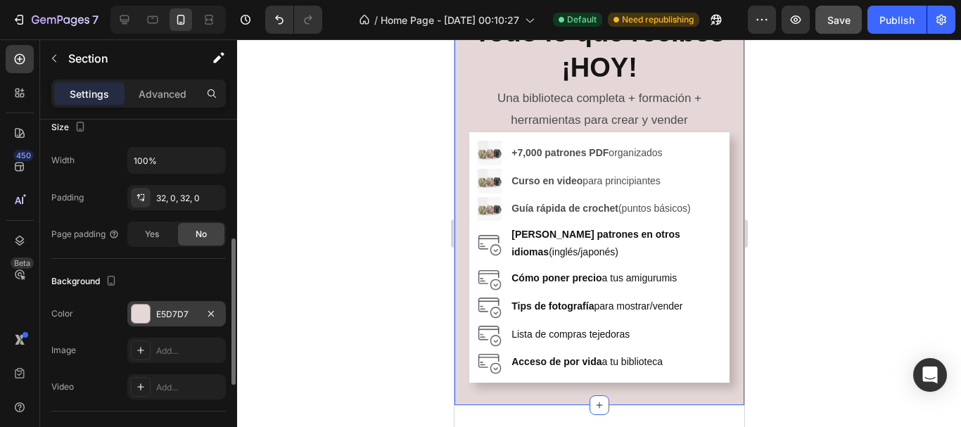
click at [141, 304] on div at bounding box center [141, 314] width 20 height 20
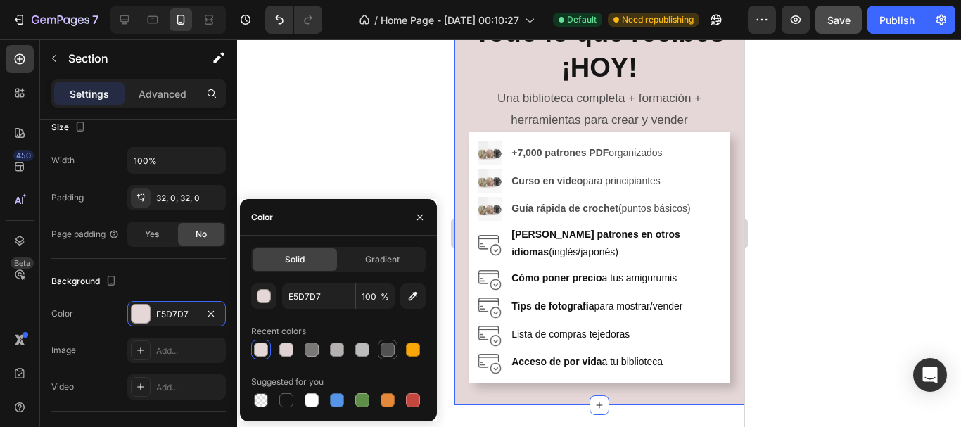
click at [395, 348] on div at bounding box center [387, 349] width 17 height 17
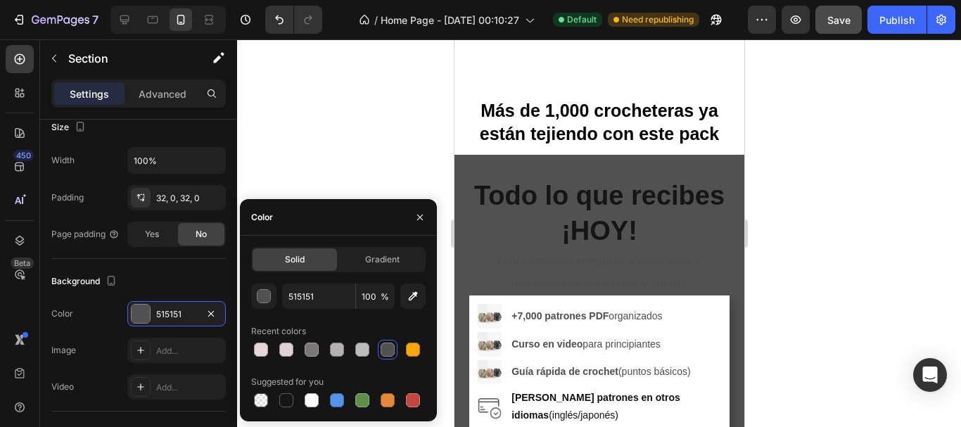
scroll to position [633, 0]
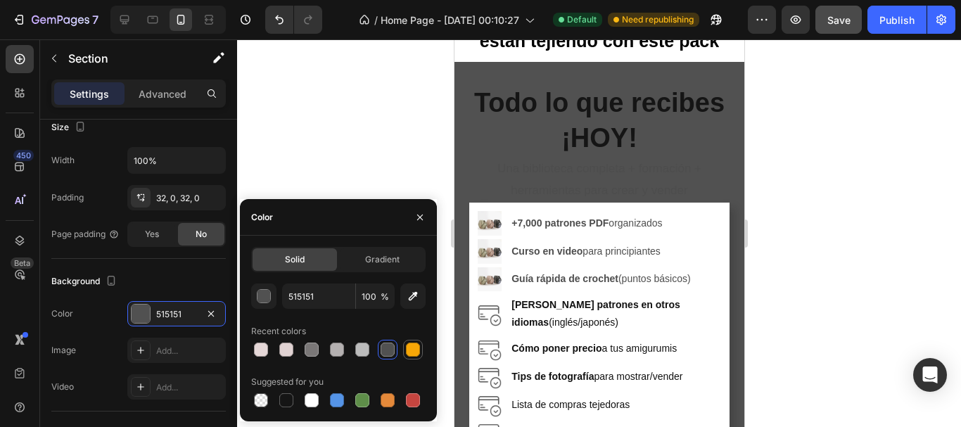
click at [405, 349] on div at bounding box center [413, 349] width 17 height 17
type input "F7A707"
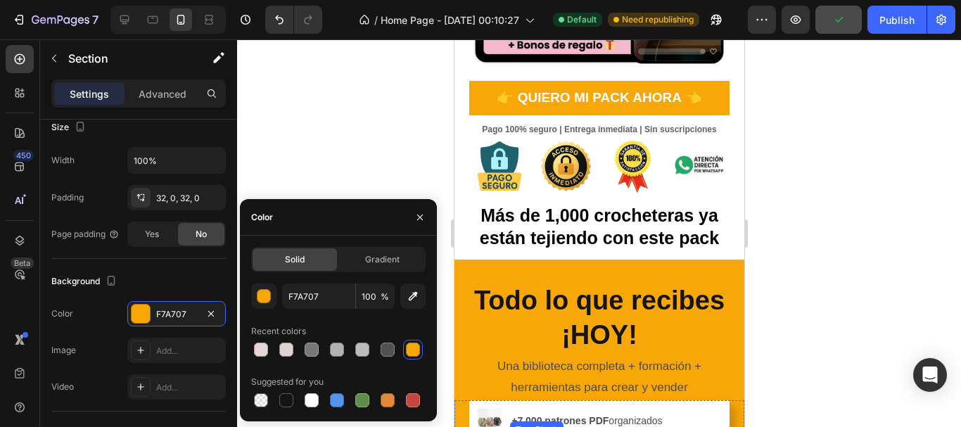
scroll to position [422, 0]
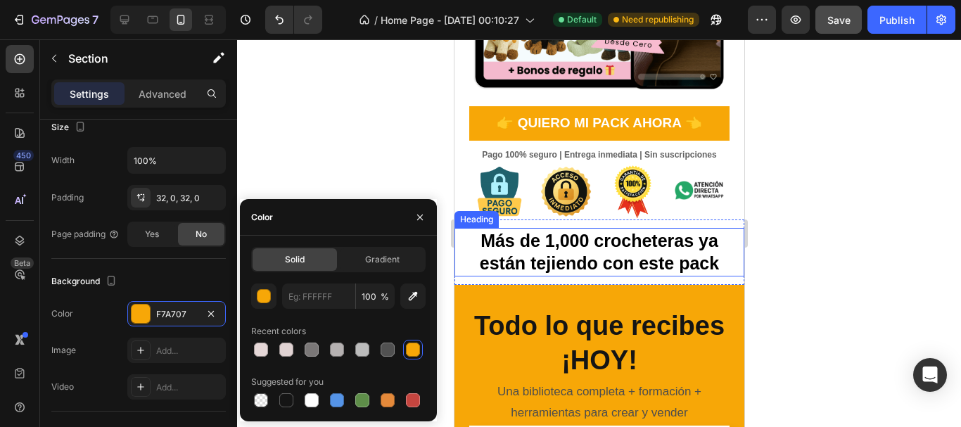
click at [816, 235] on div at bounding box center [599, 233] width 724 height 388
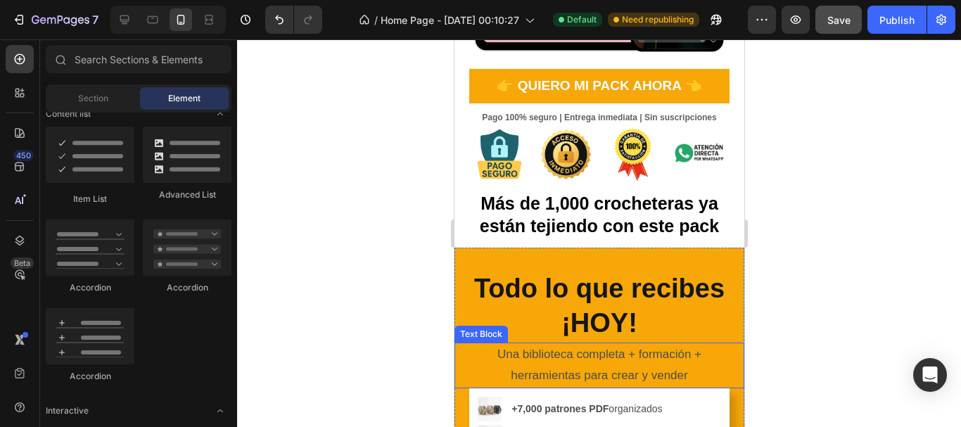
scroll to position [493, 0]
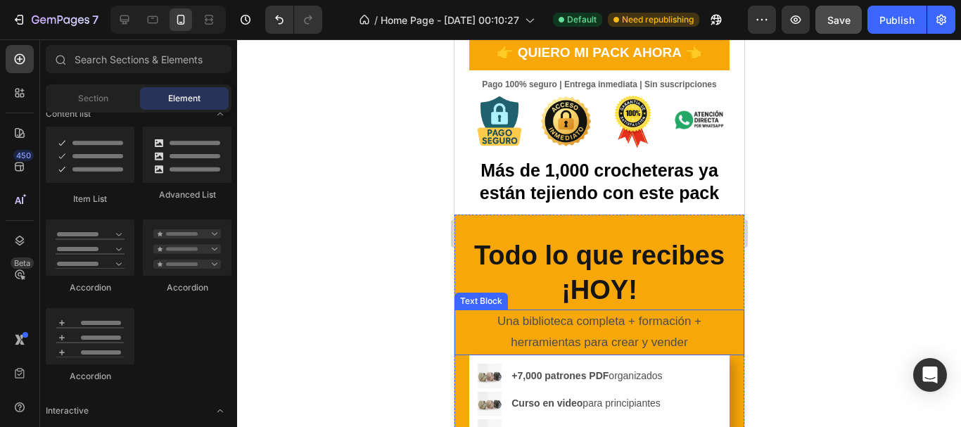
click at [602, 329] on p "Una biblioteca completa + formación + herramientas para crear y vender" at bounding box center [599, 332] width 258 height 43
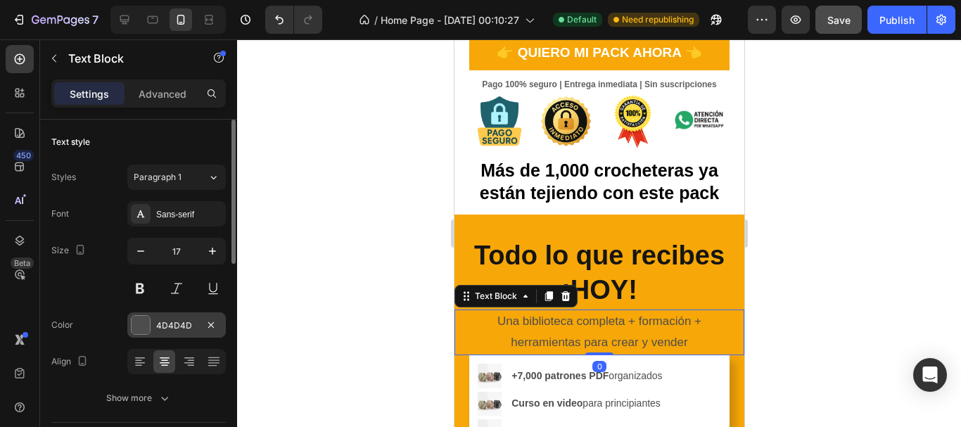
click at [141, 327] on div at bounding box center [141, 325] width 18 height 18
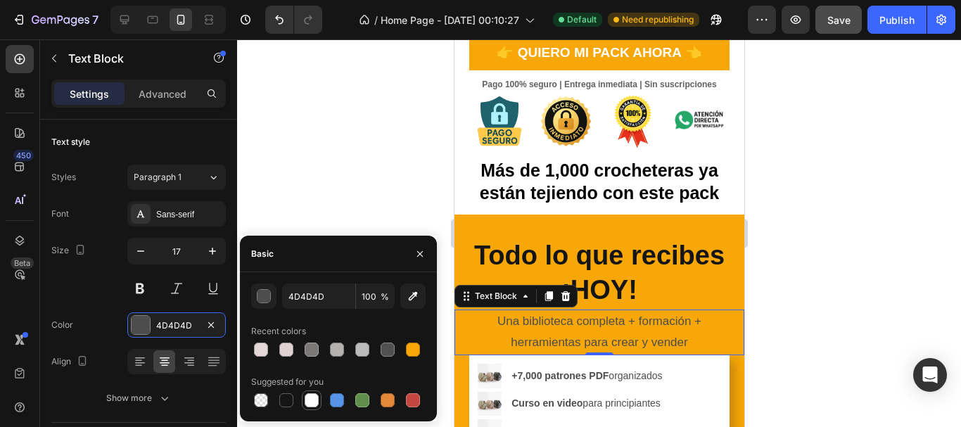
click at [312, 403] on div at bounding box center [312, 400] width 14 height 14
type input "FFFFFF"
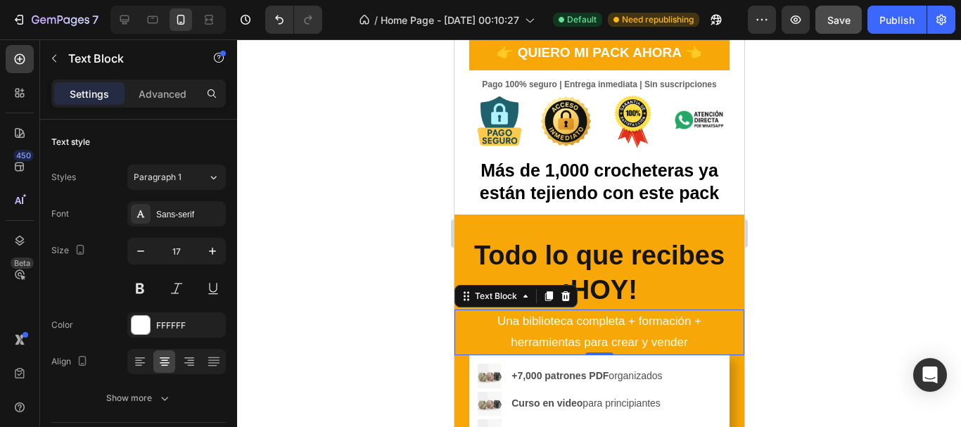
click at [356, 82] on div at bounding box center [599, 233] width 724 height 388
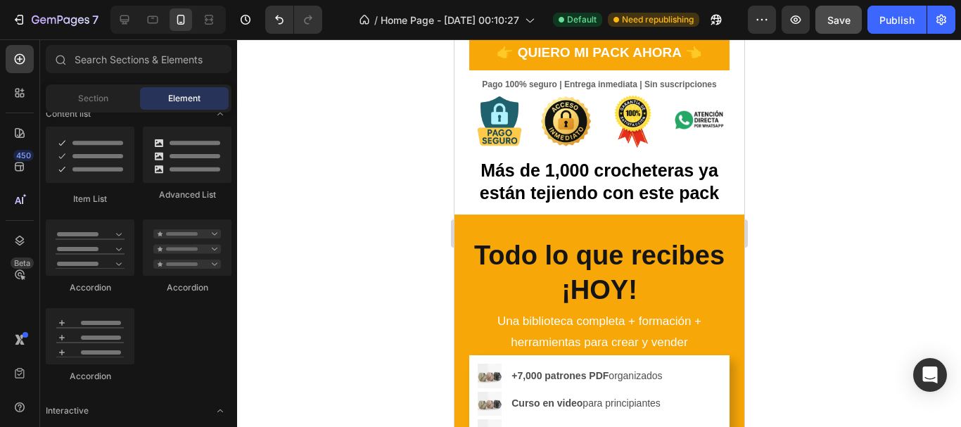
click at [356, 82] on div at bounding box center [599, 233] width 724 height 388
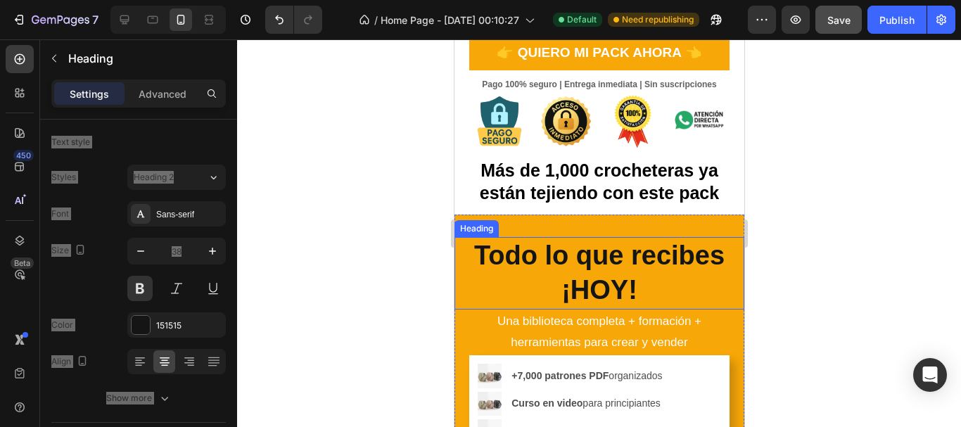
click at [577, 278] on h2 "Todo lo que recibes ¡HOY!" at bounding box center [599, 273] width 290 height 72
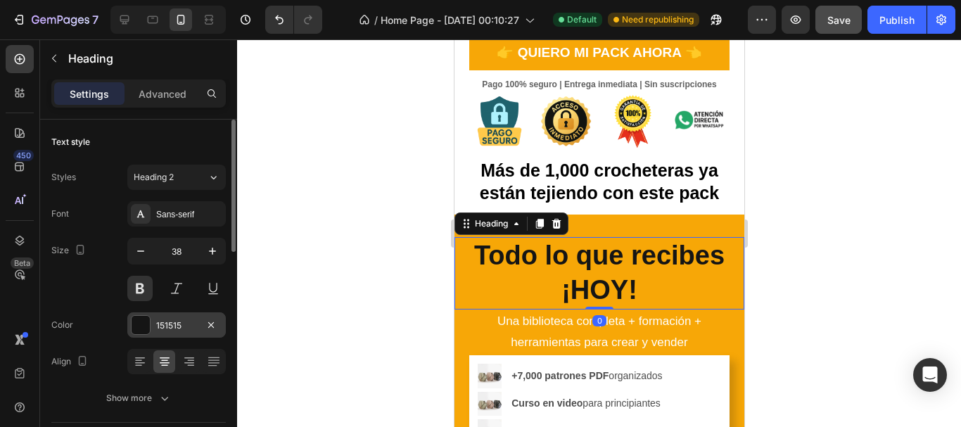
click at [136, 334] on div at bounding box center [141, 325] width 18 height 18
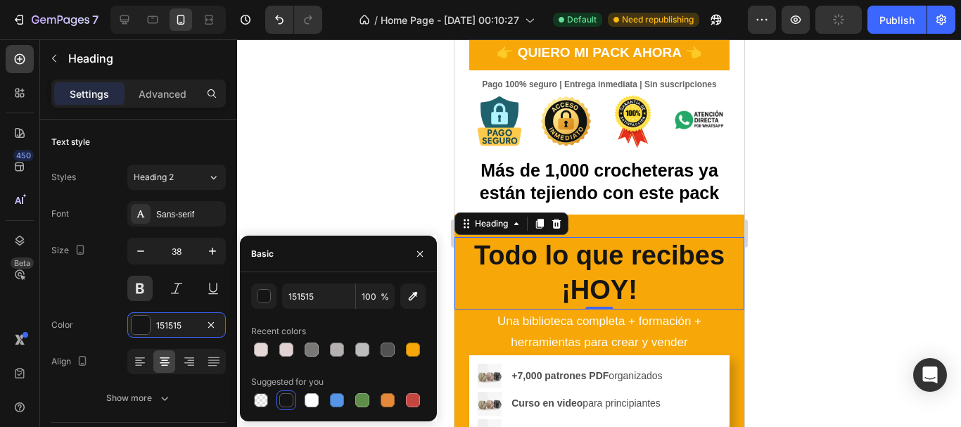
drag, startPoint x: 309, startPoint y: 403, endPoint x: 351, endPoint y: 402, distance: 42.3
click at [310, 403] on div at bounding box center [312, 400] width 14 height 14
type input "FFFFFF"
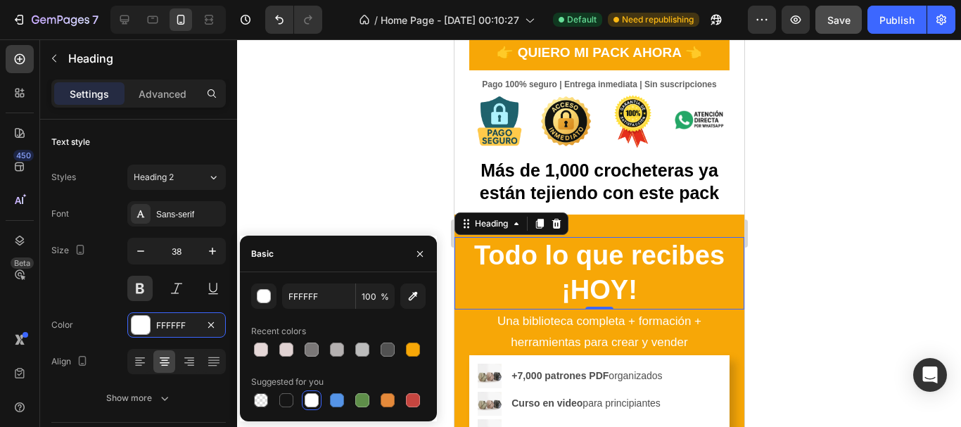
click at [824, 313] on div at bounding box center [599, 233] width 724 height 388
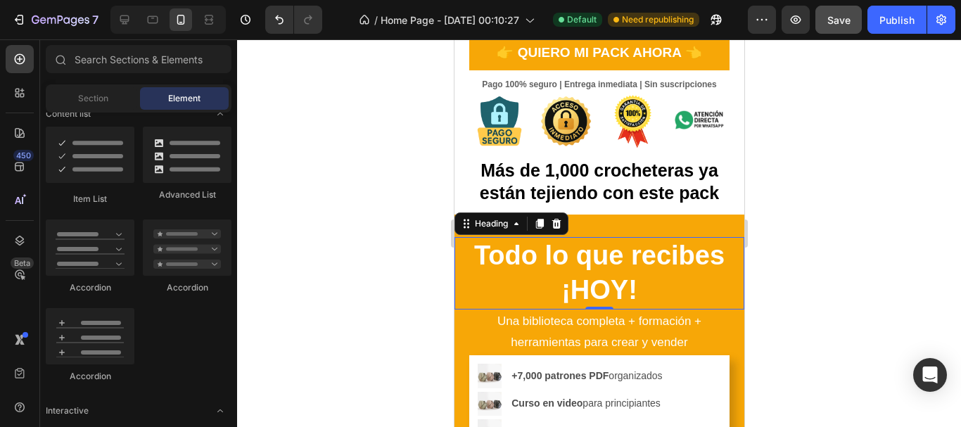
click at [824, 313] on div at bounding box center [599, 233] width 724 height 388
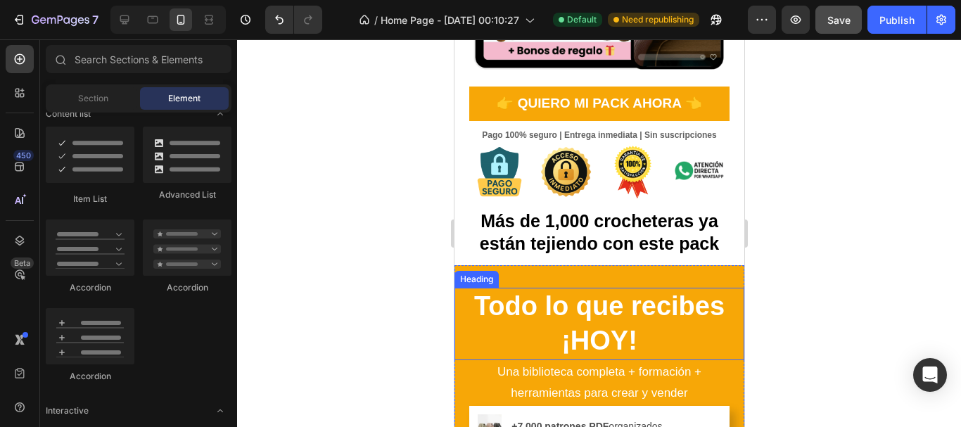
scroll to position [422, 0]
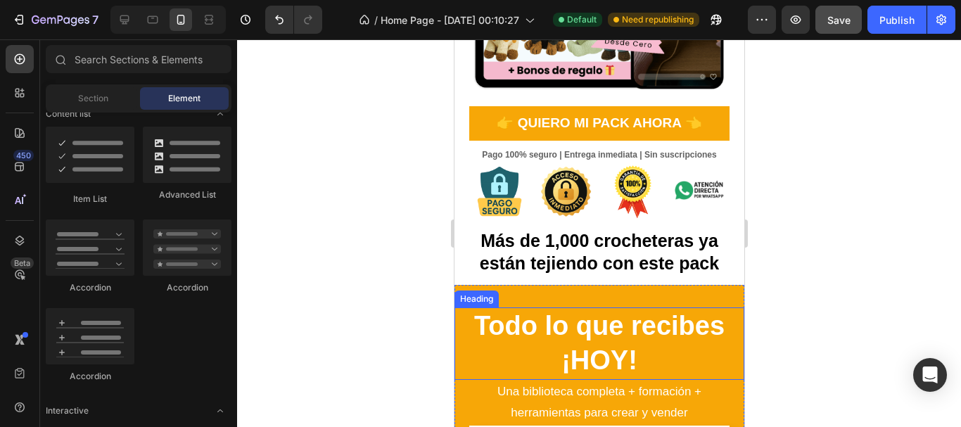
click at [579, 332] on h2 "Todo lo que recibes ¡HOY!" at bounding box center [599, 344] width 290 height 72
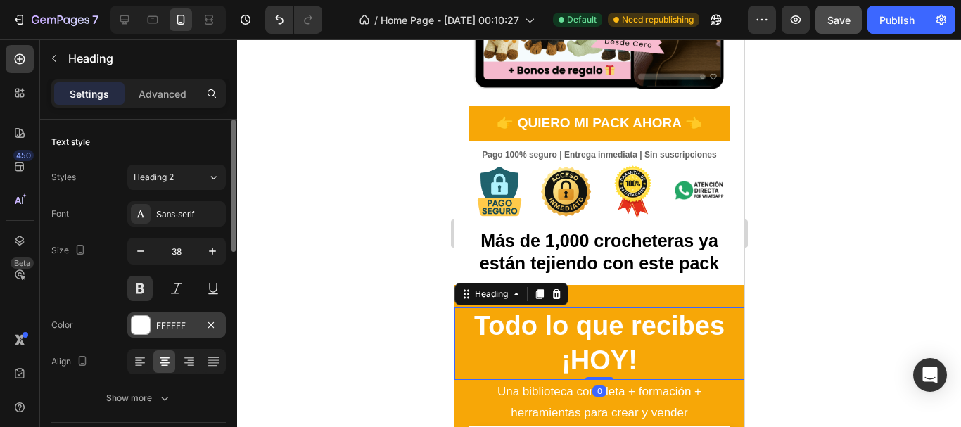
click at [141, 328] on div at bounding box center [141, 325] width 18 height 18
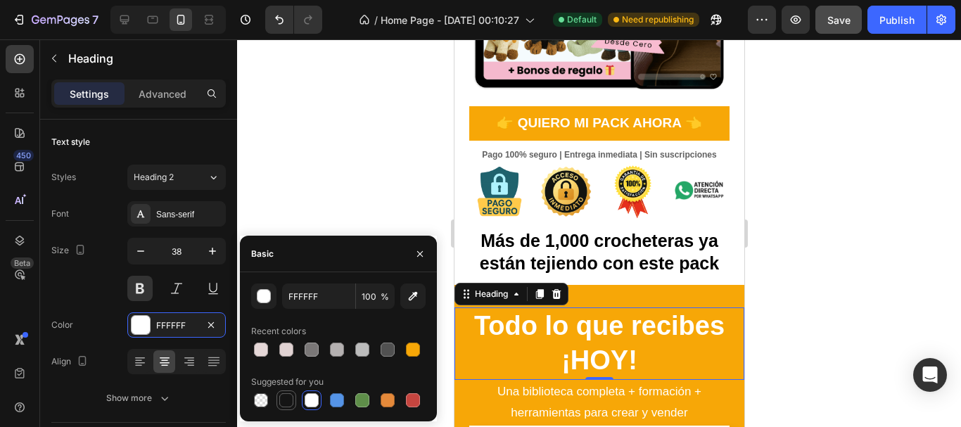
click at [289, 399] on div at bounding box center [286, 400] width 14 height 14
type input "151515"
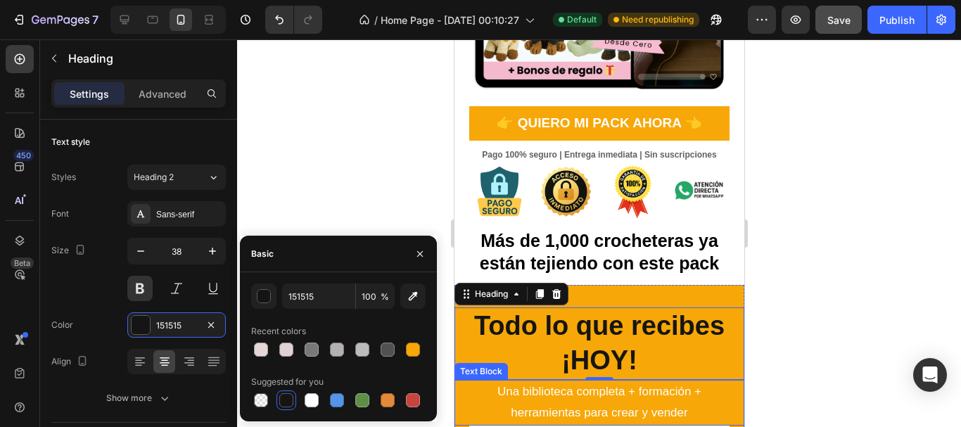
click at [542, 381] on p "Una biblioteca completa + formación + herramientas para crear y vender" at bounding box center [599, 402] width 258 height 43
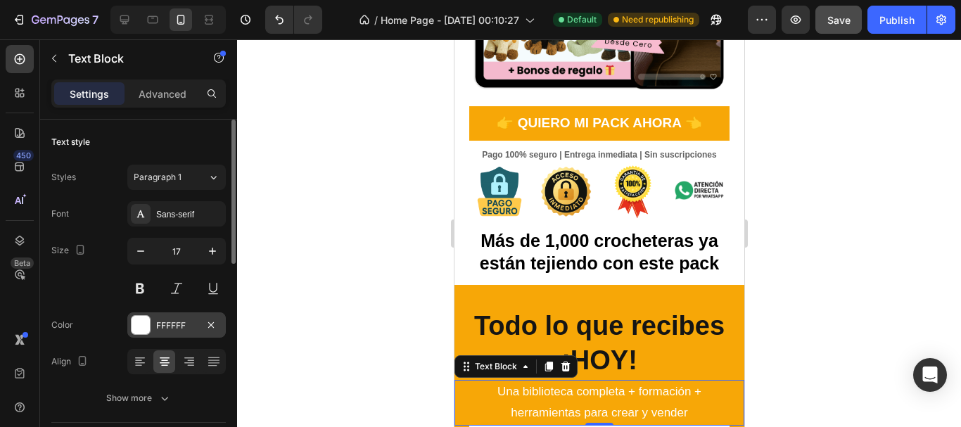
click at [128, 323] on div "FFFFFF" at bounding box center [176, 325] width 99 height 25
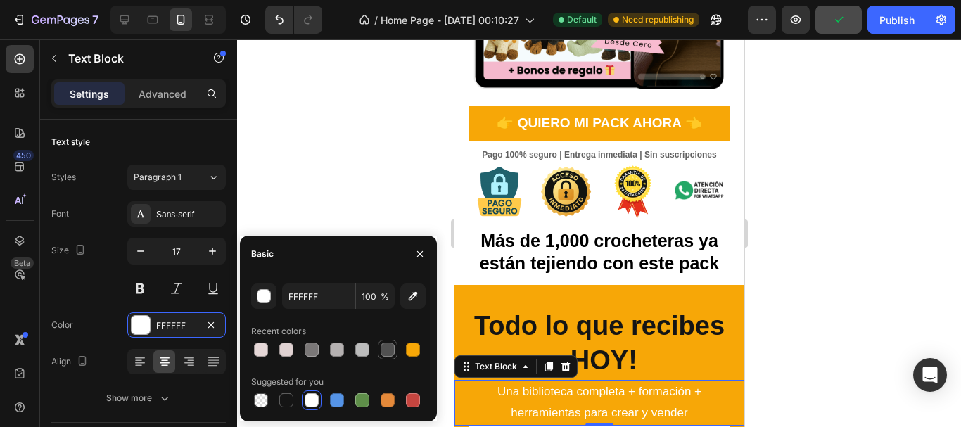
click at [389, 351] on div at bounding box center [388, 350] width 14 height 14
type input "515151"
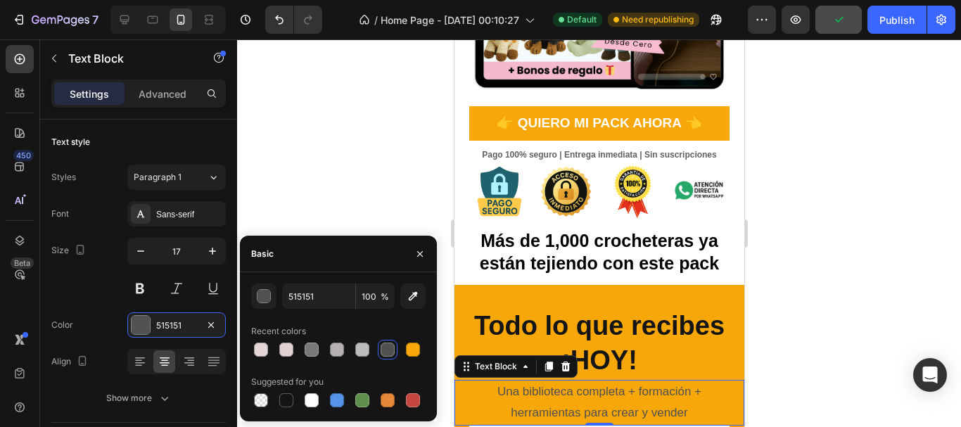
click at [847, 317] on div at bounding box center [599, 233] width 724 height 388
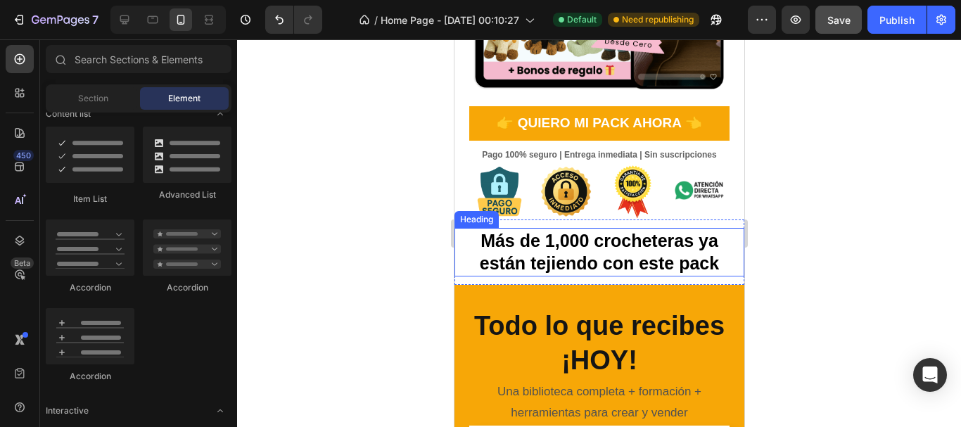
click at [641, 251] on h2 "Más de 1,000 crocheteras ya están tejiendo con este pack" at bounding box center [599, 252] width 261 height 49
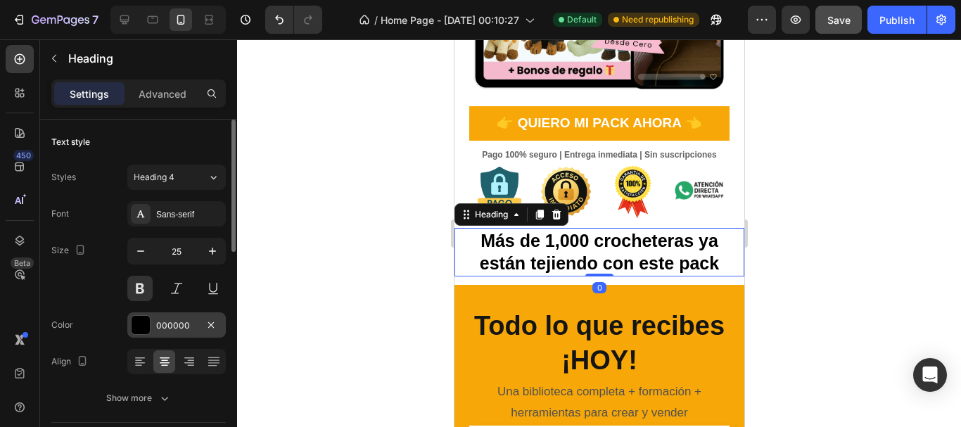
click at [140, 325] on div at bounding box center [141, 325] width 18 height 18
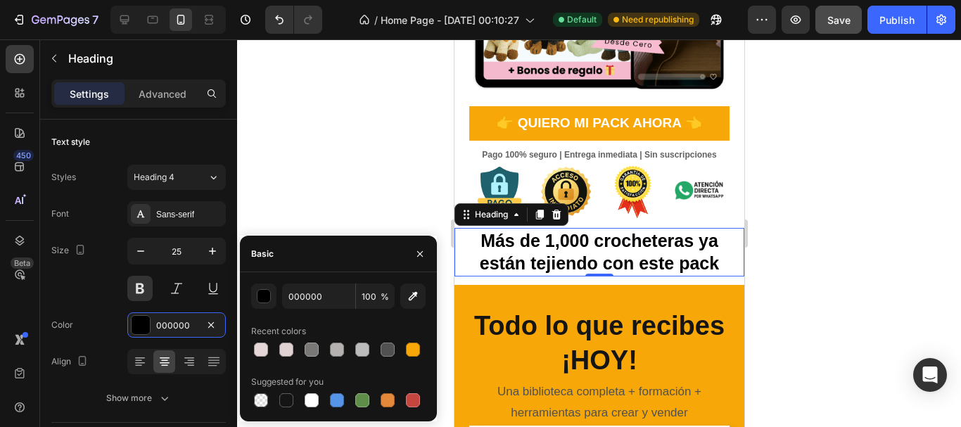
drag, startPoint x: 341, startPoint y: 398, endPoint x: 340, endPoint y: 390, distance: 7.8
click at [341, 398] on div at bounding box center [337, 400] width 14 height 14
type input "5594E7"
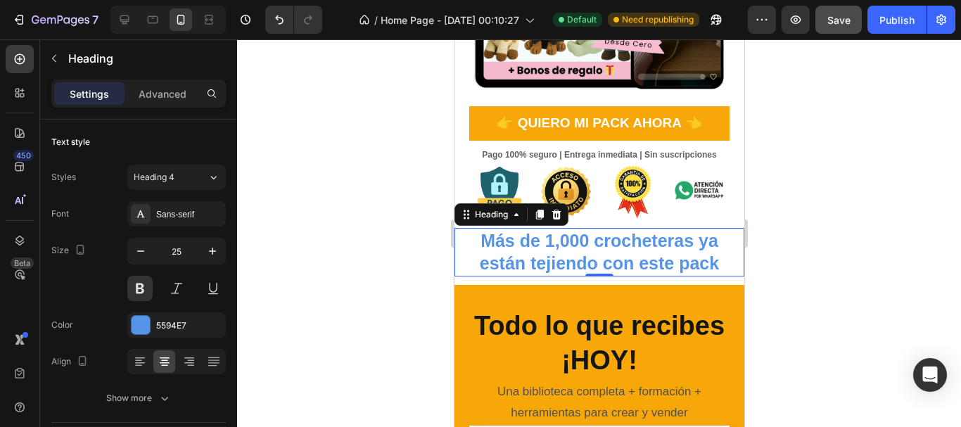
click at [336, 168] on div at bounding box center [599, 233] width 724 height 388
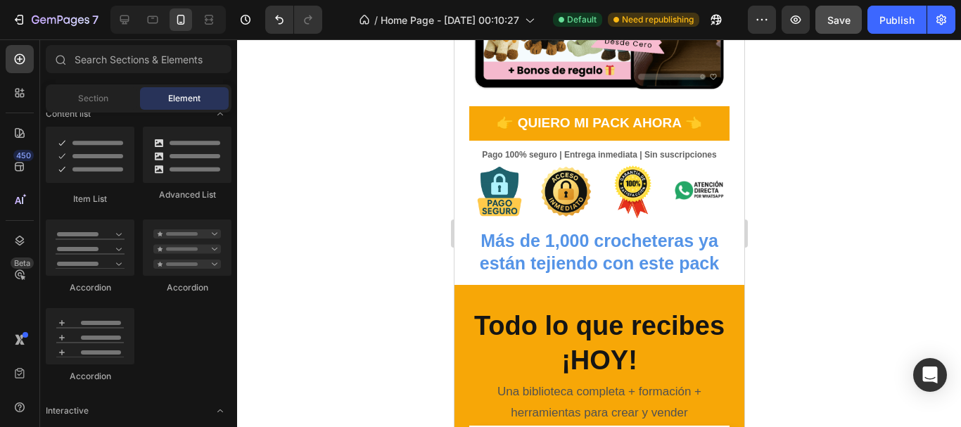
click at [340, 168] on div at bounding box center [599, 233] width 724 height 388
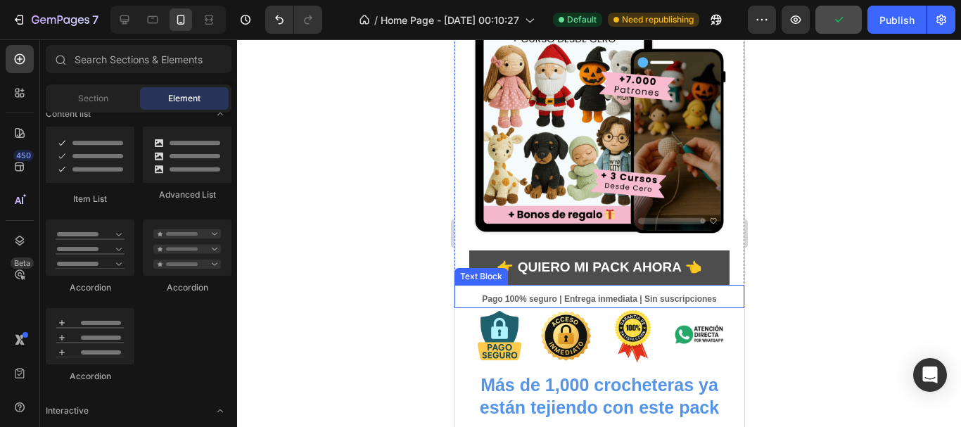
scroll to position [282, 0]
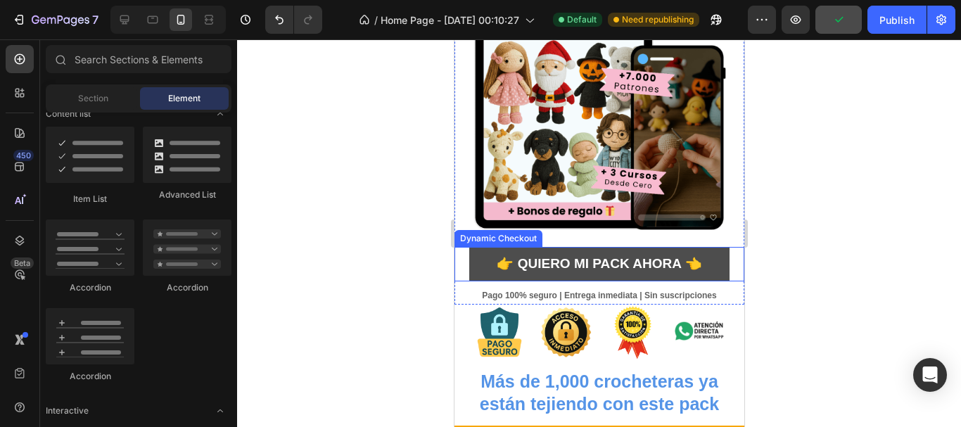
click at [484, 267] on button "👉 Quiero mi Pack Ahora 👈" at bounding box center [599, 264] width 261 height 34
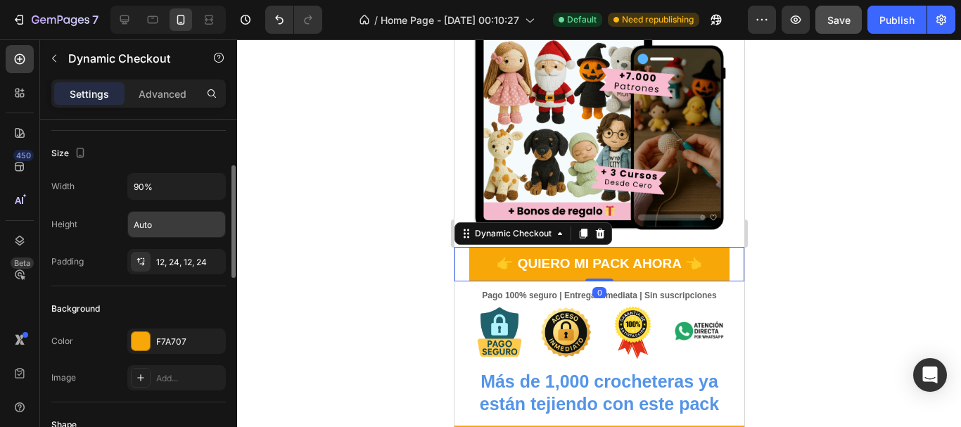
scroll to position [211, 0]
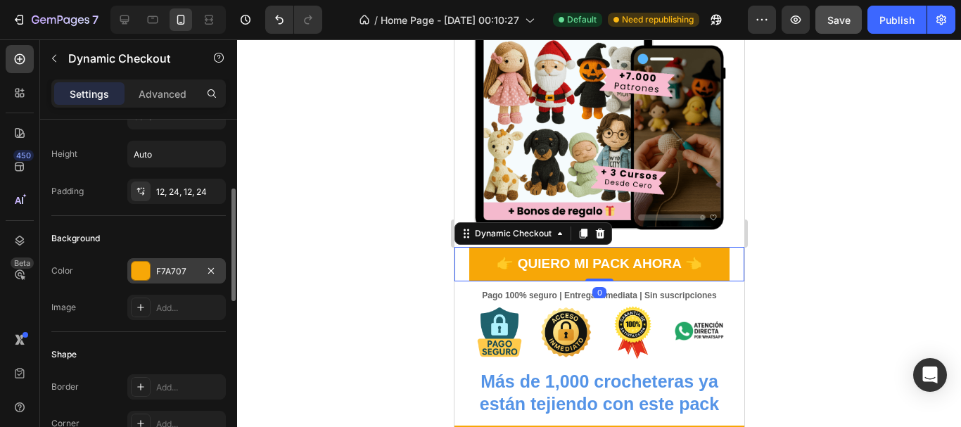
click at [146, 271] on div at bounding box center [141, 271] width 18 height 18
click at [353, 160] on div at bounding box center [599, 233] width 724 height 388
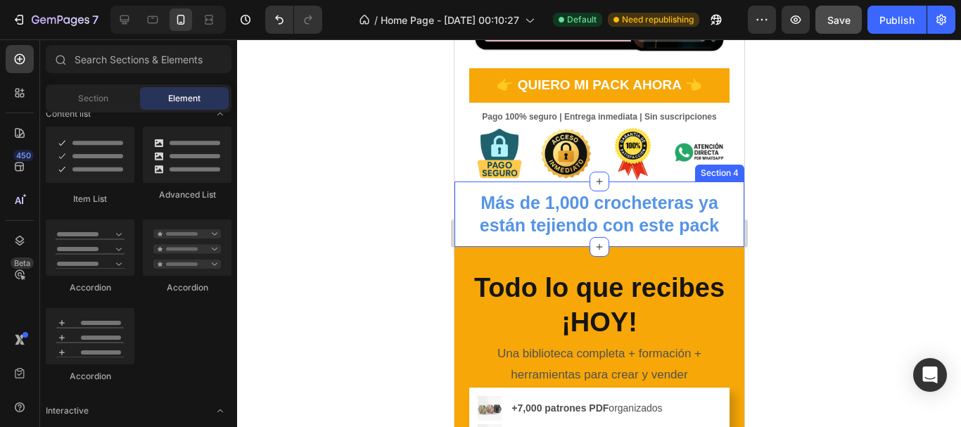
scroll to position [352, 0]
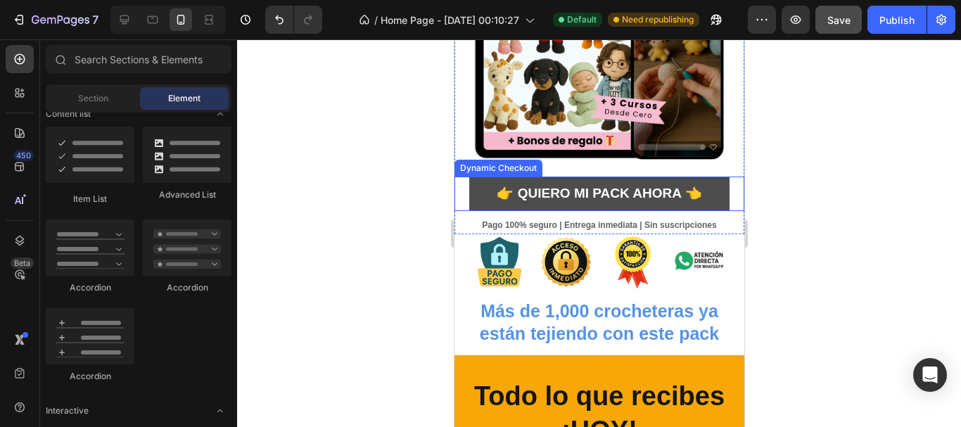
click at [600, 194] on button "👉 Quiero mi Pack Ahora 👈" at bounding box center [599, 194] width 261 height 34
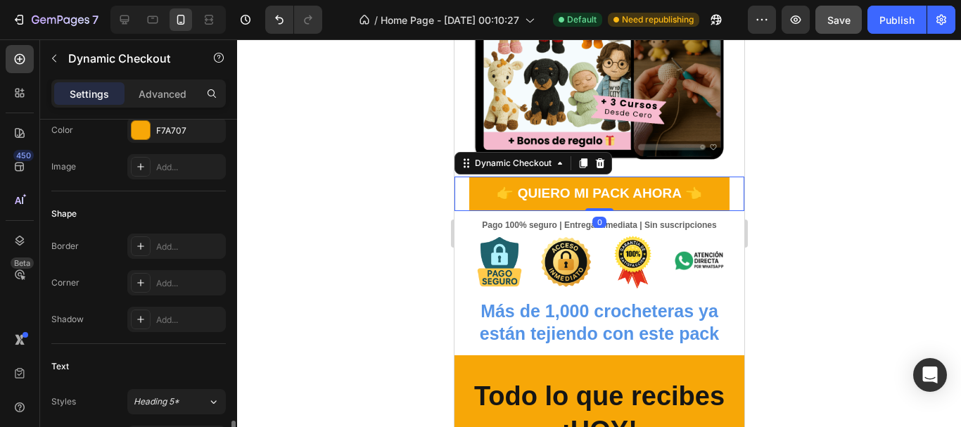
scroll to position [563, 0]
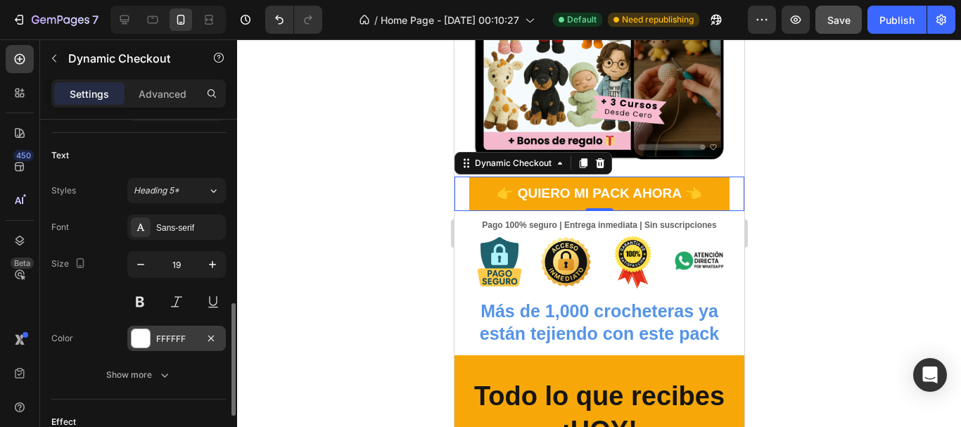
click at [139, 335] on div at bounding box center [141, 338] width 18 height 18
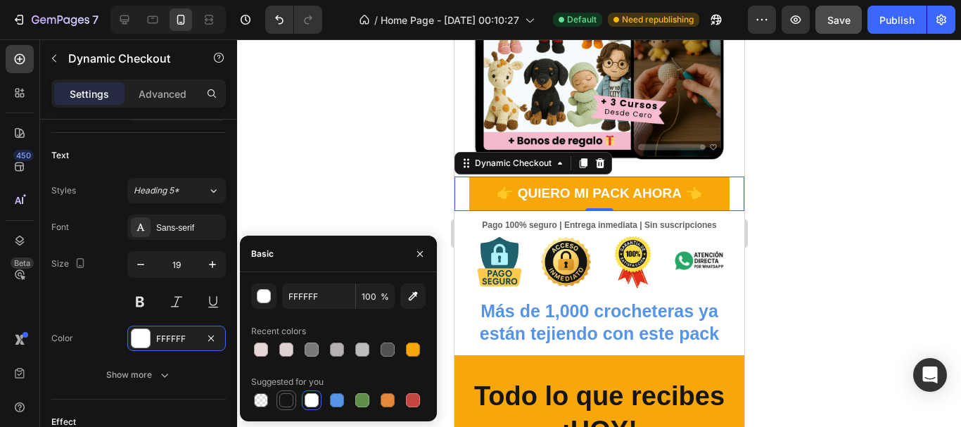
click at [281, 403] on div at bounding box center [286, 400] width 14 height 14
type input "151515"
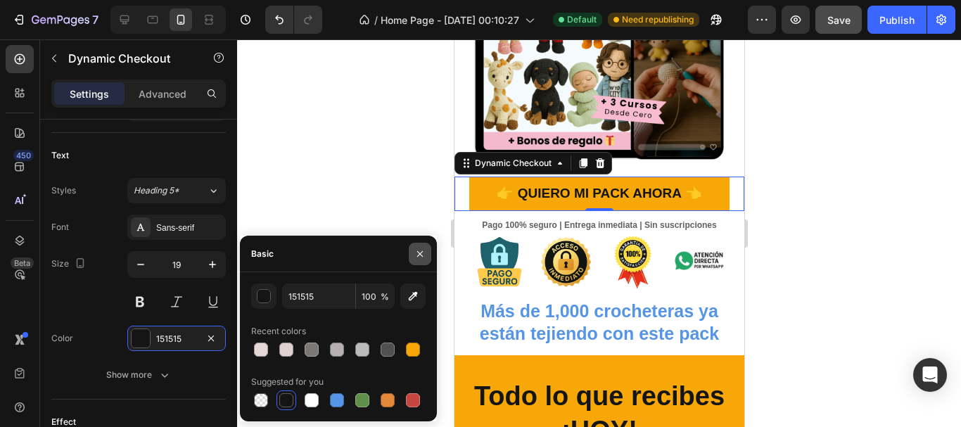
click at [425, 251] on icon "button" at bounding box center [420, 253] width 11 height 11
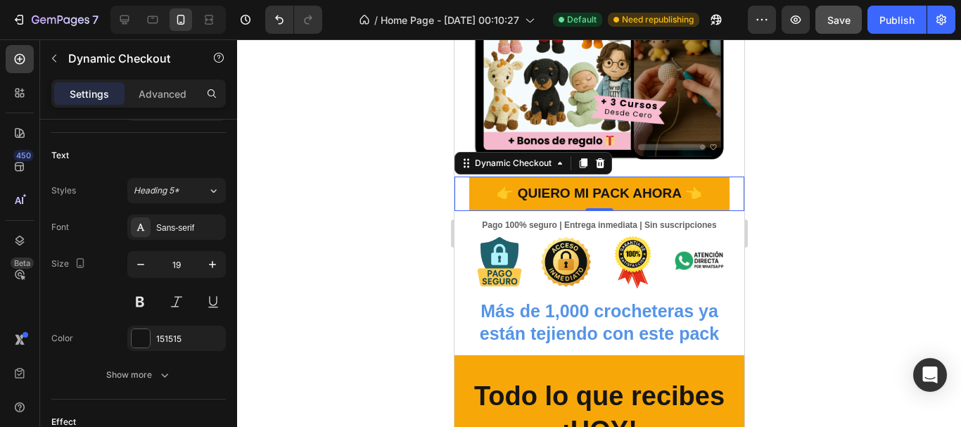
click at [393, 161] on div at bounding box center [599, 233] width 724 height 388
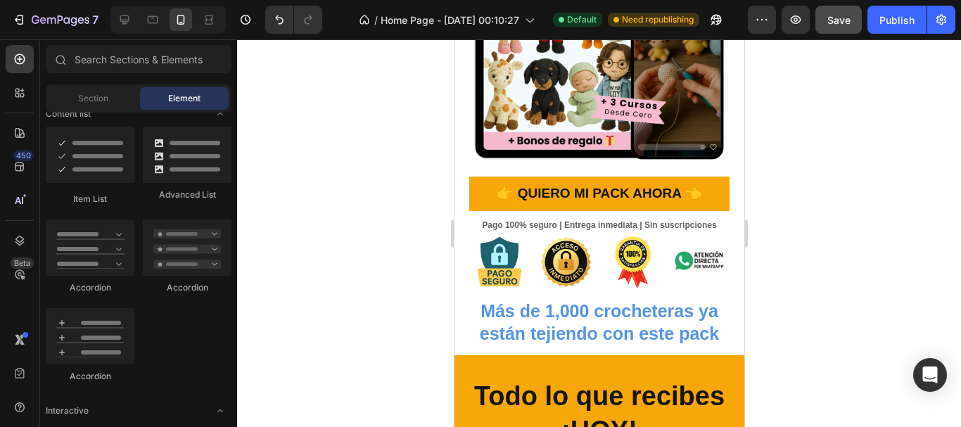
click at [918, 288] on div at bounding box center [599, 233] width 724 height 388
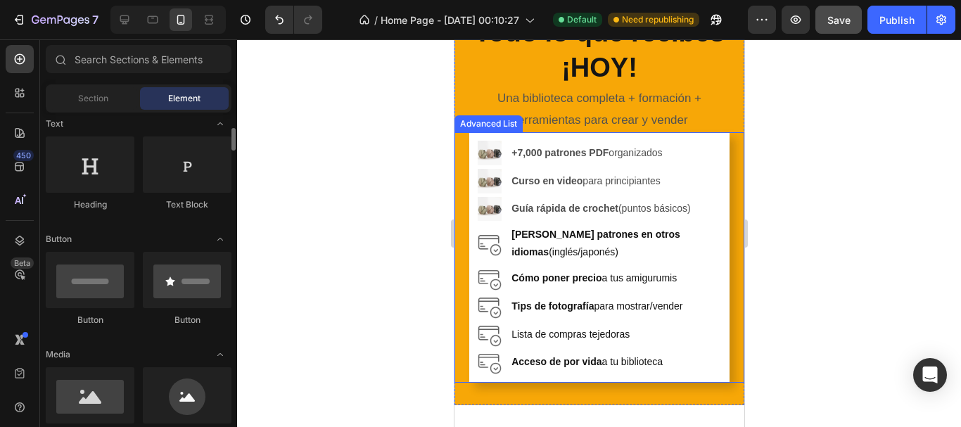
scroll to position [352, 0]
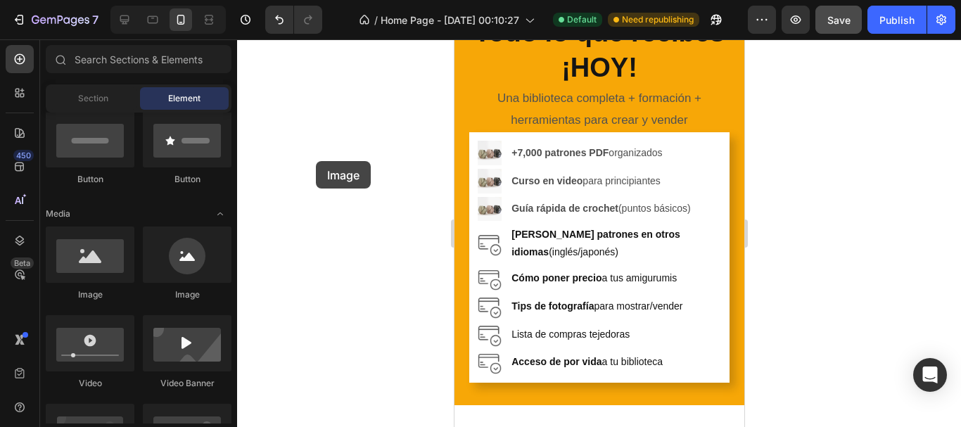
drag, startPoint x: 85, startPoint y: 264, endPoint x: 321, endPoint y: 158, distance: 258.3
click at [294, 0] on div "7 / Home Page - [DATE] 00:10:27 Default Need republishing Preview Save Publish …" at bounding box center [480, 0] width 961 height 0
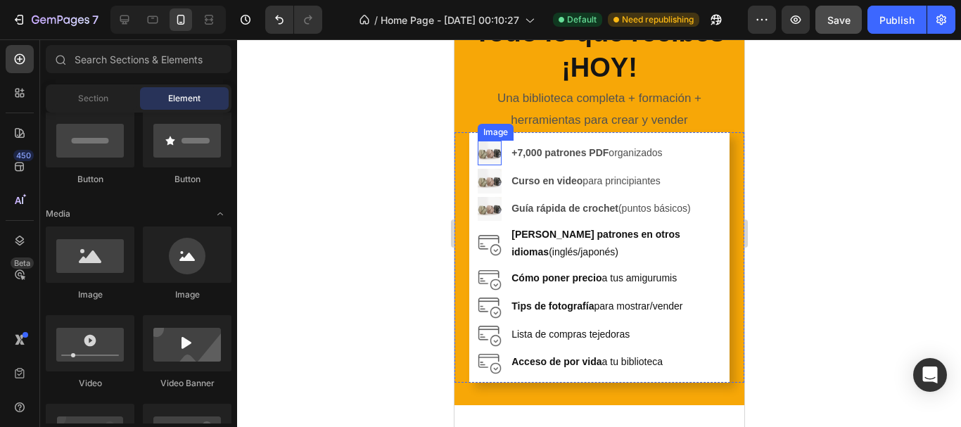
click at [490, 153] on img at bounding box center [489, 153] width 25 height 25
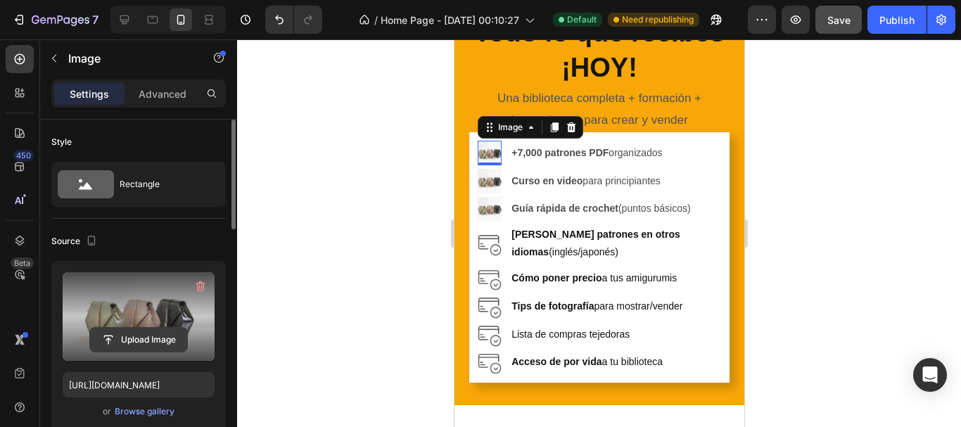
click at [153, 336] on input "file" at bounding box center [138, 340] width 97 height 24
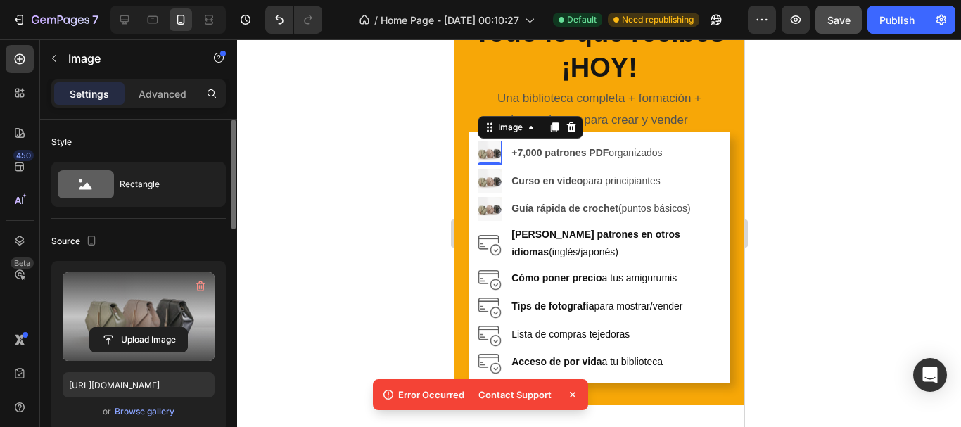
click at [879, 210] on div at bounding box center [599, 233] width 724 height 388
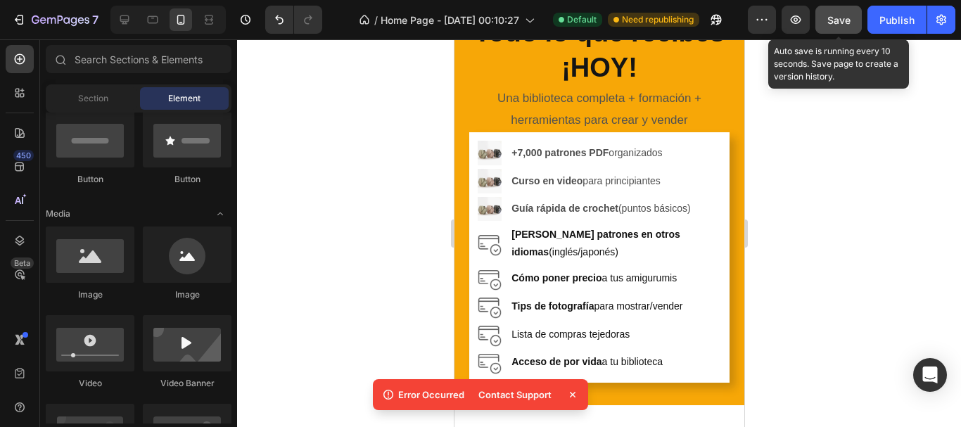
click at [850, 27] on button "Save" at bounding box center [839, 20] width 46 height 28
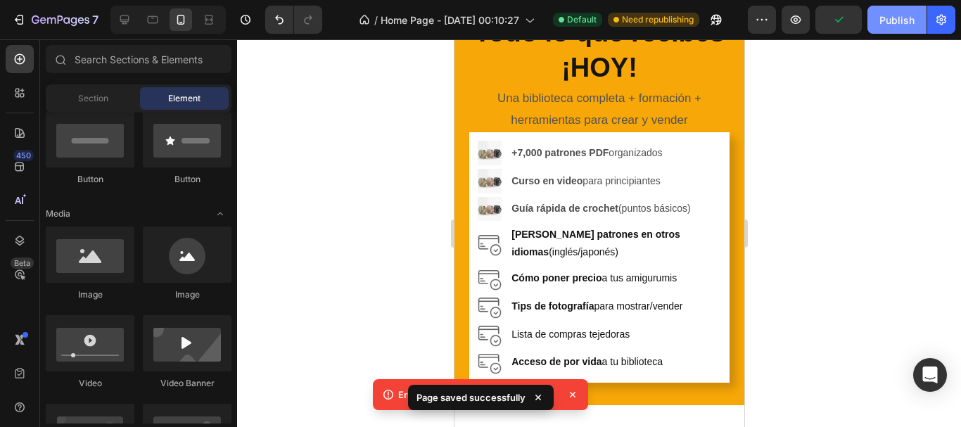
click at [881, 15] on div "Publish" at bounding box center [897, 20] width 35 height 15
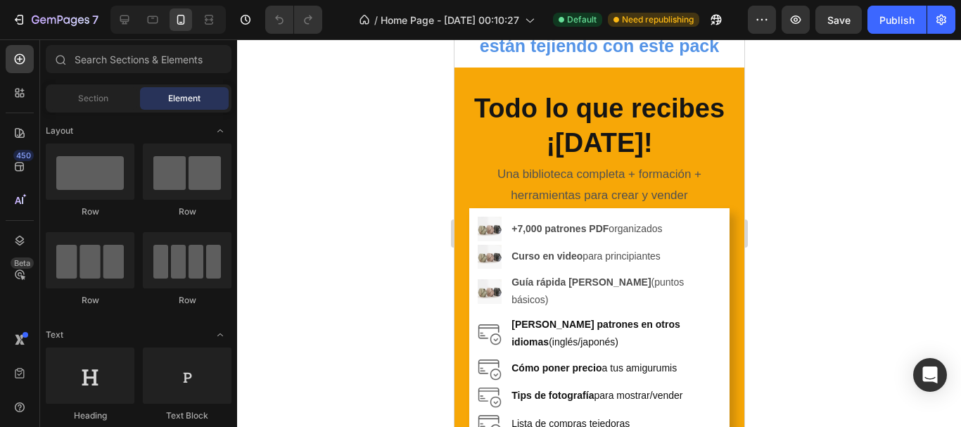
scroll to position [704, 0]
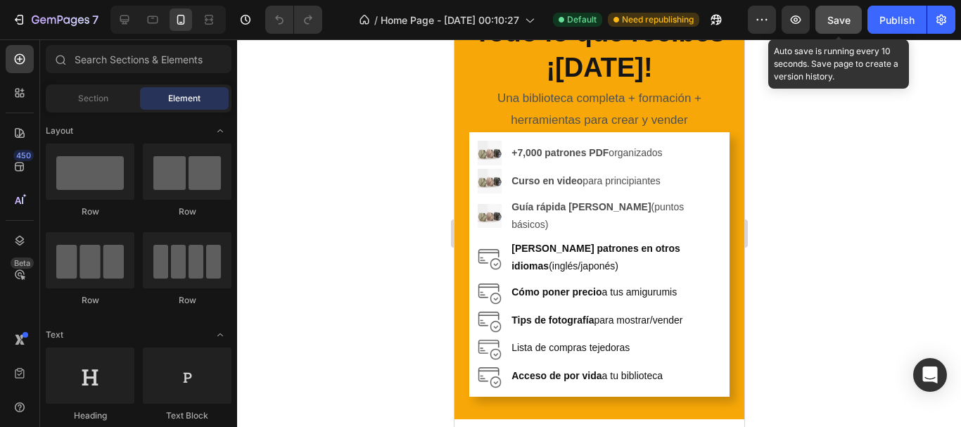
click at [852, 25] on button "Save" at bounding box center [839, 20] width 46 height 28
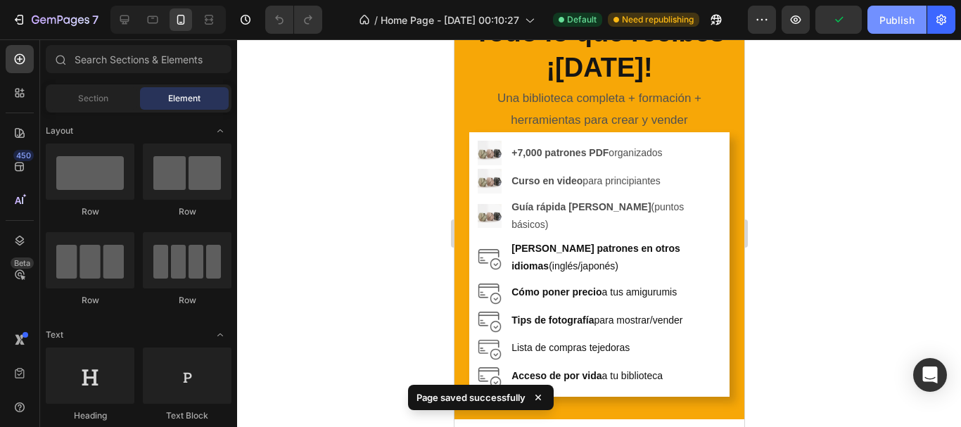
click at [892, 19] on div "Publish" at bounding box center [897, 20] width 35 height 15
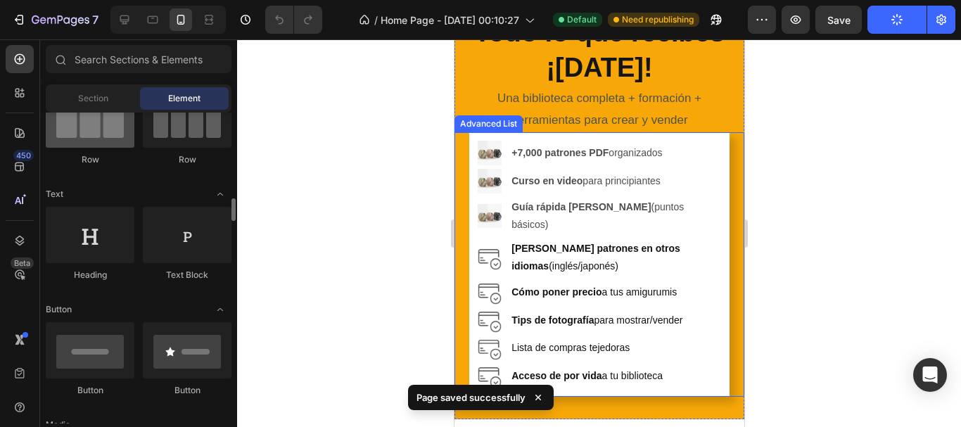
scroll to position [211, 0]
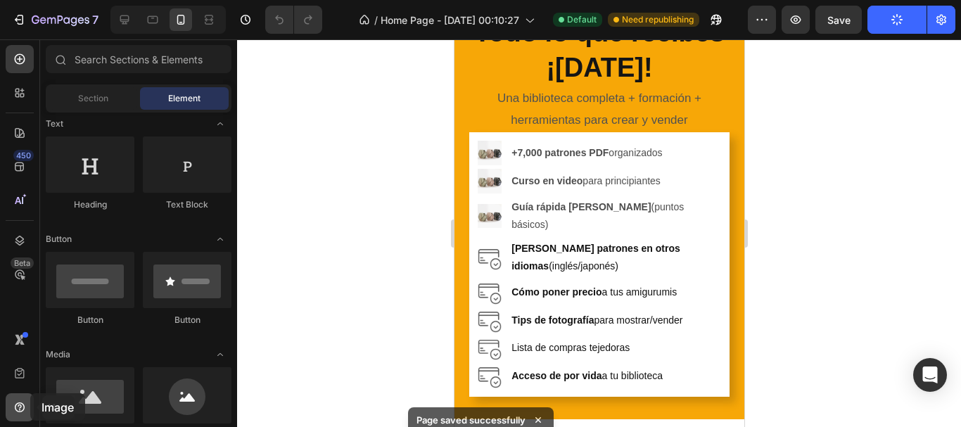
drag, startPoint x: 100, startPoint y: 391, endPoint x: 30, endPoint y: 393, distance: 69.7
click at [30, 393] on div "450 Beta More Sections(18) Elements(83) Section Element Hero Section Product De…" at bounding box center [118, 233] width 237 height 388
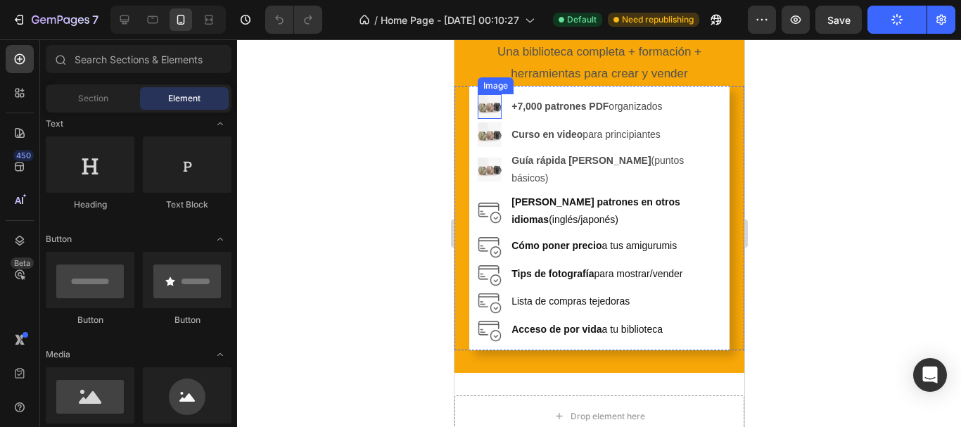
click at [490, 106] on img at bounding box center [489, 106] width 25 height 25
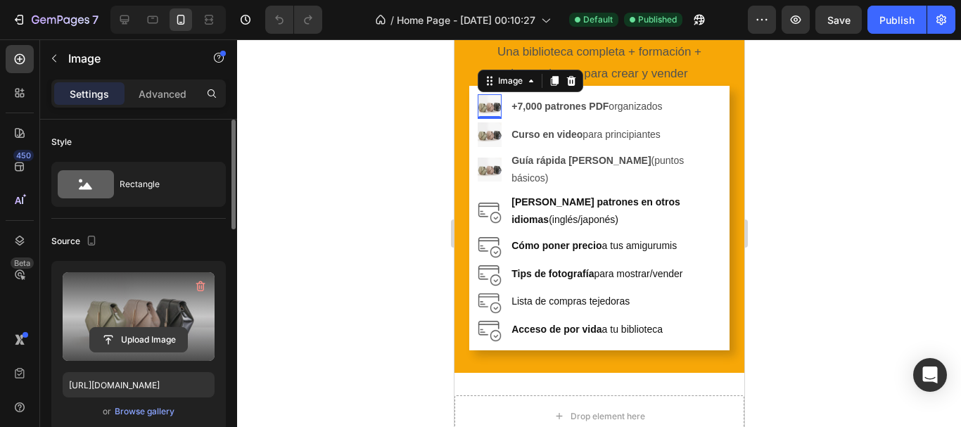
click at [153, 331] on input "file" at bounding box center [138, 340] width 97 height 24
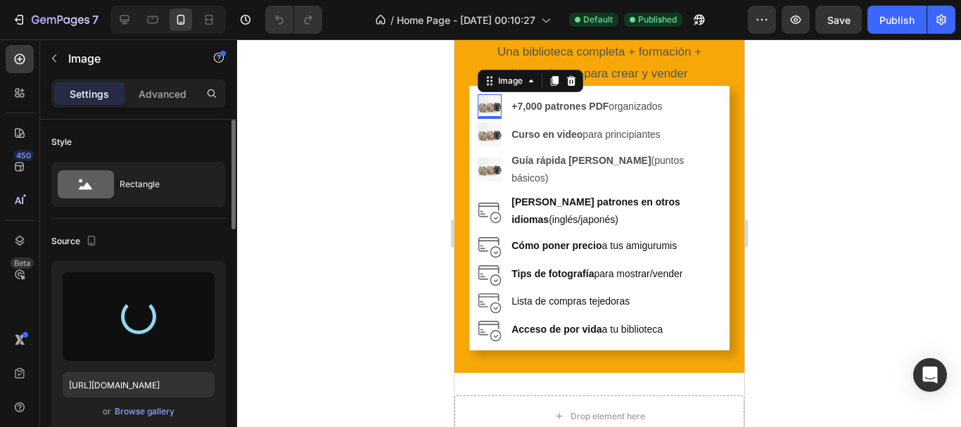
type input "https://cdn.shopify.com/s/files/1/0785/8756/0176/files/gempages_581711809250067…"
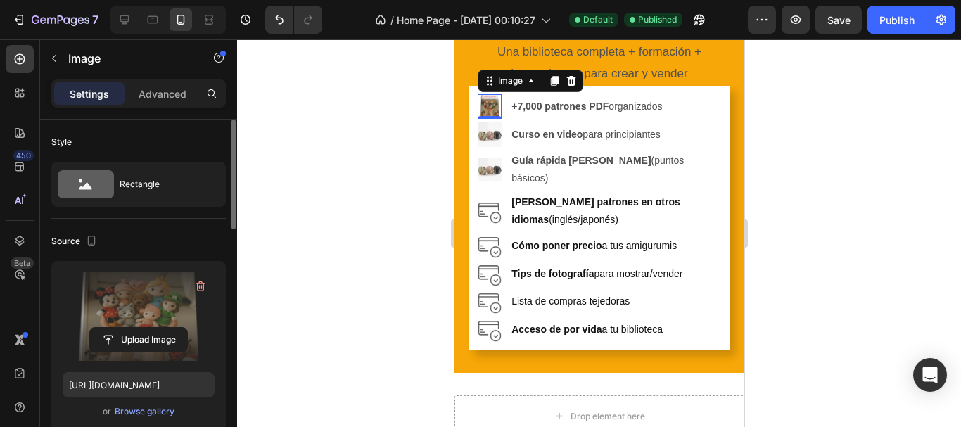
click at [841, 151] on div at bounding box center [599, 233] width 724 height 388
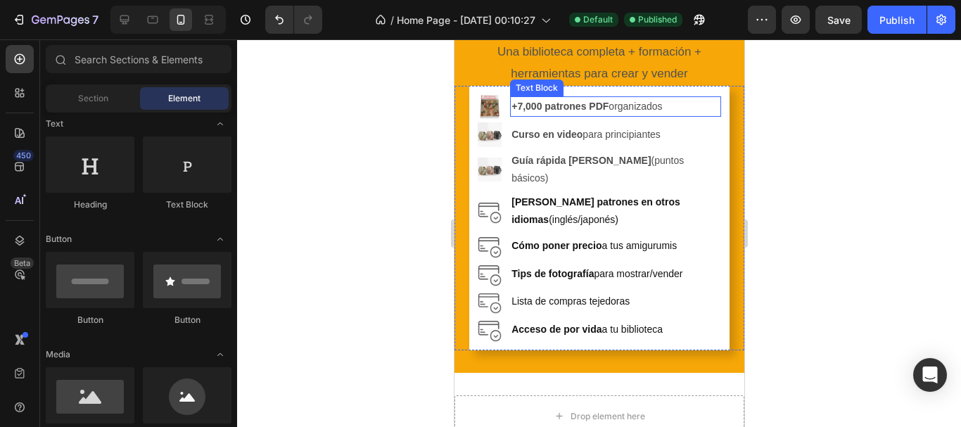
click at [624, 107] on p "+7,000 patrones PDF organizados" at bounding box center [615, 107] width 208 height 18
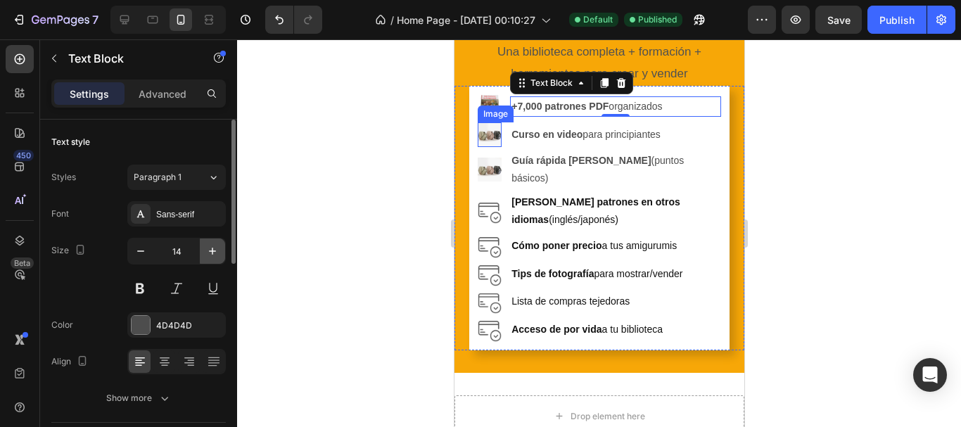
click at [208, 255] on icon "button" at bounding box center [213, 251] width 14 height 14
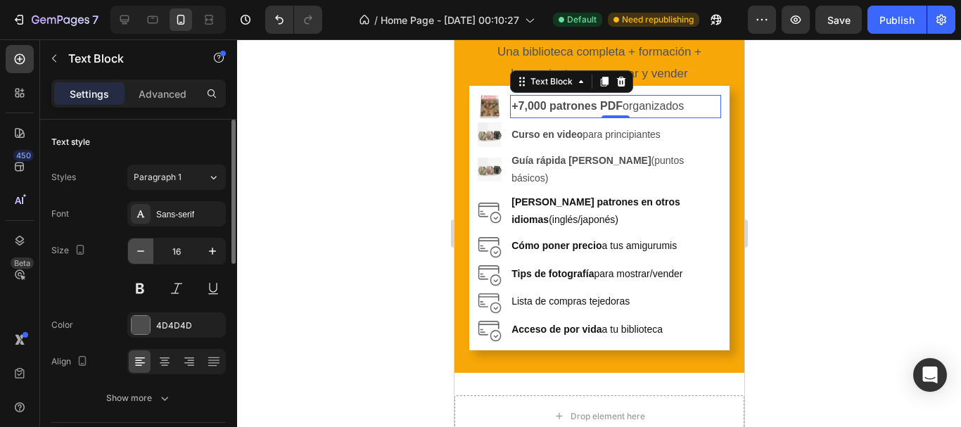
click at [138, 257] on icon "button" at bounding box center [141, 251] width 14 height 14
type input "15"
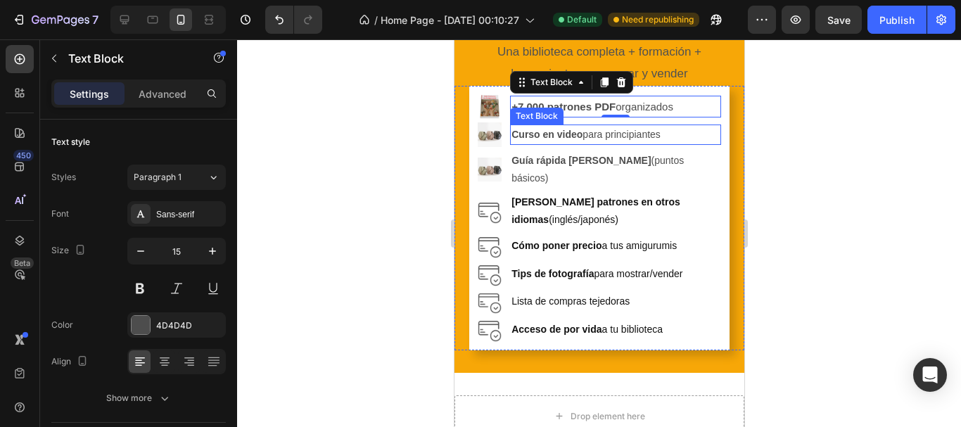
click at [546, 134] on strong "Curso en video" at bounding box center [546, 134] width 71 height 11
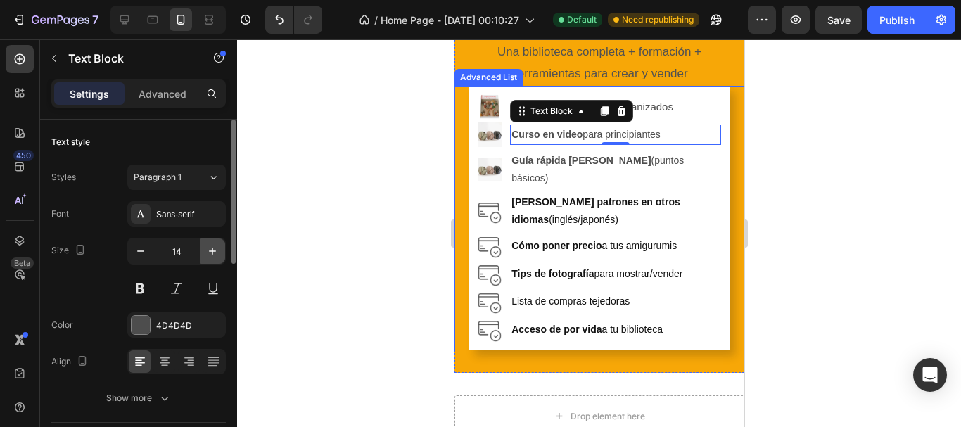
click at [213, 251] on icon "button" at bounding box center [212, 251] width 7 height 7
type input "15"
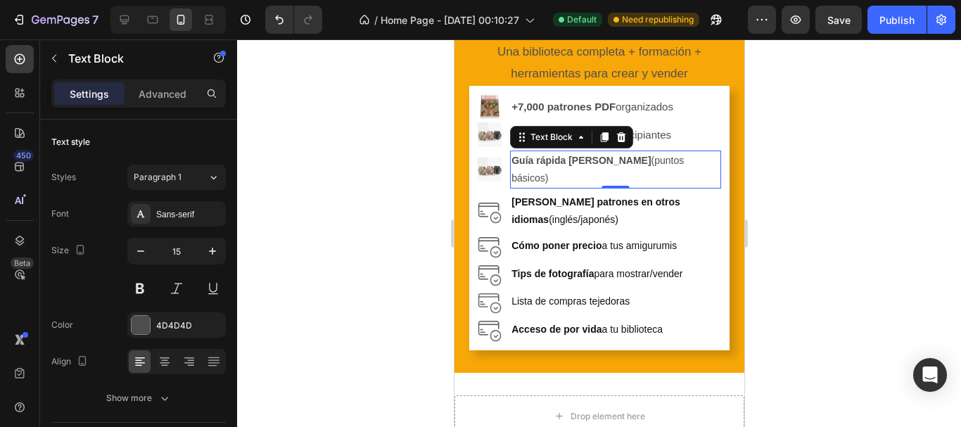
click at [539, 156] on strong "Guía rápida de crochet" at bounding box center [580, 160] width 139 height 11
click at [207, 249] on icon "button" at bounding box center [213, 251] width 14 height 14
type input "15"
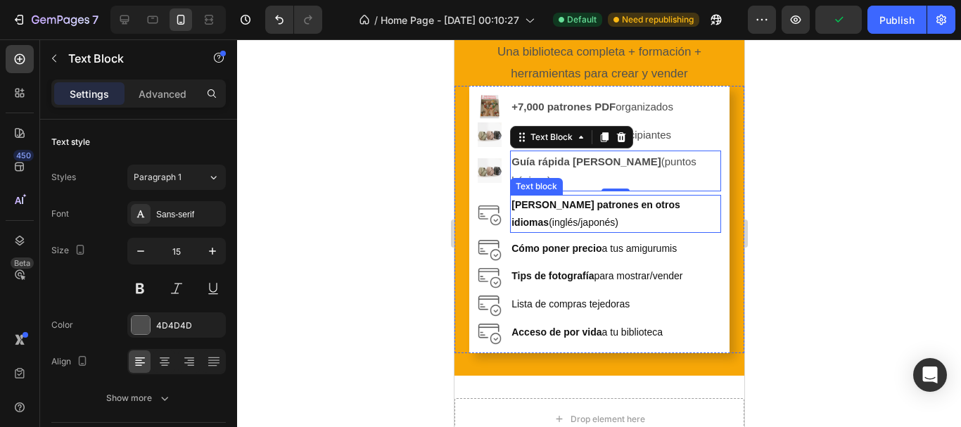
click at [538, 201] on p "Lee patrones en otros idiomas (inglés/japonés)" at bounding box center [615, 213] width 208 height 35
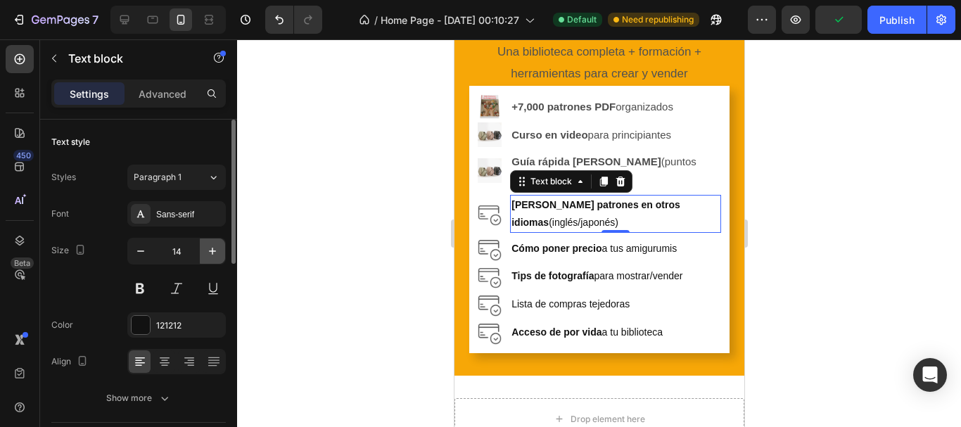
click at [206, 251] on icon "button" at bounding box center [213, 251] width 14 height 14
type input "15"
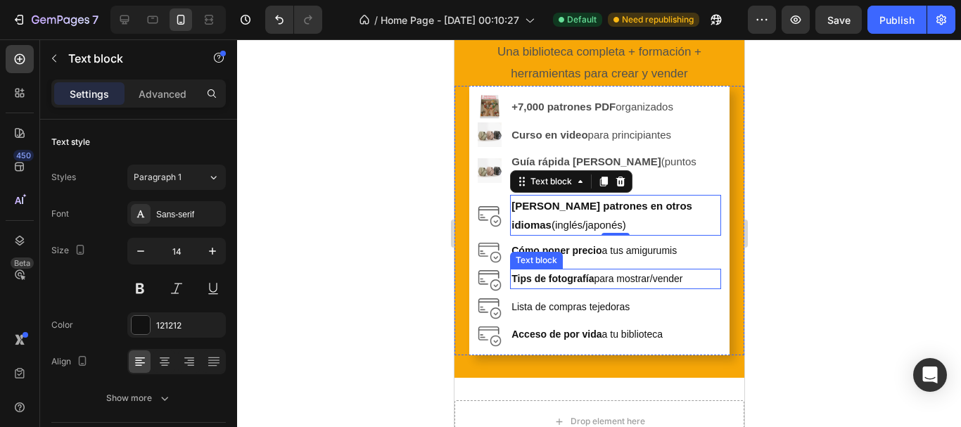
click at [549, 254] on div "Text block" at bounding box center [535, 260] width 47 height 13
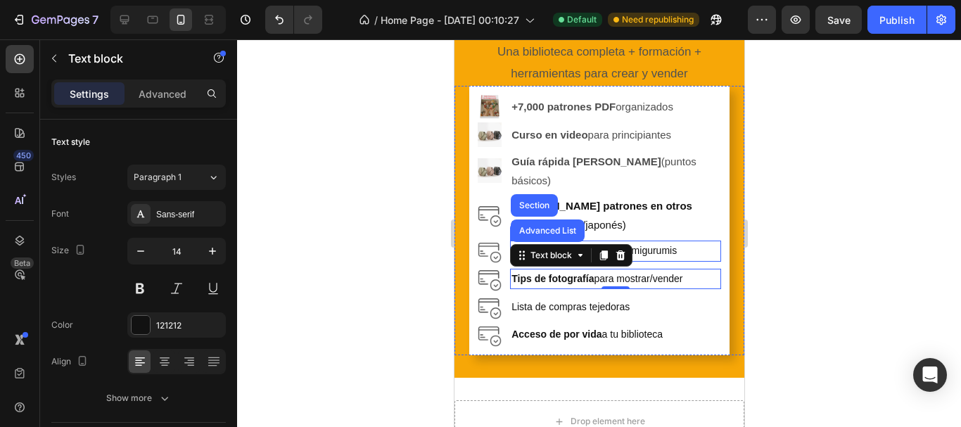
click at [662, 242] on p "Cómo poner precio a tus amigurumis" at bounding box center [615, 251] width 208 height 18
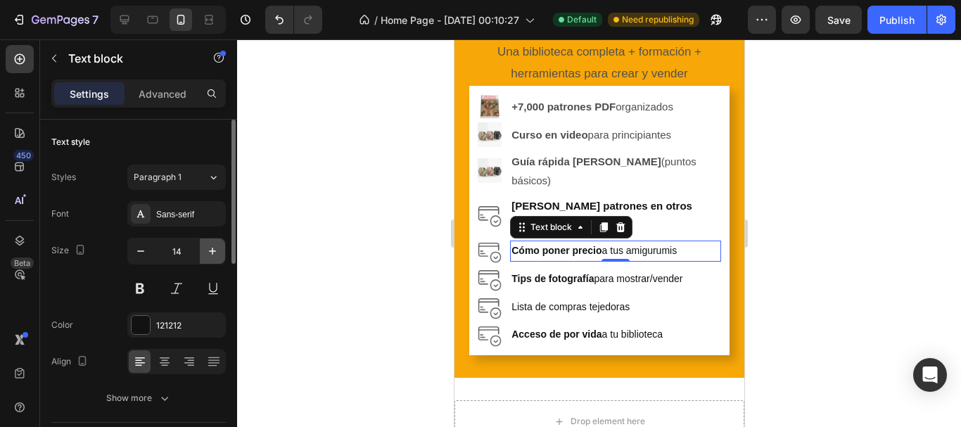
click at [210, 248] on icon "button" at bounding box center [213, 251] width 14 height 14
type input "15"
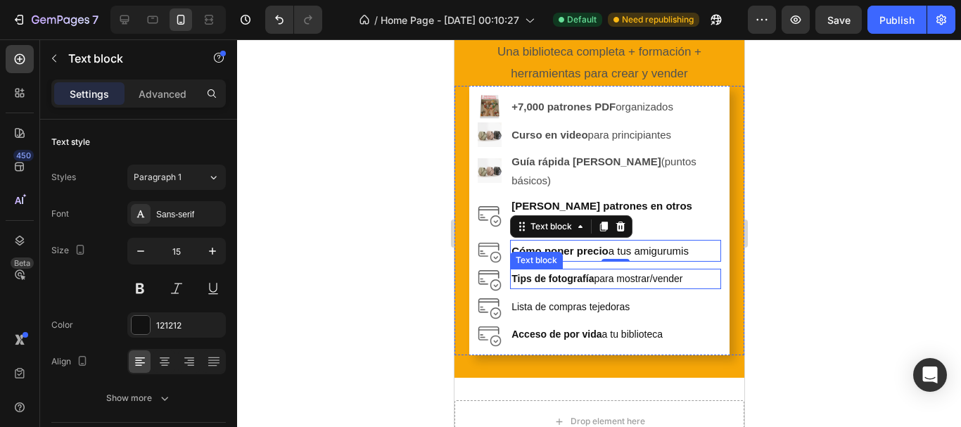
click at [544, 273] on strong "Tips de fotografía" at bounding box center [552, 278] width 82 height 11
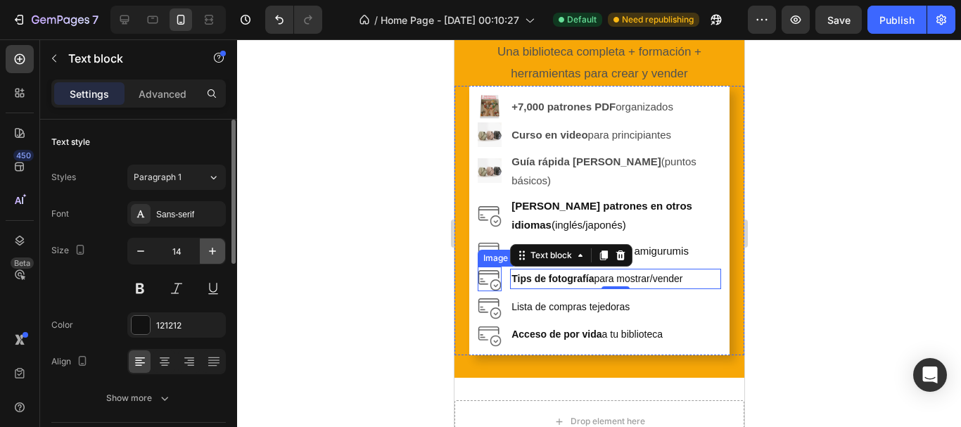
click at [207, 250] on icon "button" at bounding box center [213, 251] width 14 height 14
type input "15"
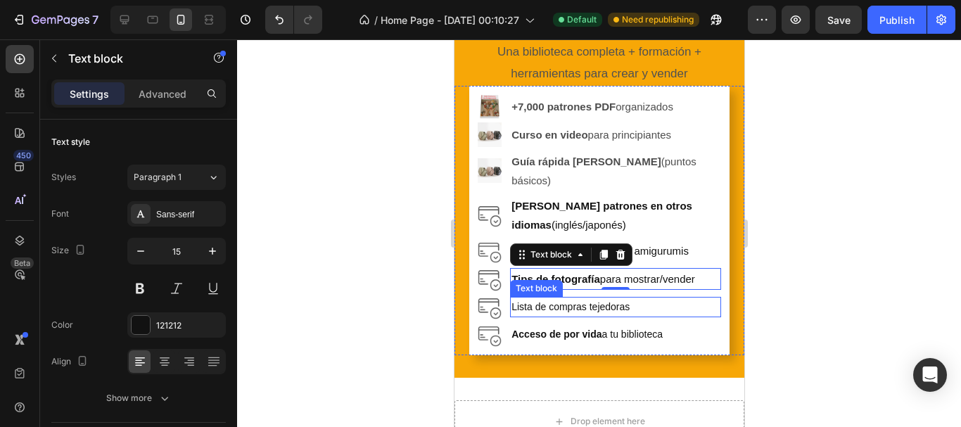
click at [521, 298] on p "Lista de compras tejedoras" at bounding box center [615, 307] width 208 height 18
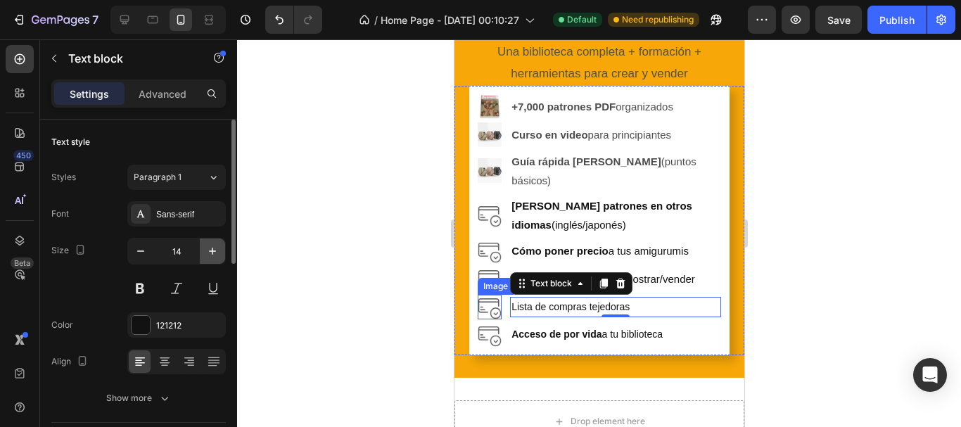
click at [215, 253] on icon "button" at bounding box center [213, 251] width 14 height 14
type input "15"
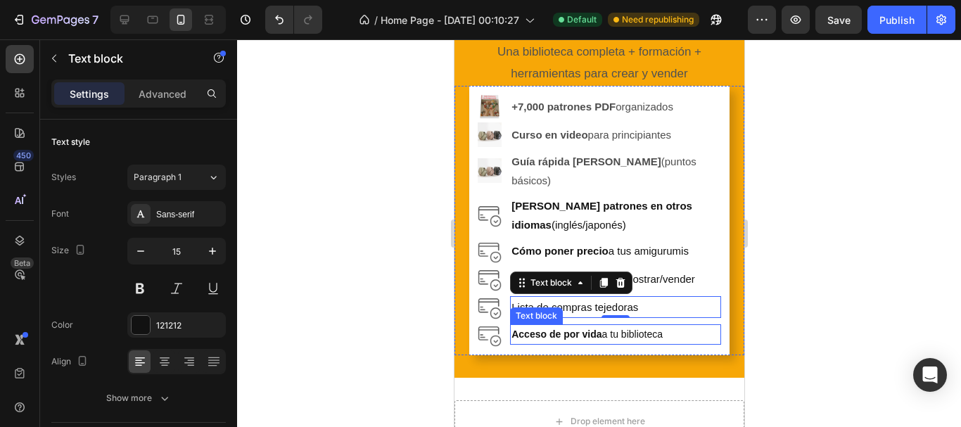
click at [528, 329] on strong "Acceso de por vida" at bounding box center [556, 334] width 90 height 11
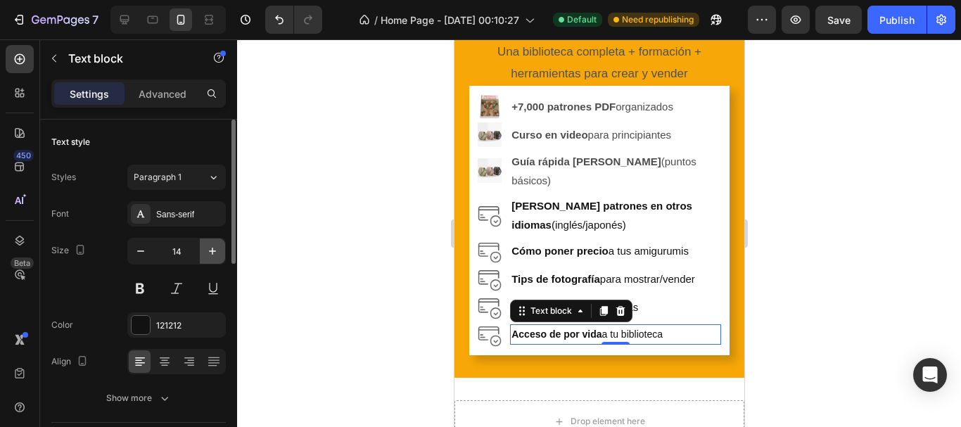
click at [223, 250] on button "button" at bounding box center [212, 251] width 25 height 25
type input "15"
click at [881, 286] on div at bounding box center [599, 233] width 724 height 388
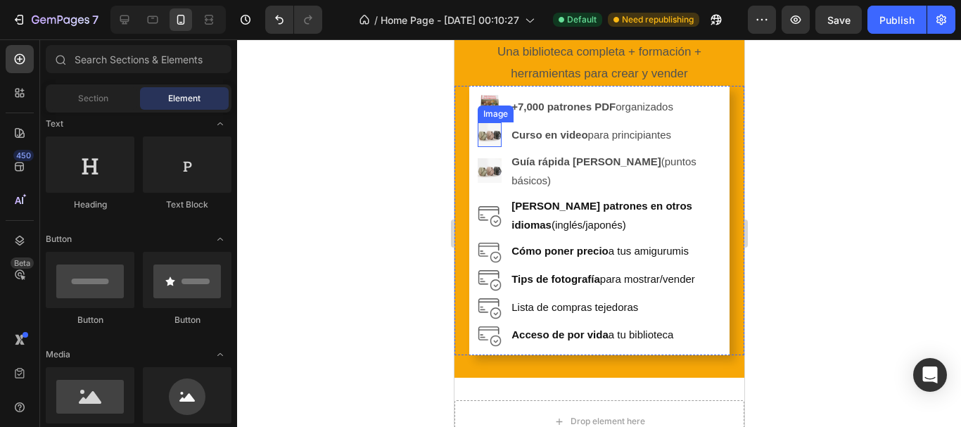
click at [489, 129] on img at bounding box center [489, 134] width 25 height 25
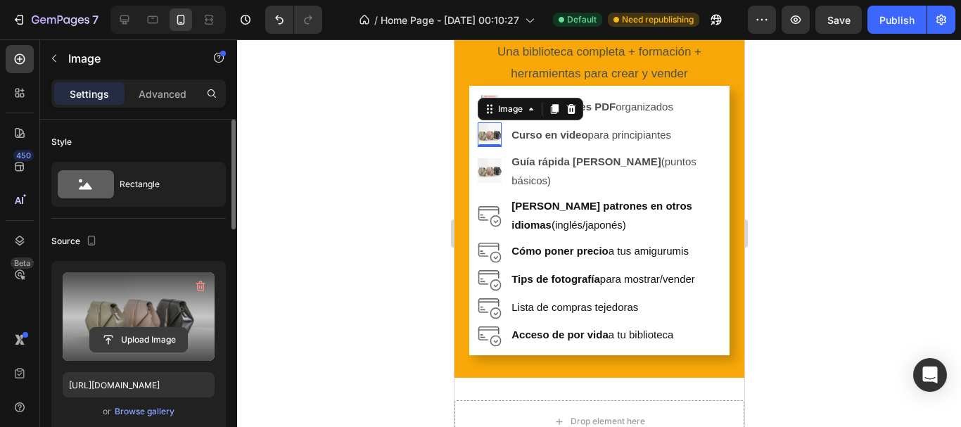
click at [151, 335] on input "file" at bounding box center [138, 340] width 97 height 24
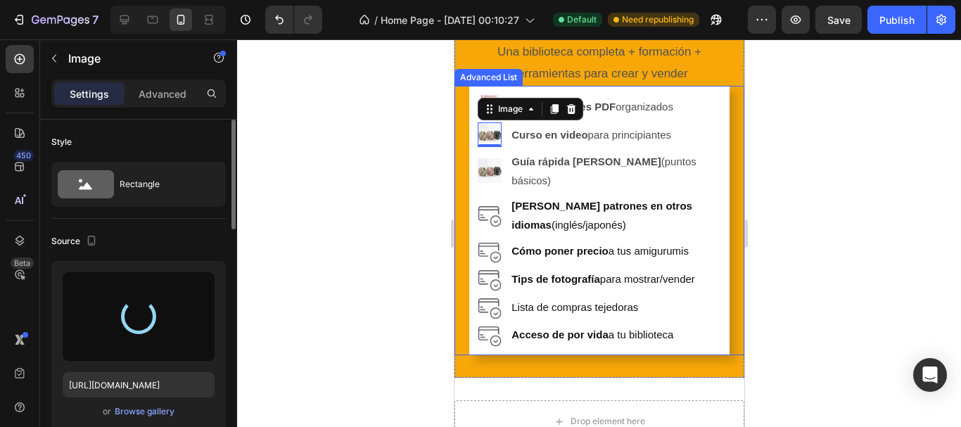
type input "https://cdn.shopify.com/s/files/1/0785/8756/0176/files/gempages_581711809250067…"
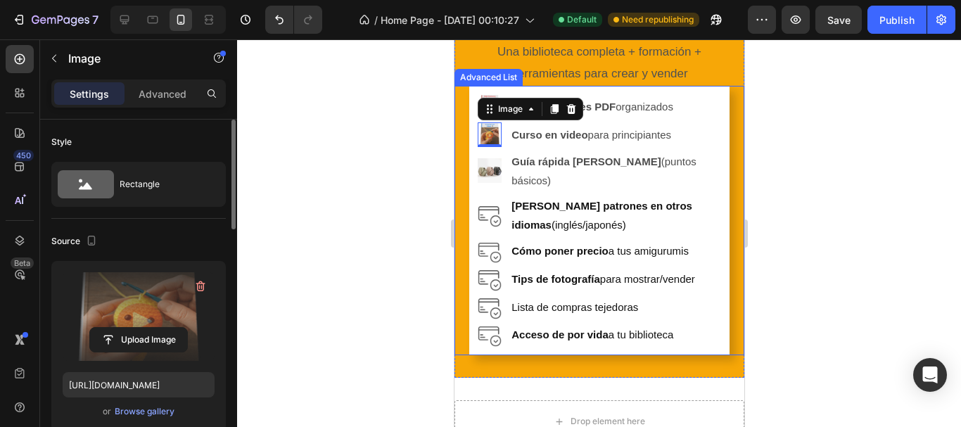
click at [405, 246] on div at bounding box center [599, 233] width 724 height 388
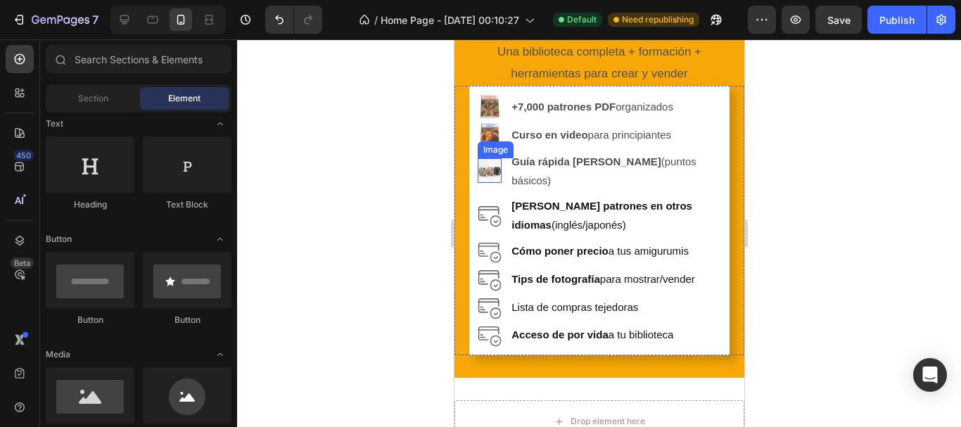
click at [488, 167] on img at bounding box center [489, 170] width 25 height 25
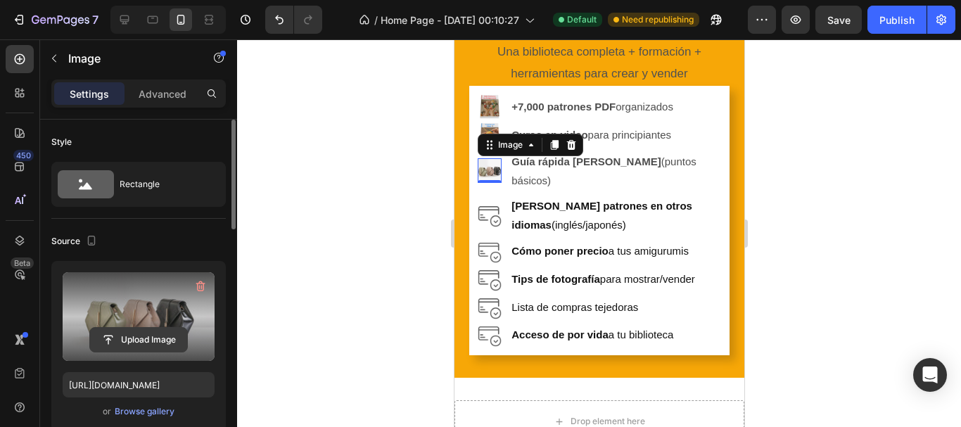
click at [135, 330] on input "file" at bounding box center [138, 340] width 97 height 24
click at [144, 336] on input "file" at bounding box center [138, 340] width 97 height 24
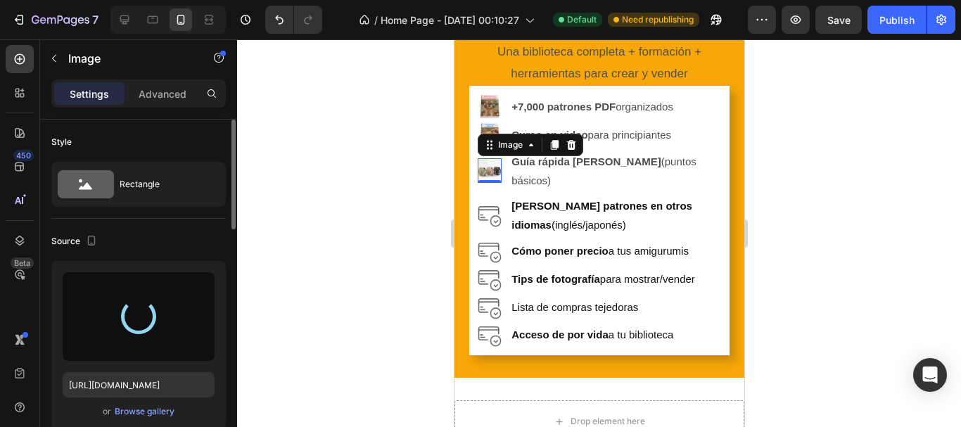
type input "https://cdn.shopify.com/s/files/1/0785/8756/0176/files/gempages_581711809250067…"
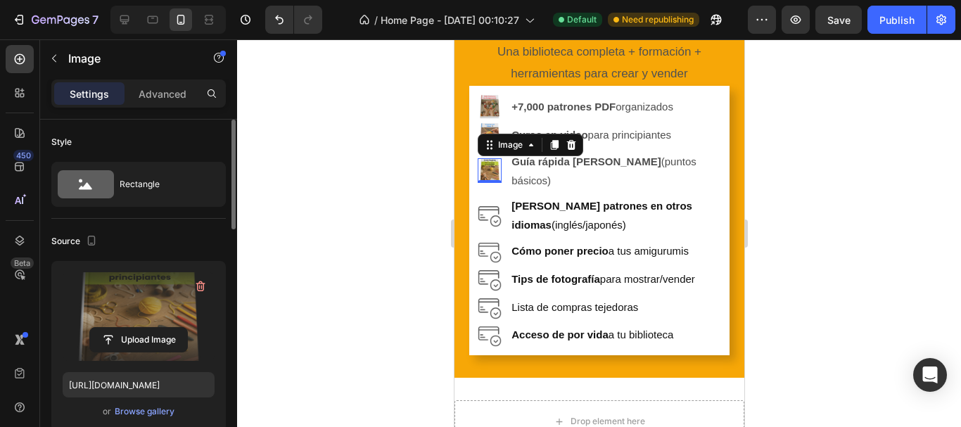
click at [810, 194] on div at bounding box center [599, 233] width 724 height 388
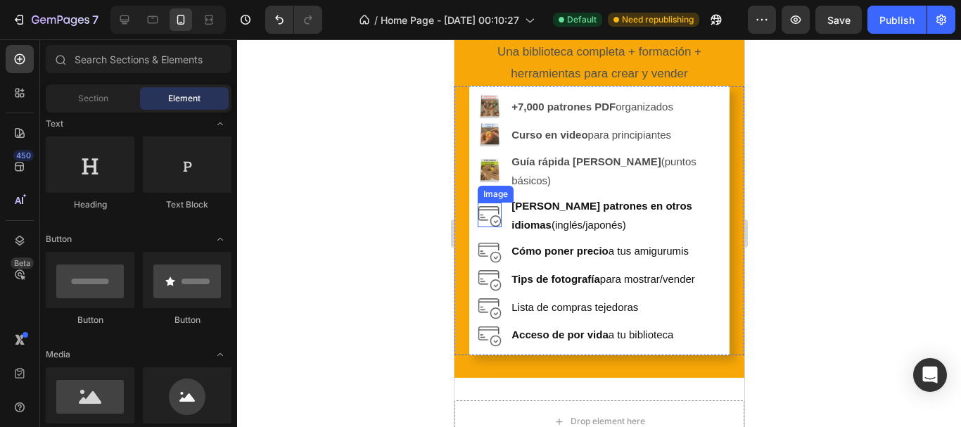
click at [494, 203] on img at bounding box center [489, 215] width 25 height 25
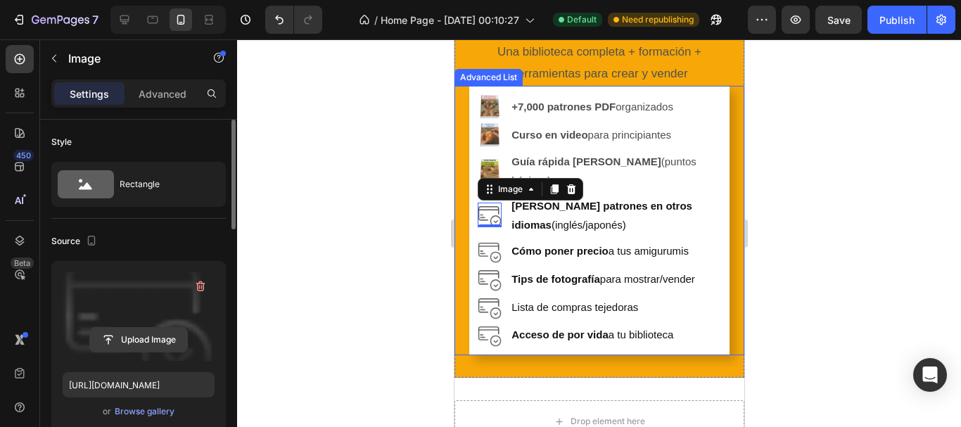
click at [156, 340] on input "file" at bounding box center [138, 340] width 97 height 24
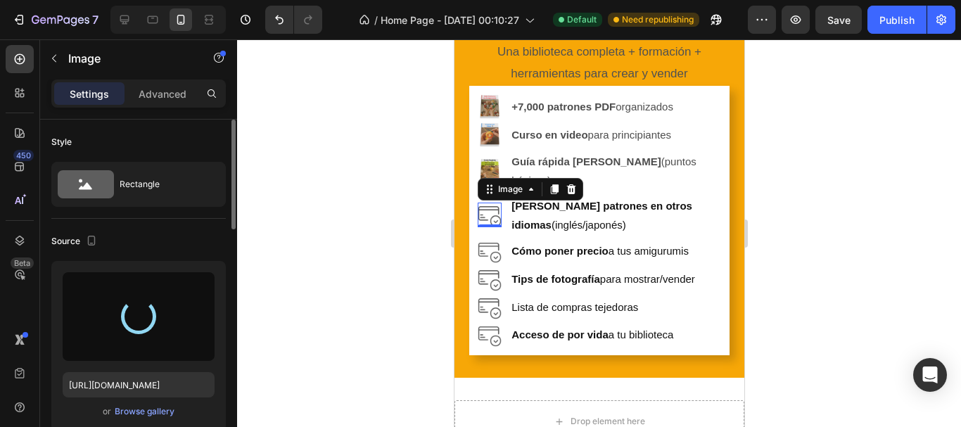
type input "https://cdn.shopify.com/s/files/1/0785/8756/0176/files/gempages_581711809250067…"
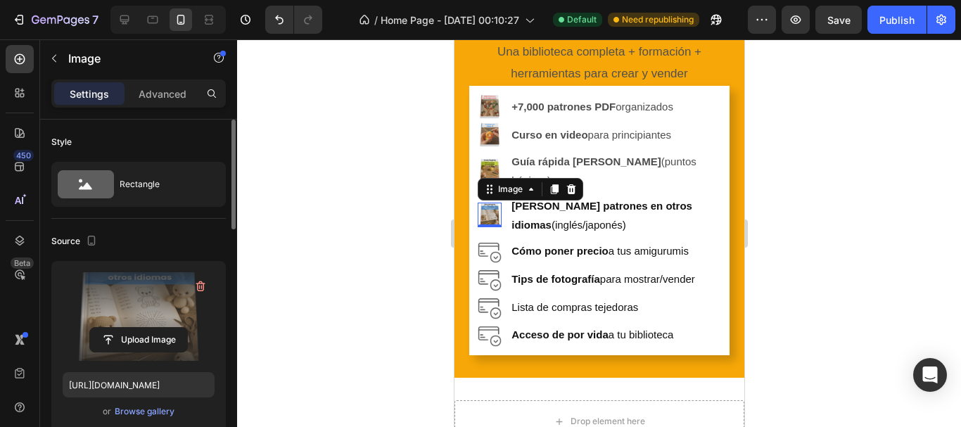
click at [816, 184] on div at bounding box center [599, 233] width 724 height 388
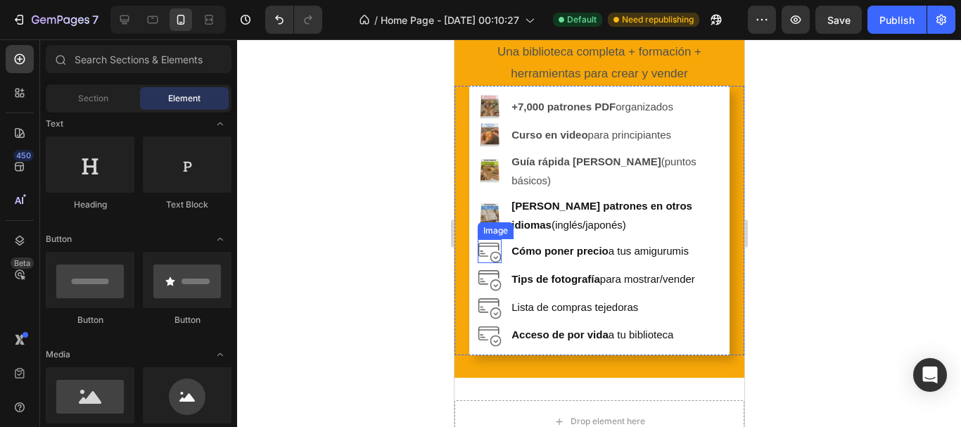
click at [488, 239] on img at bounding box center [489, 251] width 25 height 25
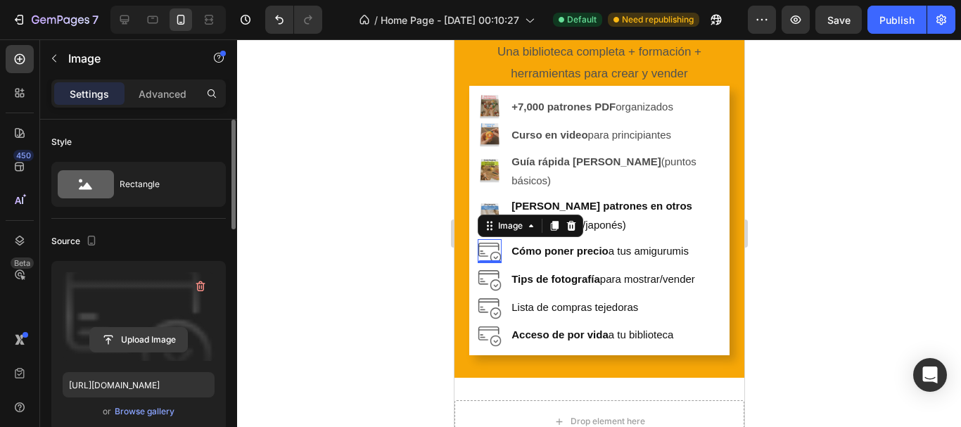
click at [146, 338] on input "file" at bounding box center [138, 340] width 97 height 24
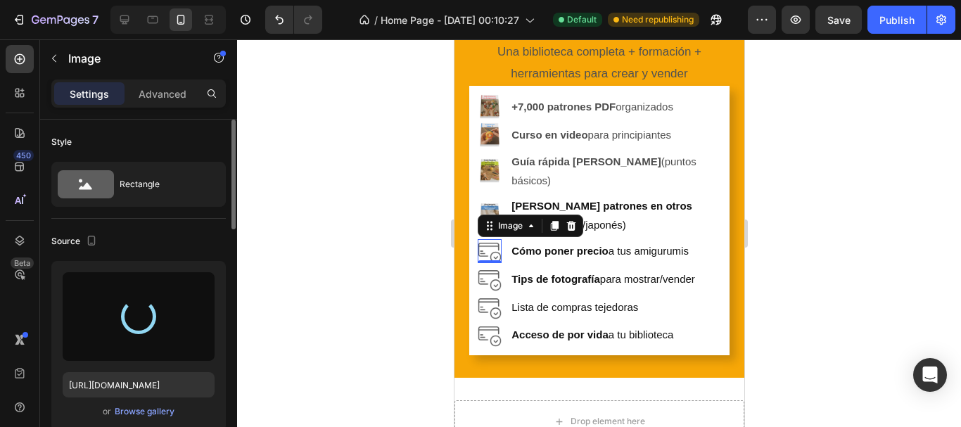
type input "https://cdn.shopify.com/s/files/1/0785/8756/0176/files/gempages_581711809250067…"
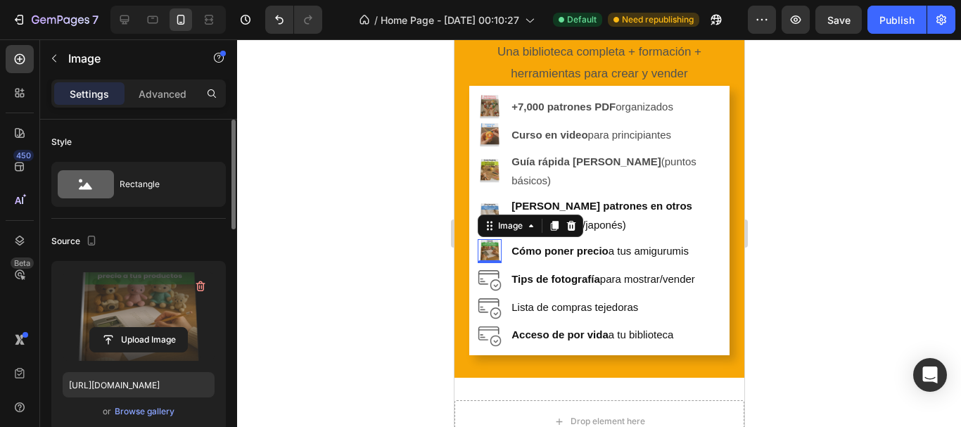
click at [824, 214] on div at bounding box center [599, 233] width 724 height 388
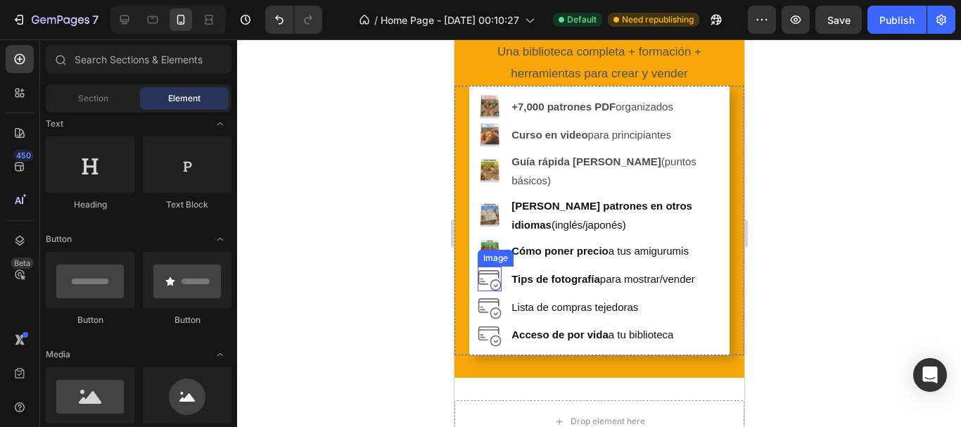
click at [483, 267] on img at bounding box center [489, 279] width 25 height 25
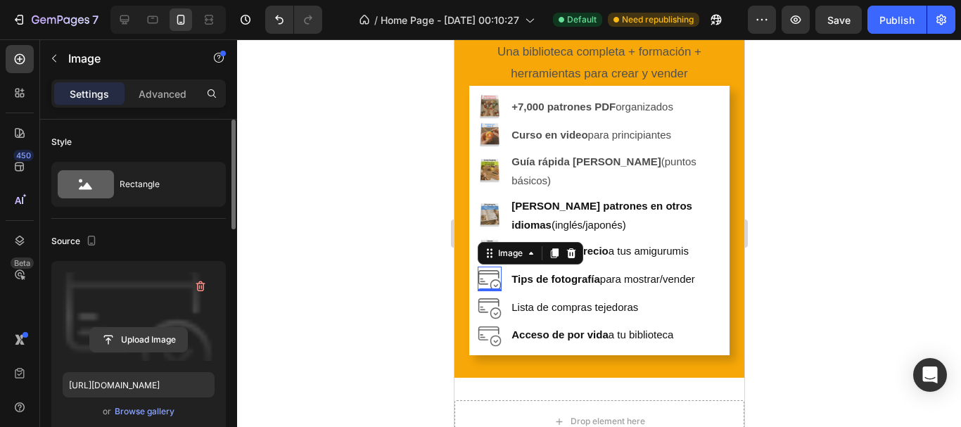
click at [144, 336] on input "file" at bounding box center [138, 340] width 97 height 24
click at [138, 332] on input "file" at bounding box center [138, 340] width 97 height 24
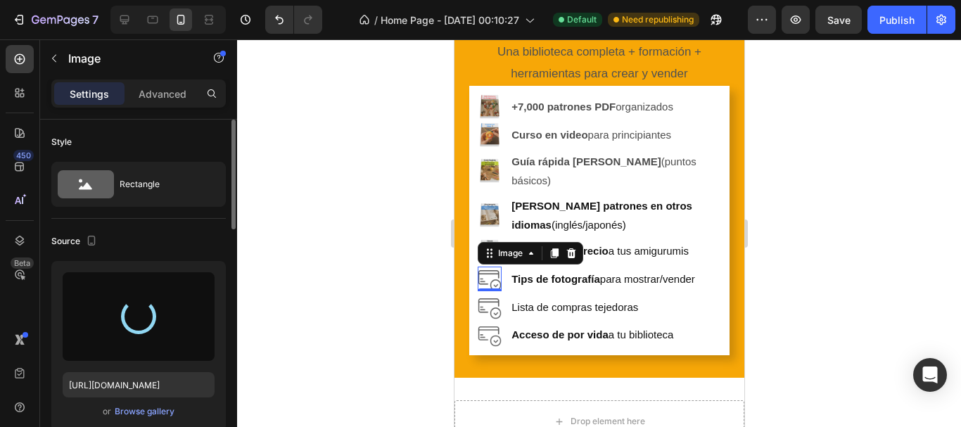
type input "https://cdn.shopify.com/s/files/1/0785/8756/0176/files/gempages_581711809250067…"
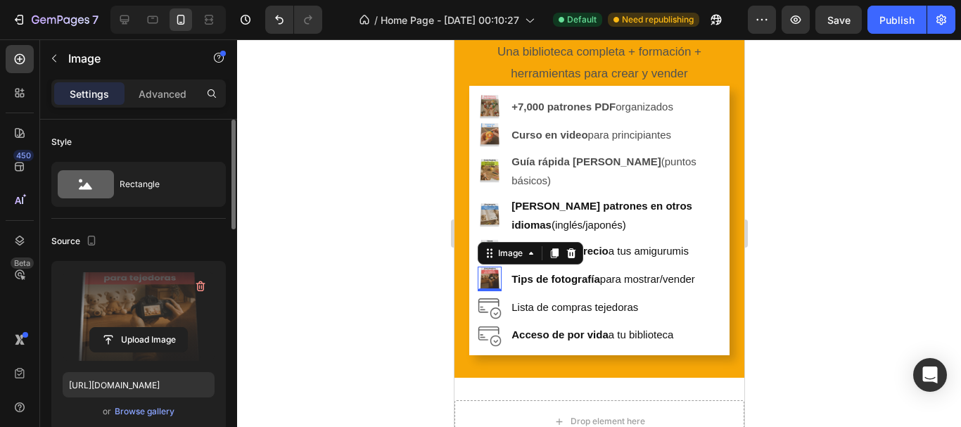
click at [835, 193] on div at bounding box center [599, 233] width 724 height 388
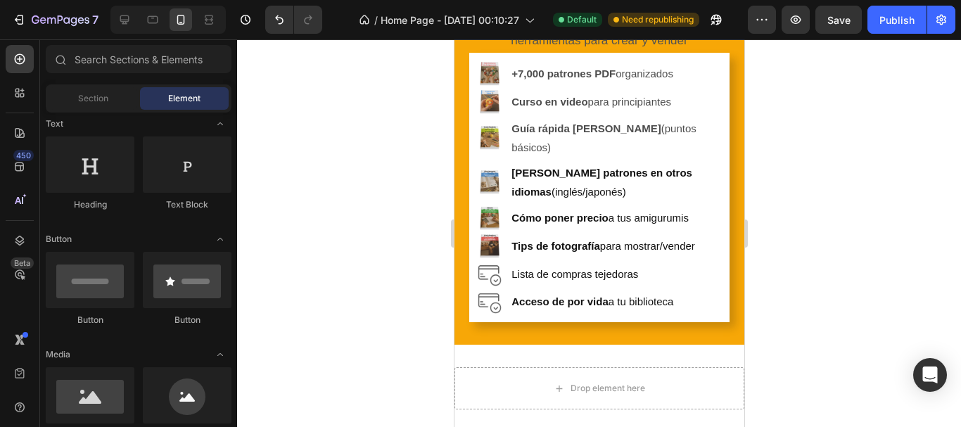
scroll to position [845, 0]
